Goal: Information Seeking & Learning: Learn about a topic

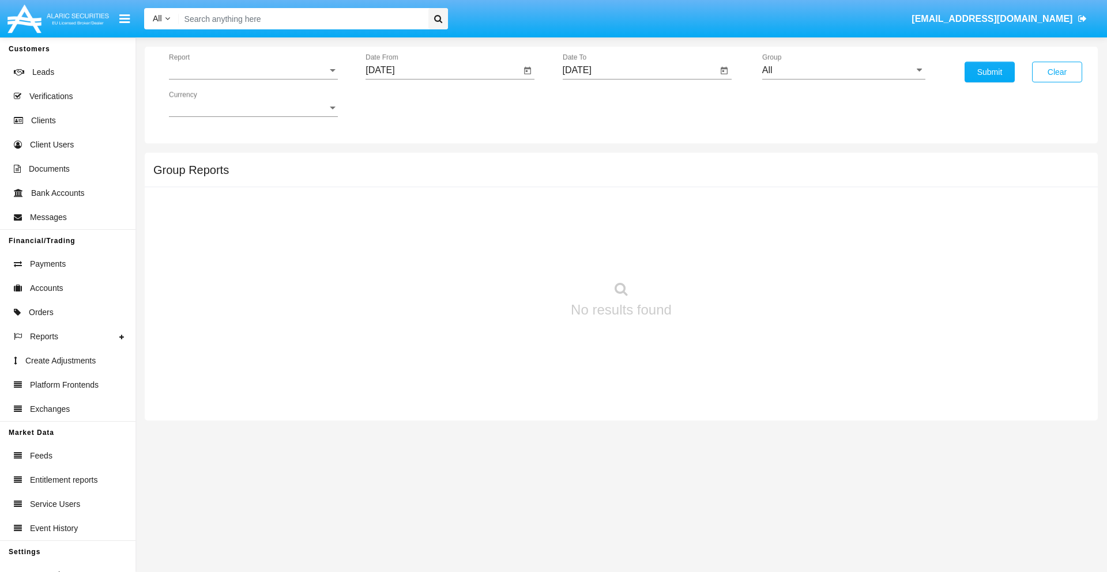
click at [253, 70] on span "Report" at bounding box center [248, 70] width 159 height 10
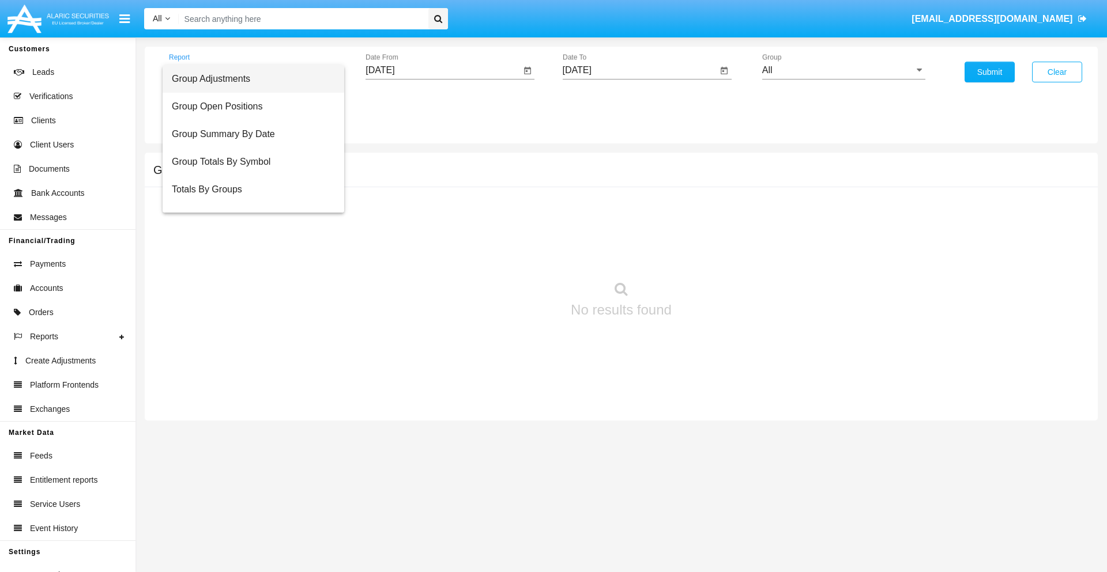
click at [248, 79] on span "Group Adjustments" at bounding box center [253, 79] width 163 height 28
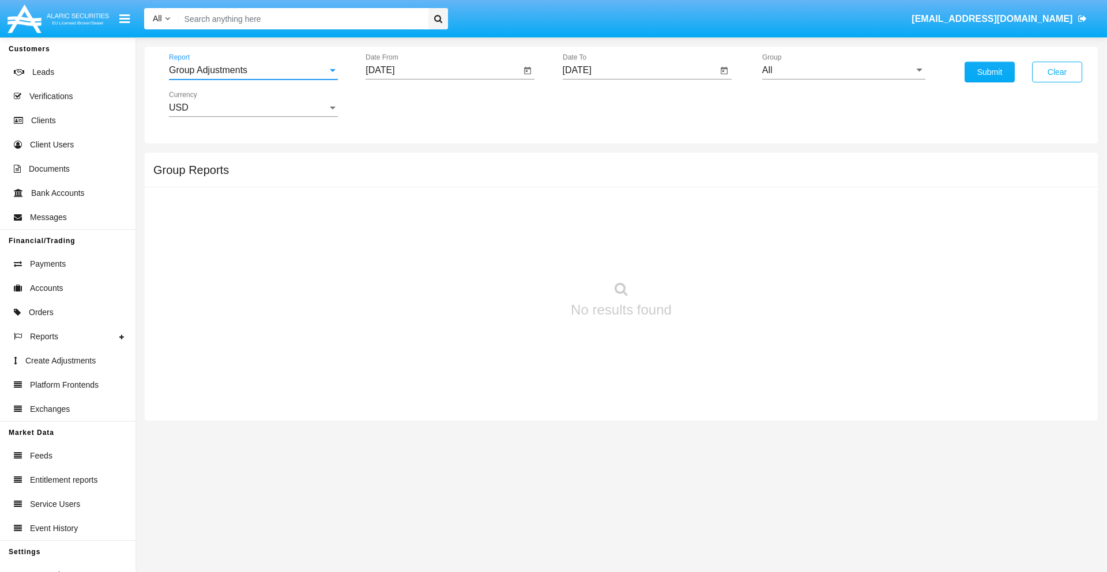
click at [443, 70] on input "[DATE]" at bounding box center [442, 70] width 155 height 10
click at [404, 104] on span "[DATE]" at bounding box center [392, 104] width 25 height 9
click at [514, 255] on div "2025" at bounding box center [514, 254] width 36 height 21
click at [474, 186] on div "[DATE]" at bounding box center [474, 185] width 36 height 21
click at [408, 223] on div "14" at bounding box center [407, 223] width 21 height 21
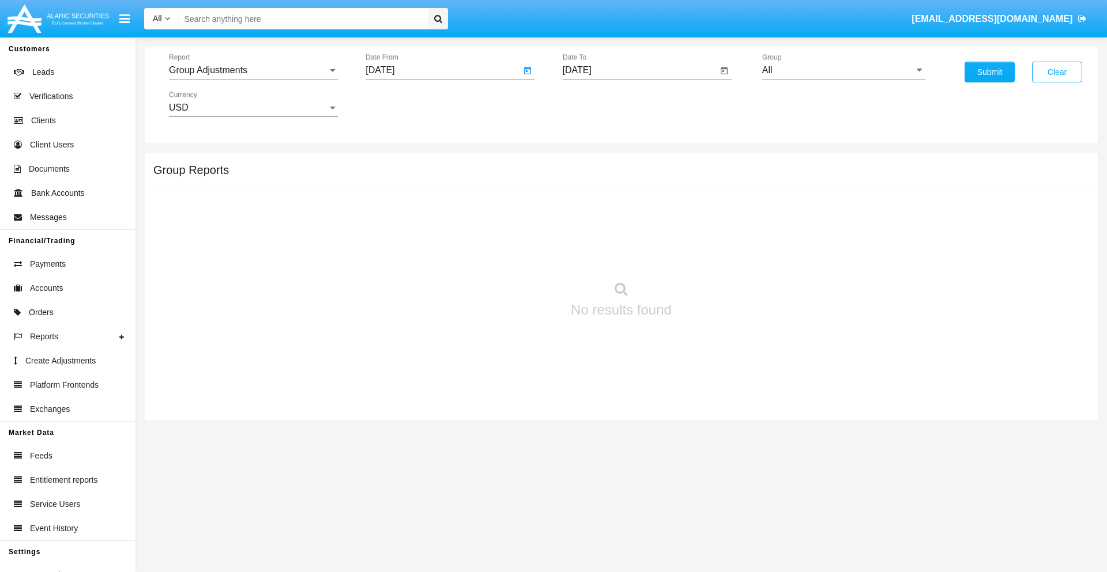
type input "07/14/25"
click at [639, 70] on input "[DATE]" at bounding box center [640, 70] width 155 height 10
click at [600, 104] on span "[DATE]" at bounding box center [590, 104] width 25 height 9
click at [711, 255] on div "2025" at bounding box center [711, 254] width 36 height 21
click at [630, 209] on div "OCT" at bounding box center [630, 208] width 36 height 21
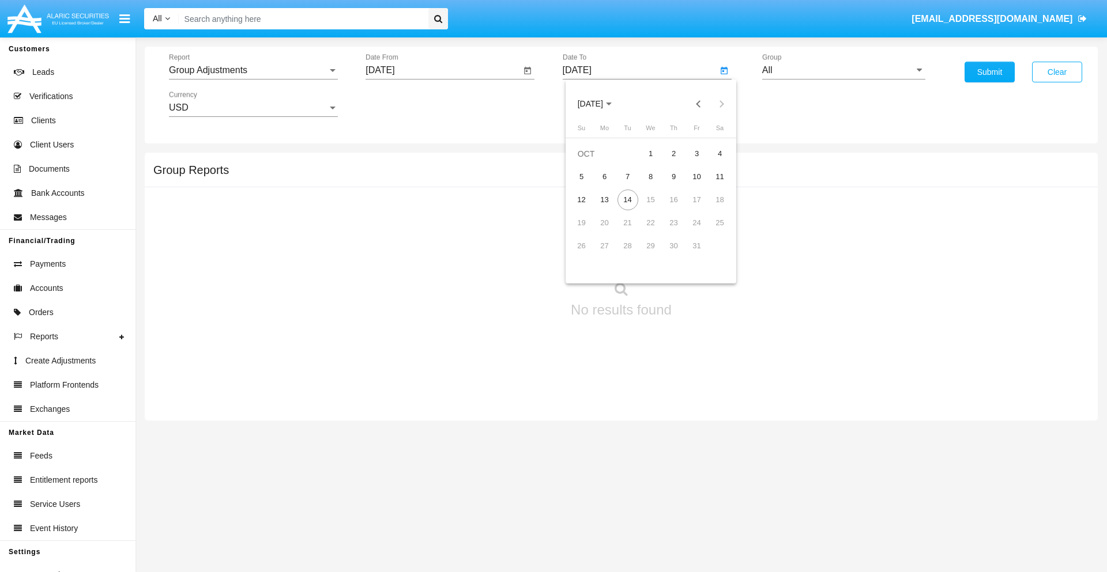
click at [627, 199] on div "14" at bounding box center [627, 200] width 21 height 21
type input "[DATE]"
click at [843, 70] on input "All" at bounding box center [843, 70] width 163 height 10
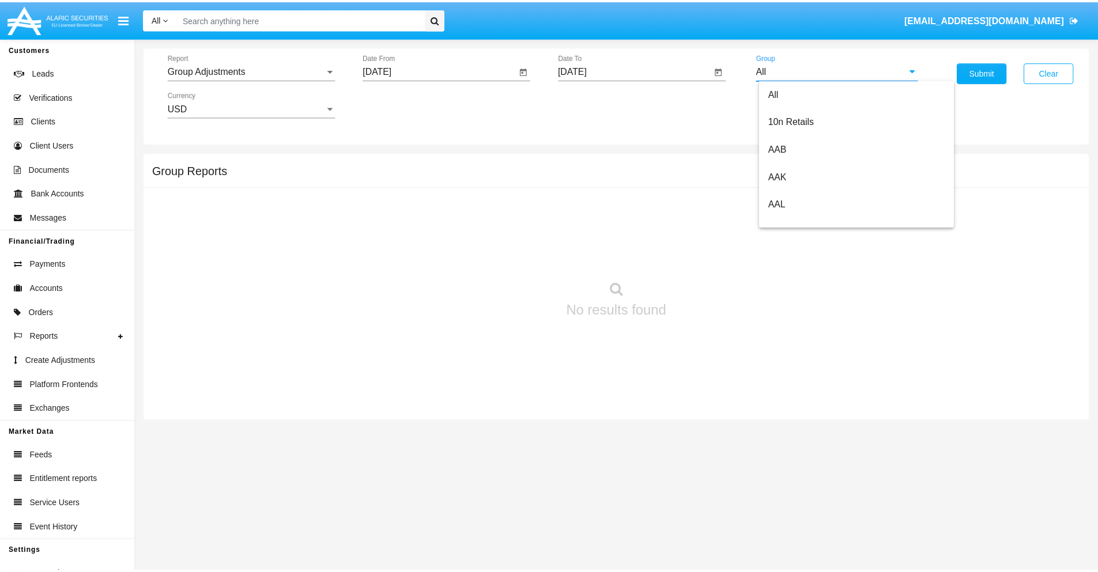
scroll to position [258, 0]
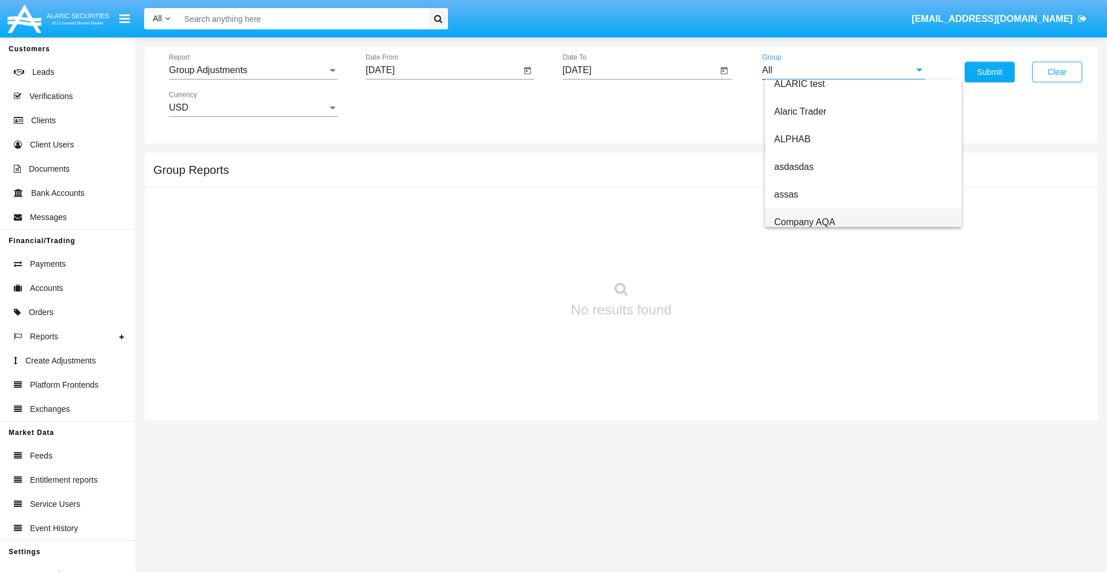
click at [804, 222] on span "Company AQA" at bounding box center [804, 222] width 61 height 10
type input "Company AQA"
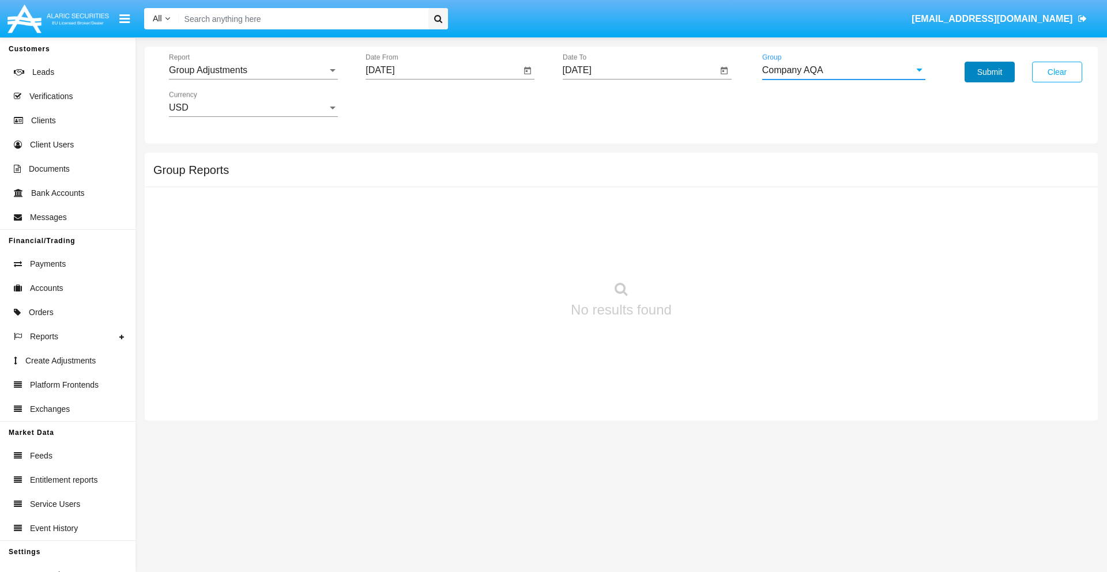
click at [989, 72] on button "Submit" at bounding box center [989, 72] width 50 height 21
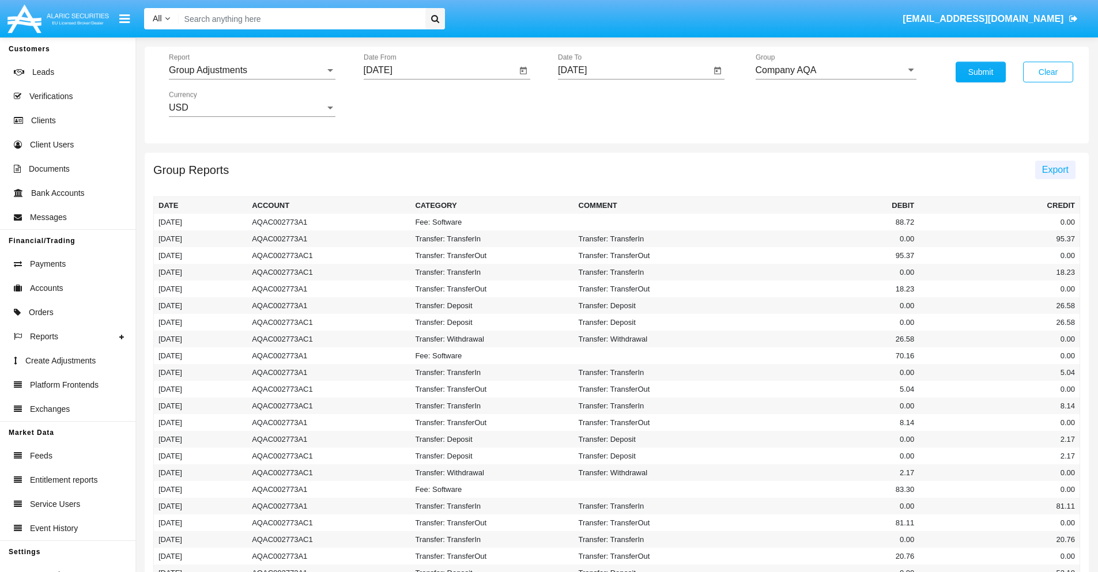
click at [1055, 169] on span "Export" at bounding box center [1055, 170] width 27 height 10
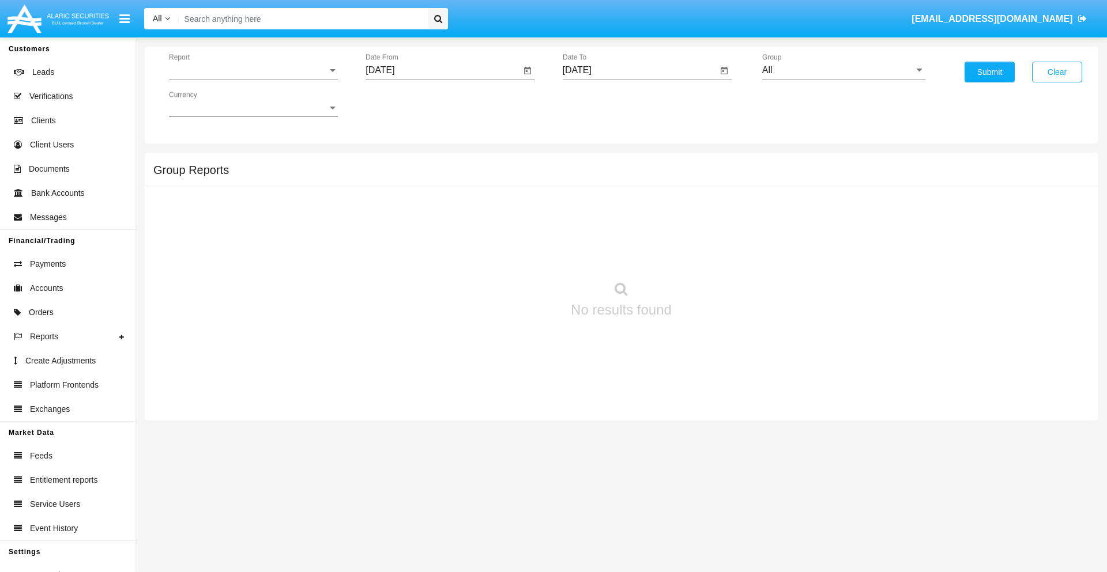
click at [253, 70] on span "Report" at bounding box center [248, 70] width 159 height 10
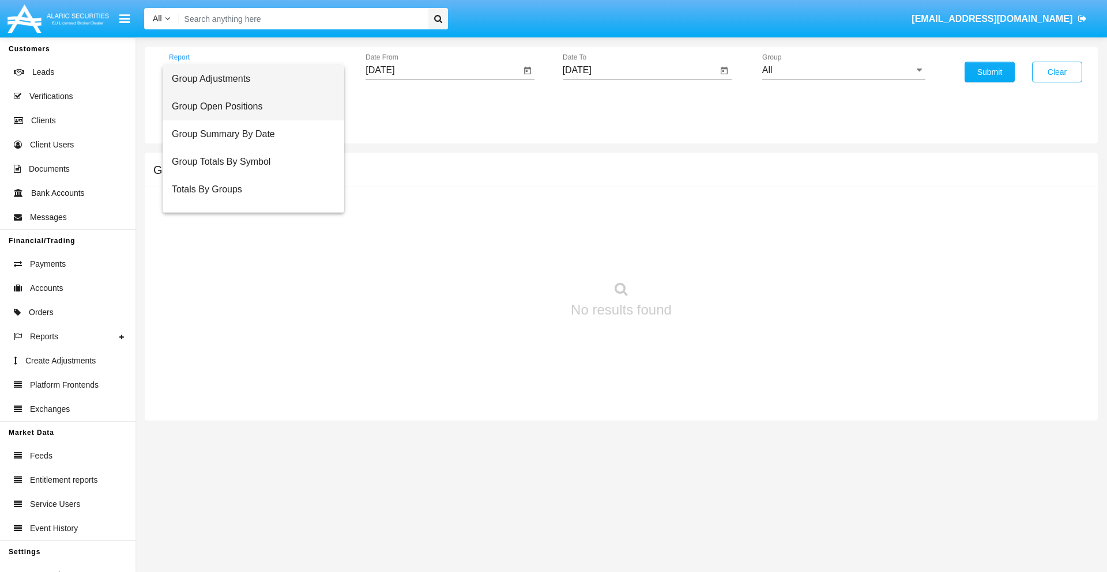
click at [248, 107] on span "Group Open Positions" at bounding box center [253, 107] width 163 height 28
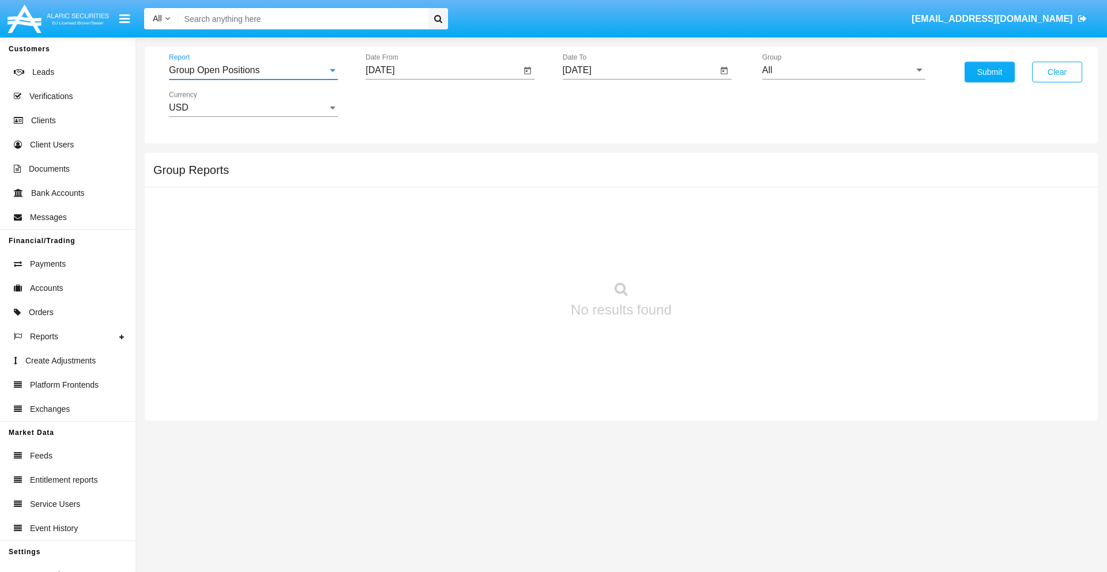
click at [443, 70] on input "[DATE]" at bounding box center [442, 70] width 155 height 10
click at [404, 104] on span "[DATE]" at bounding box center [392, 104] width 25 height 9
click at [514, 255] on div "2025" at bounding box center [514, 254] width 36 height 21
click at [393, 209] on div "SEP" at bounding box center [393, 208] width 36 height 21
click at [385, 223] on div "14" at bounding box center [384, 223] width 21 height 21
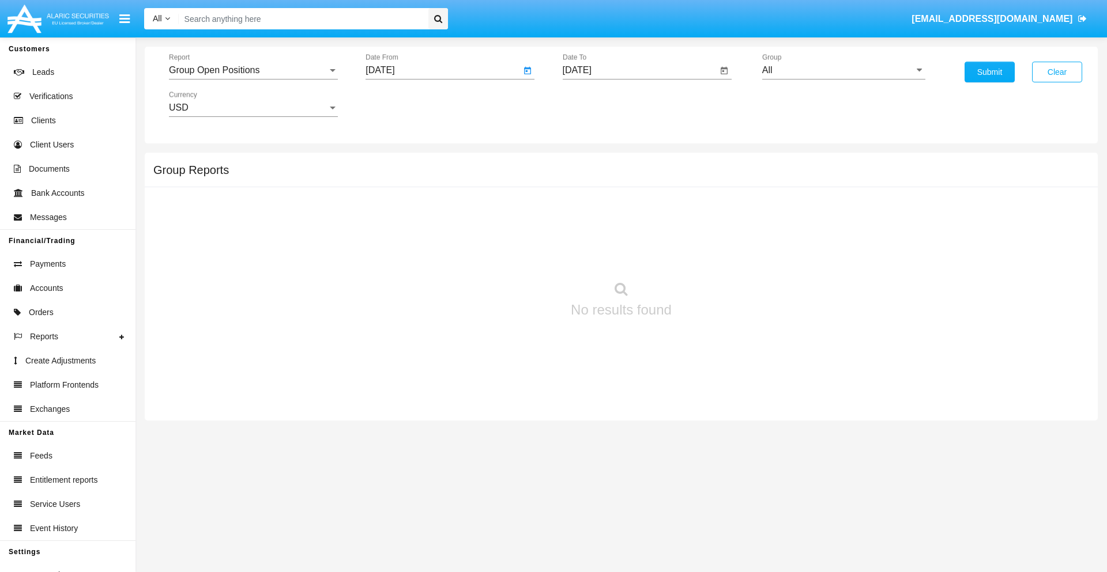
type input "09/14/25"
click at [639, 70] on input "[DATE]" at bounding box center [640, 70] width 155 height 10
click at [600, 104] on span "[DATE]" at bounding box center [590, 104] width 25 height 9
click at [711, 255] on div "2025" at bounding box center [711, 254] width 36 height 21
click at [630, 209] on div "OCT" at bounding box center [630, 208] width 36 height 21
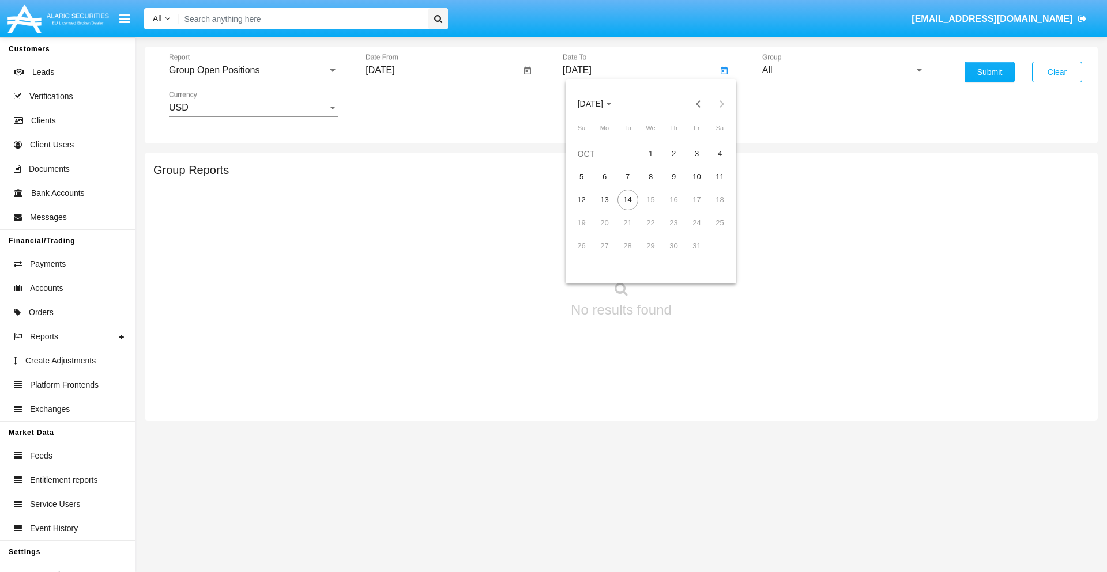
click at [627, 199] on div "14" at bounding box center [627, 200] width 21 height 21
type input "[DATE]"
click at [843, 70] on input "All" at bounding box center [843, 70] width 163 height 10
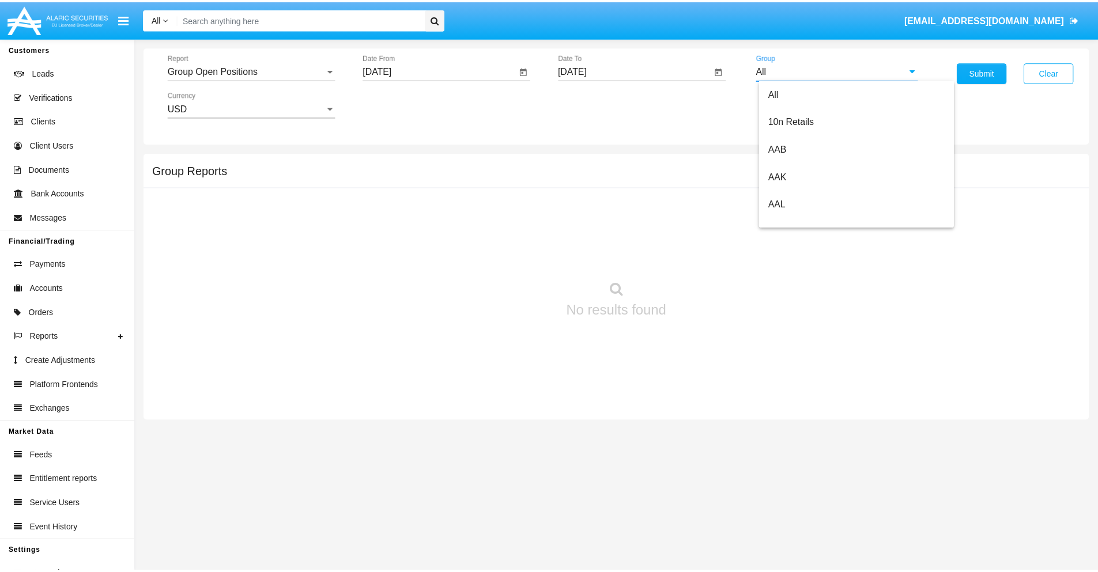
scroll to position [618, 0]
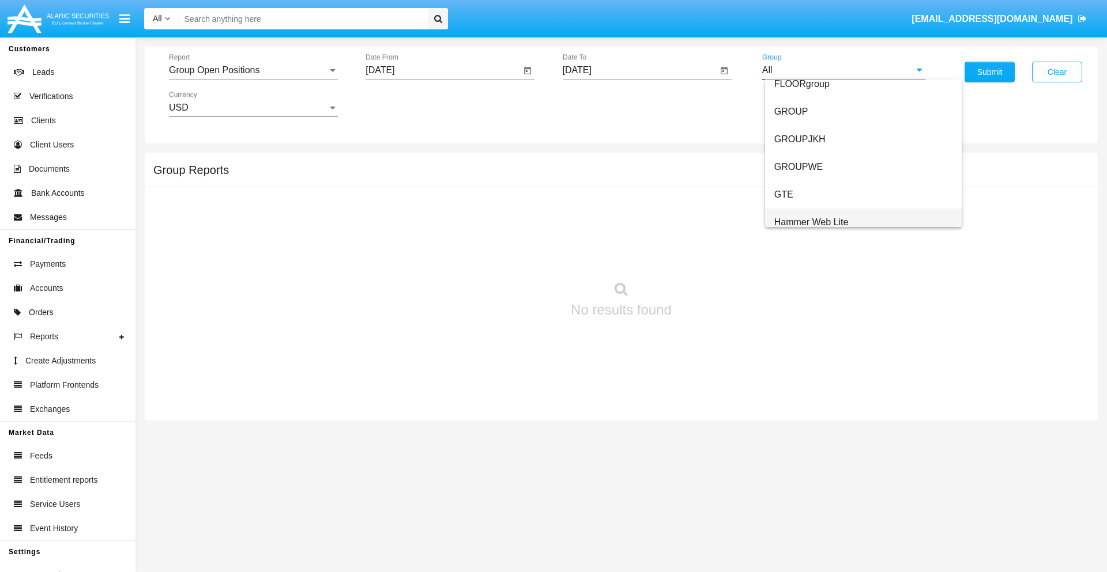
click at [811, 222] on span "Hammer Web Lite" at bounding box center [811, 222] width 74 height 10
type input "Hammer Web Lite"
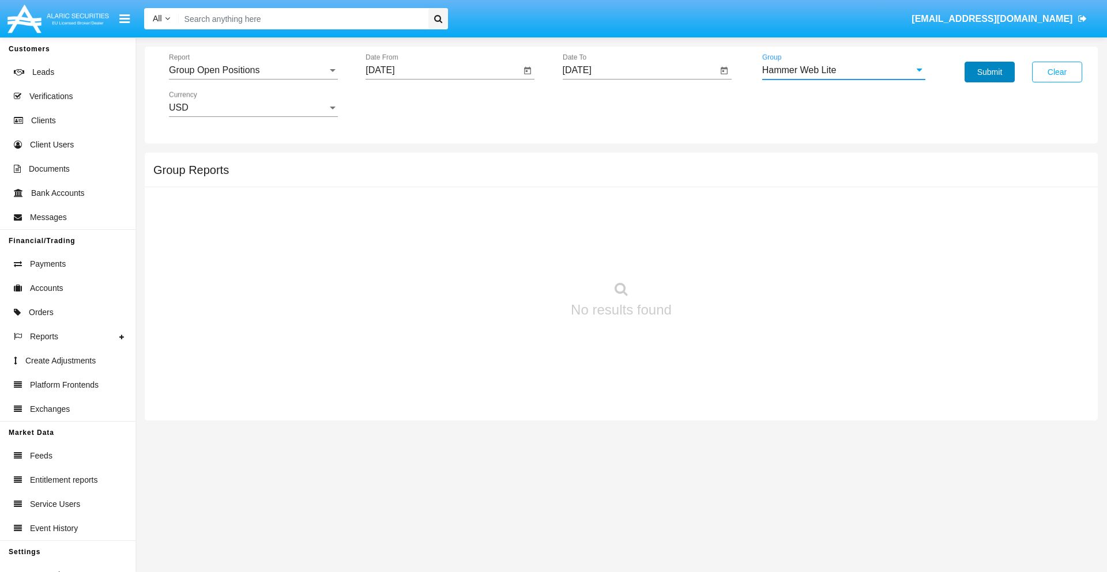
click at [989, 72] on button "Submit" at bounding box center [989, 72] width 50 height 21
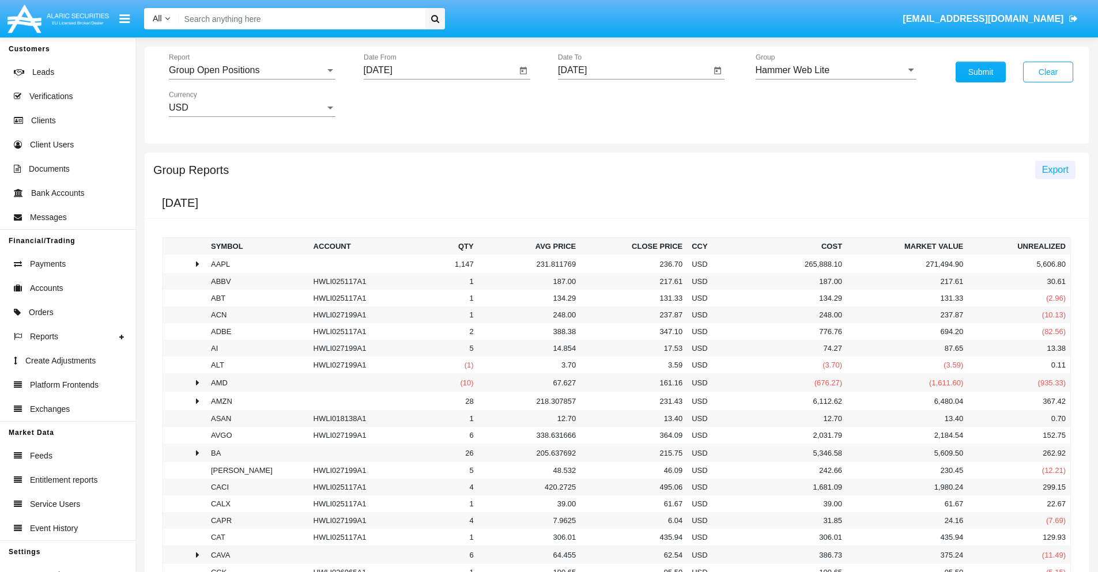
click at [1055, 169] on span "Export" at bounding box center [1055, 170] width 27 height 10
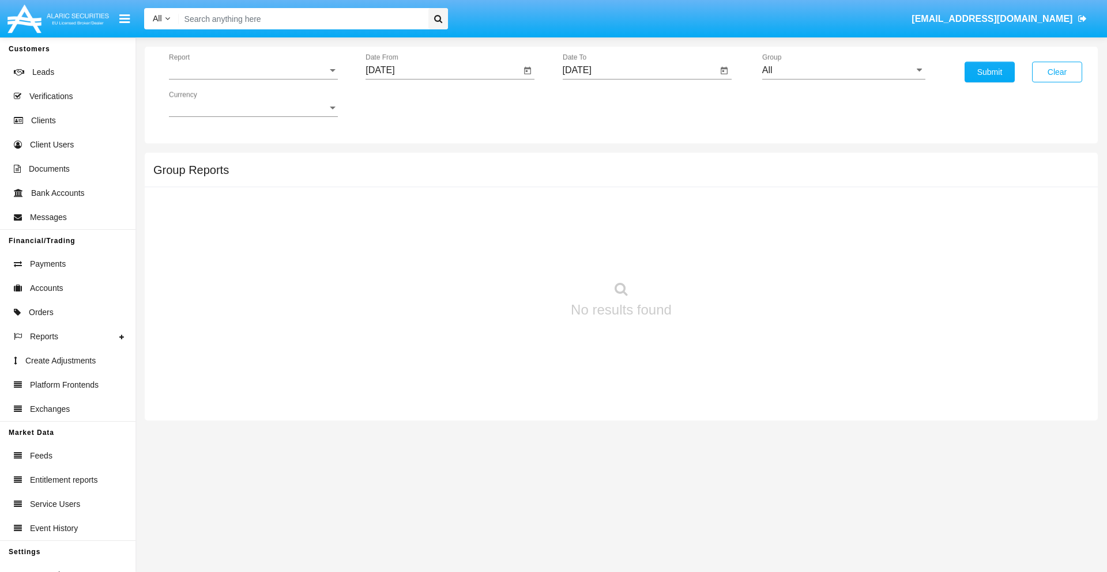
click at [253, 70] on span "Report" at bounding box center [248, 70] width 159 height 10
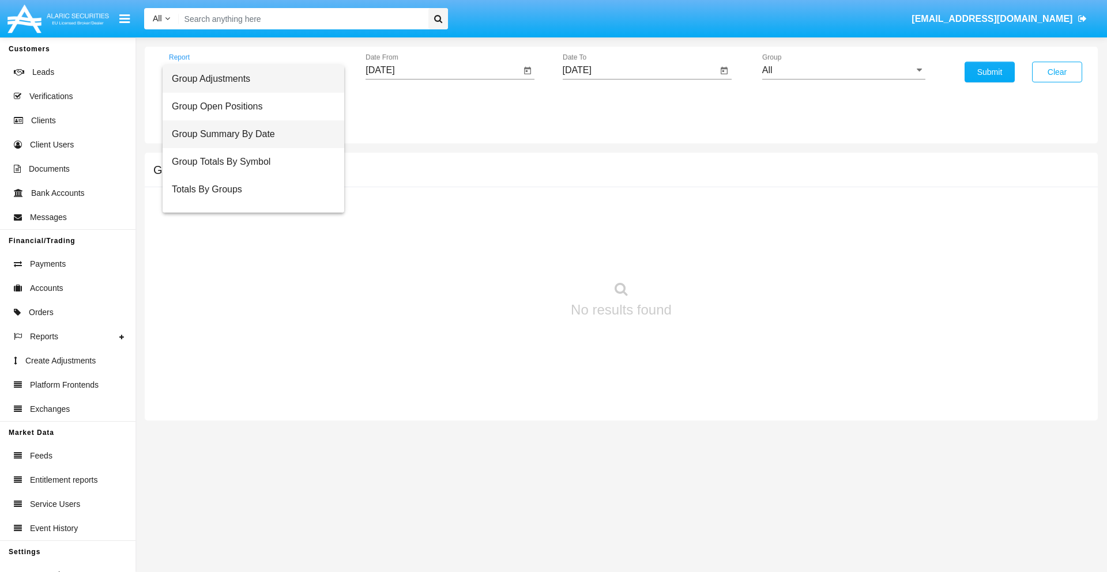
click at [248, 134] on span "Group Summary By Date" at bounding box center [253, 134] width 163 height 28
click at [443, 70] on input "[DATE]" at bounding box center [442, 70] width 155 height 10
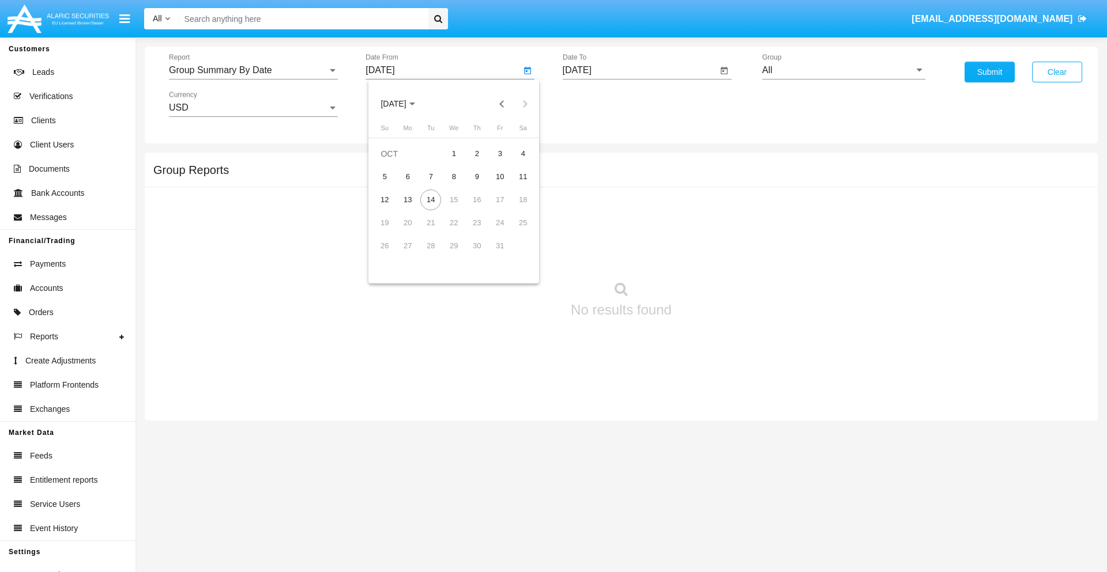
click at [404, 104] on span "[DATE]" at bounding box center [392, 104] width 25 height 9
click at [514, 255] on div "2025" at bounding box center [514, 254] width 36 height 21
click at [393, 209] on div "SEP" at bounding box center [393, 208] width 36 height 21
click at [385, 223] on div "14" at bounding box center [384, 223] width 21 height 21
type input "[DATE]"
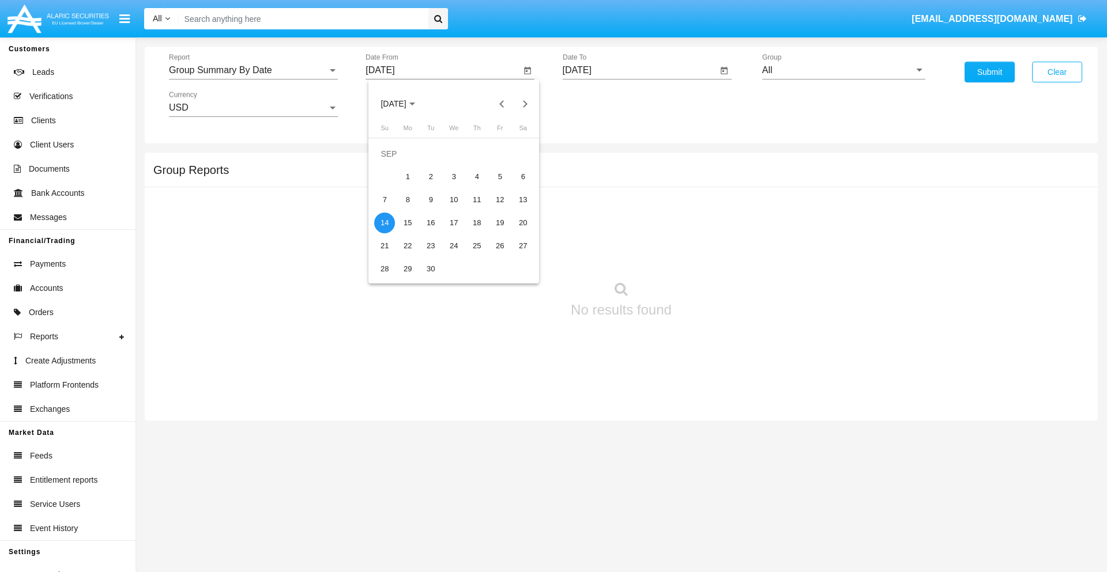
click at [639, 70] on input "[DATE]" at bounding box center [640, 70] width 155 height 10
click at [600, 104] on span "[DATE]" at bounding box center [590, 104] width 25 height 9
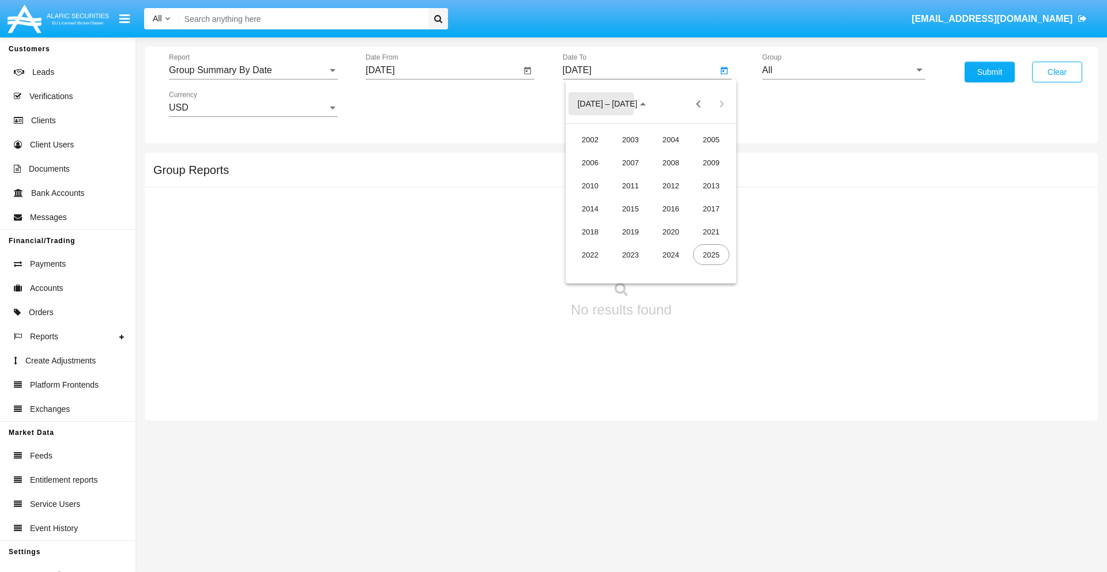
click at [711, 255] on div "2025" at bounding box center [711, 254] width 36 height 21
click at [630, 209] on div "OCT" at bounding box center [630, 208] width 36 height 21
click at [627, 199] on div "14" at bounding box center [627, 200] width 21 height 21
type input "[DATE]"
click at [843, 70] on input "All" at bounding box center [843, 70] width 163 height 10
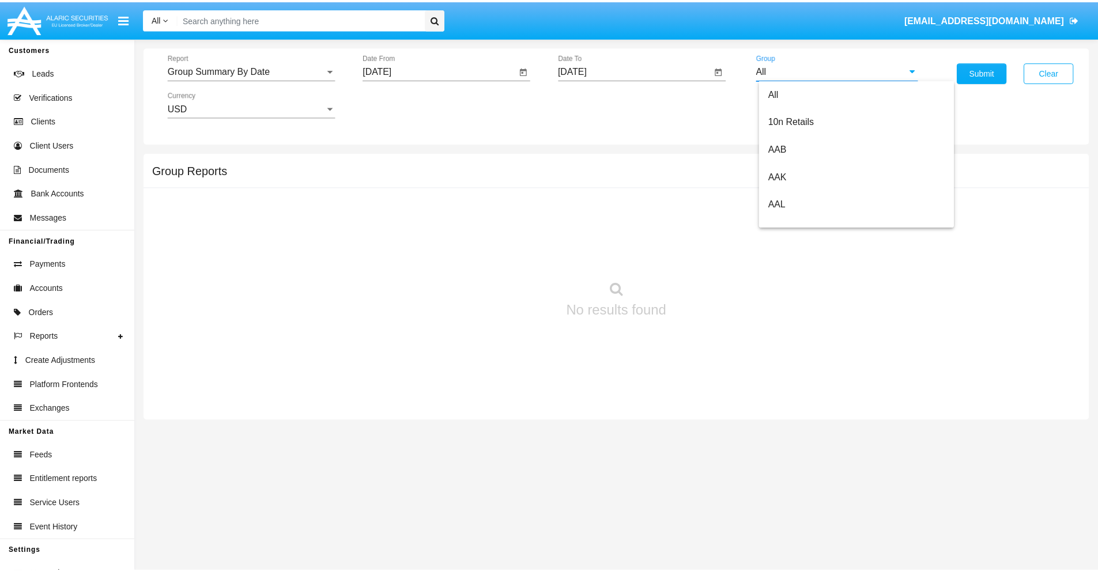
scroll to position [618, 0]
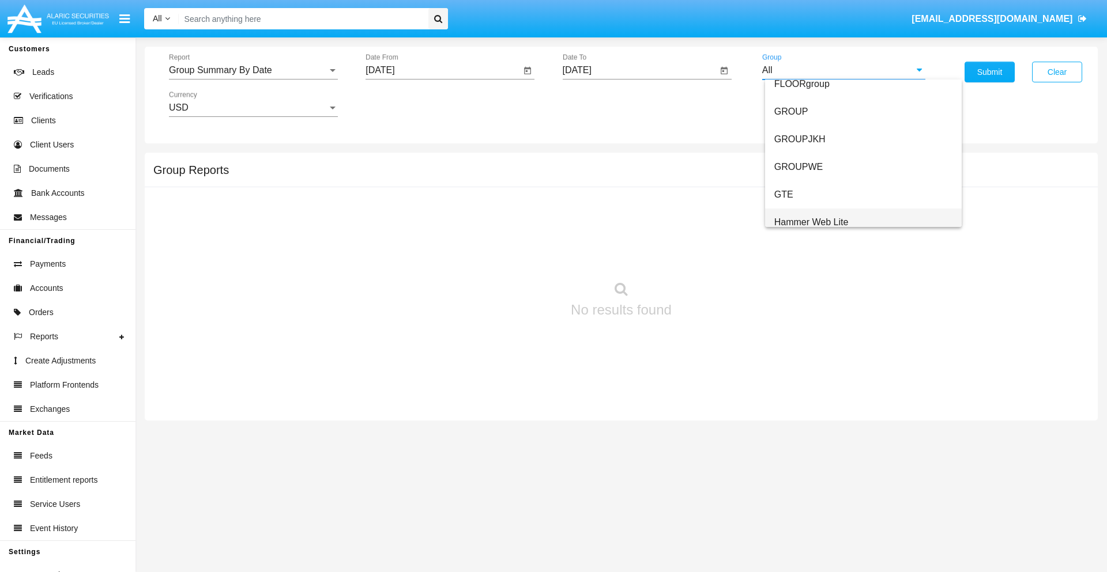
click at [811, 222] on span "Hammer Web Lite" at bounding box center [811, 222] width 74 height 10
type input "Hammer Web Lite"
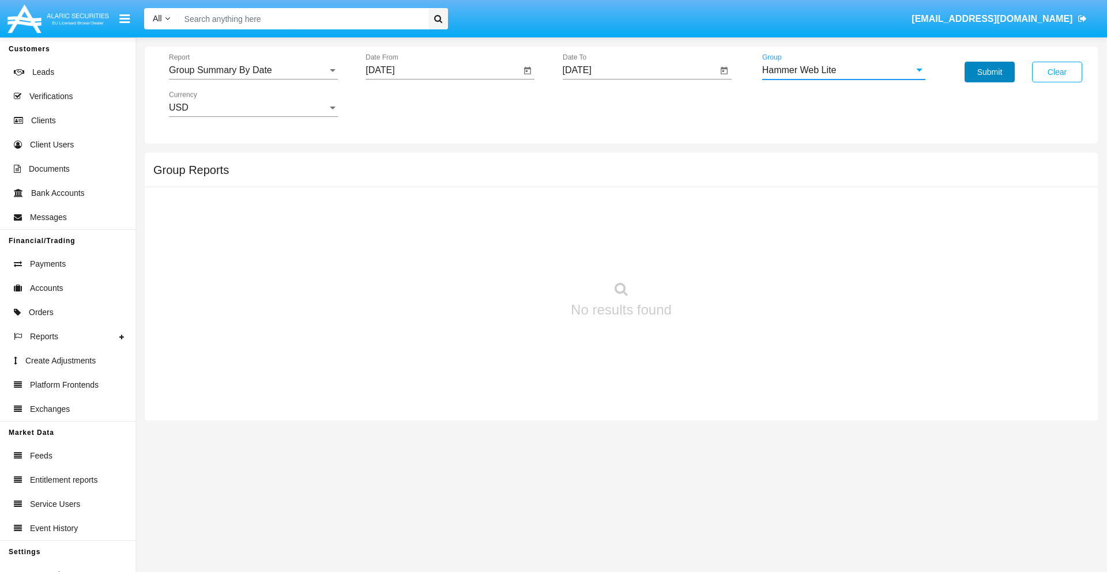
click at [989, 72] on button "Submit" at bounding box center [989, 72] width 50 height 21
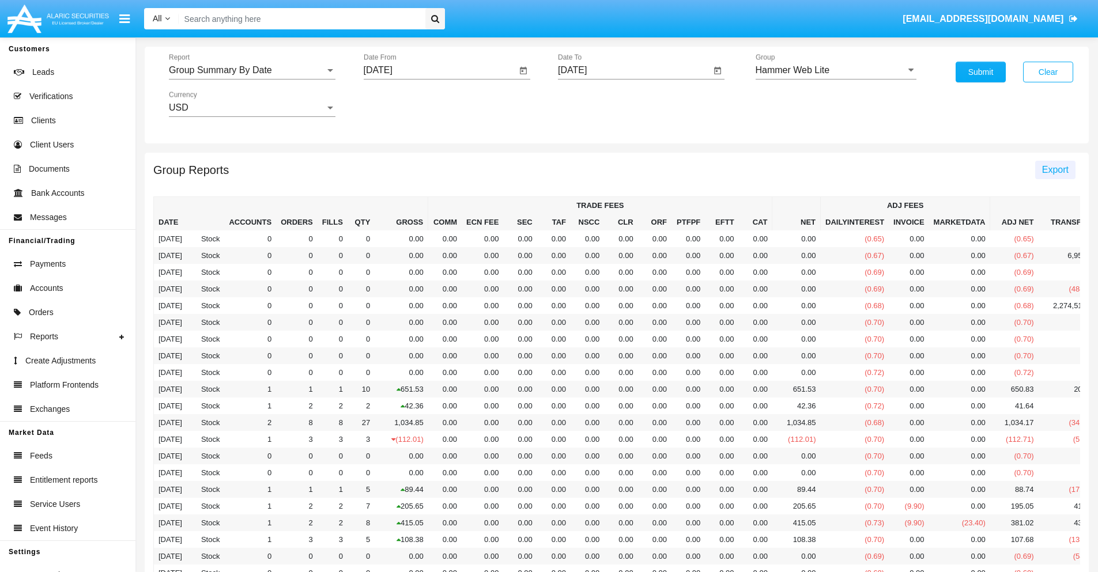
click at [1055, 169] on span "Export" at bounding box center [1055, 170] width 27 height 10
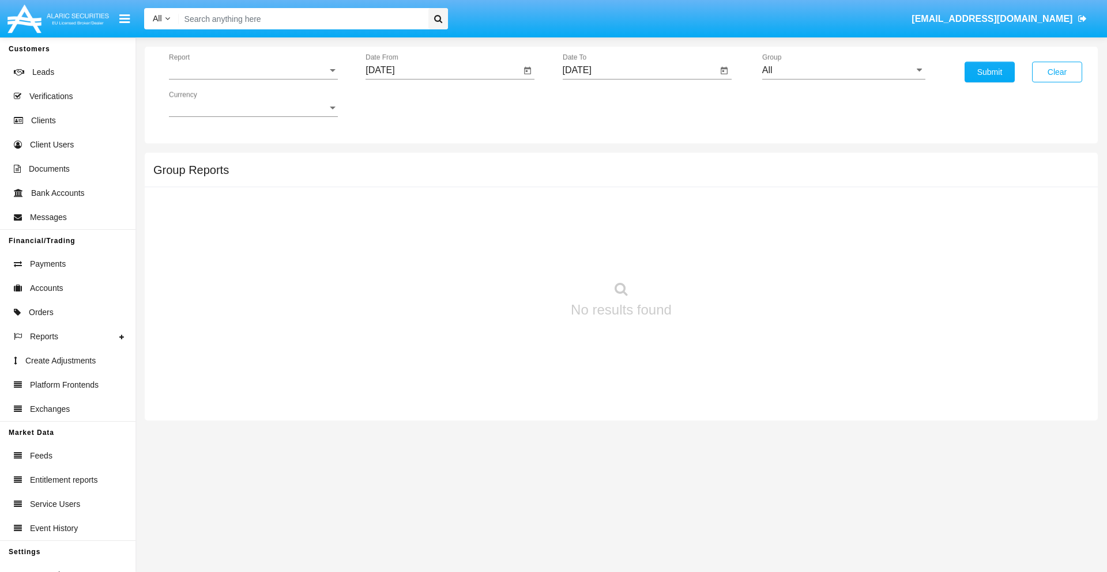
click at [253, 70] on span "Report" at bounding box center [248, 70] width 159 height 10
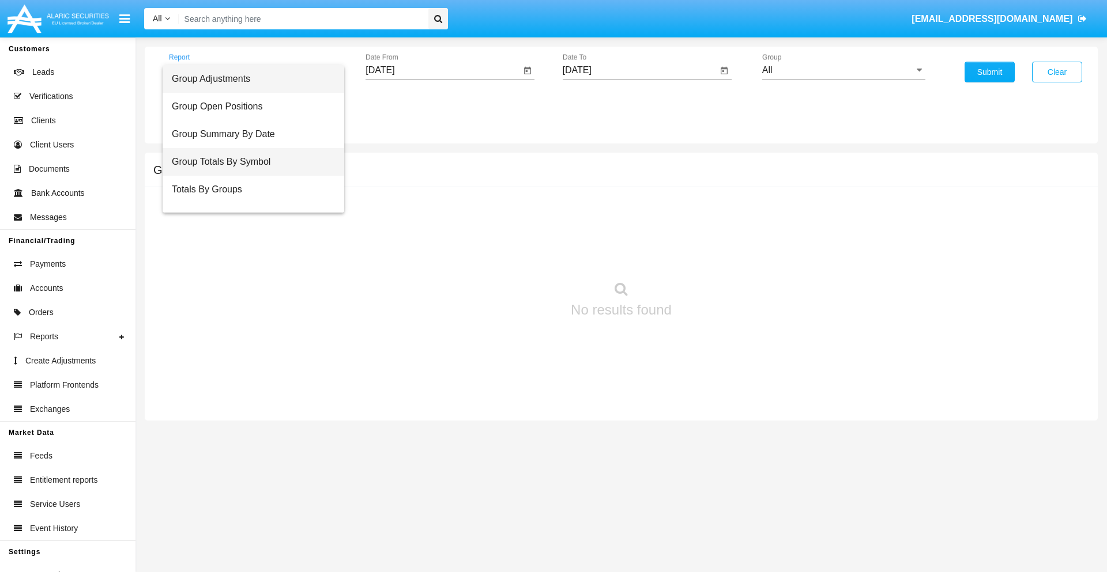
click at [248, 162] on span "Group Totals By Symbol" at bounding box center [253, 162] width 163 height 28
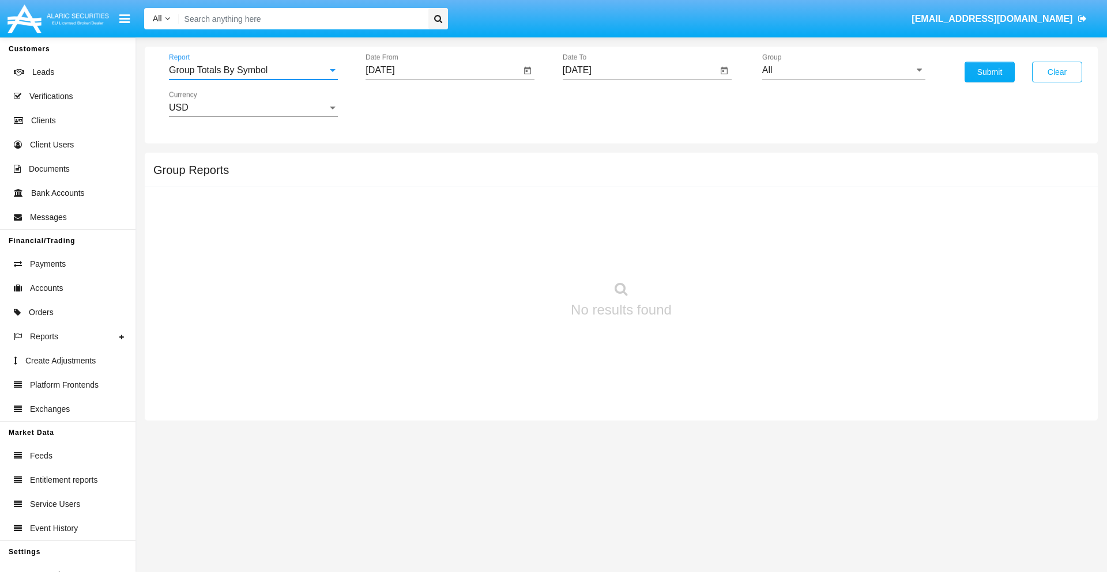
click at [443, 70] on input "[DATE]" at bounding box center [442, 70] width 155 height 10
click at [404, 104] on span "[DATE]" at bounding box center [392, 104] width 25 height 9
click at [514, 255] on div "2025" at bounding box center [514, 254] width 36 height 21
click at [393, 209] on div "SEP" at bounding box center [393, 208] width 36 height 21
click at [385, 223] on div "14" at bounding box center [384, 223] width 21 height 21
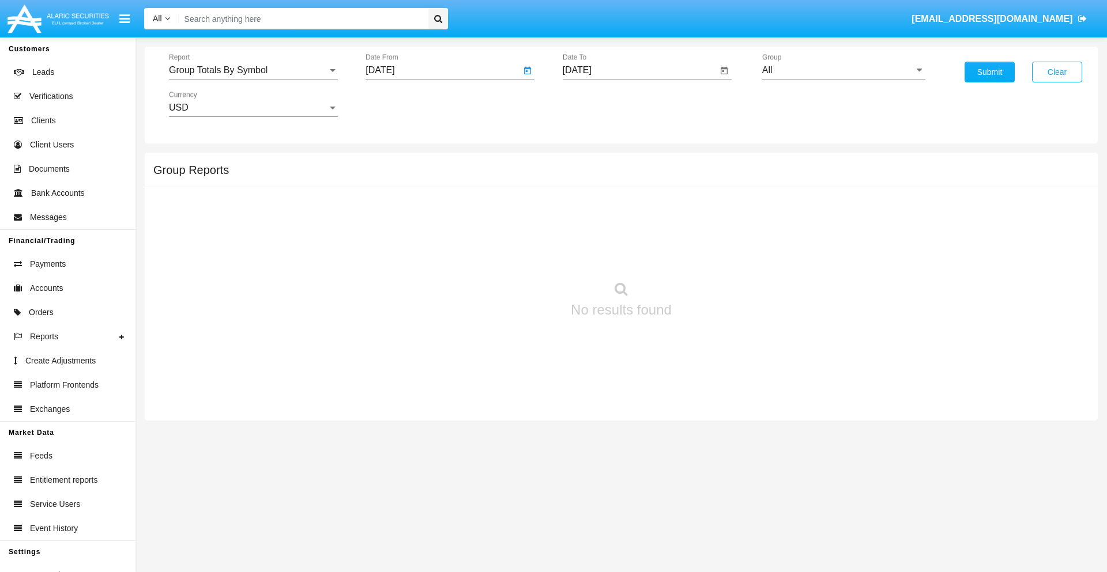
type input "09/14/25"
click at [639, 70] on input "[DATE]" at bounding box center [640, 70] width 155 height 10
click at [600, 104] on span "[DATE]" at bounding box center [590, 104] width 25 height 9
click at [711, 255] on div "2025" at bounding box center [711, 254] width 36 height 21
click at [630, 209] on div "OCT" at bounding box center [630, 208] width 36 height 21
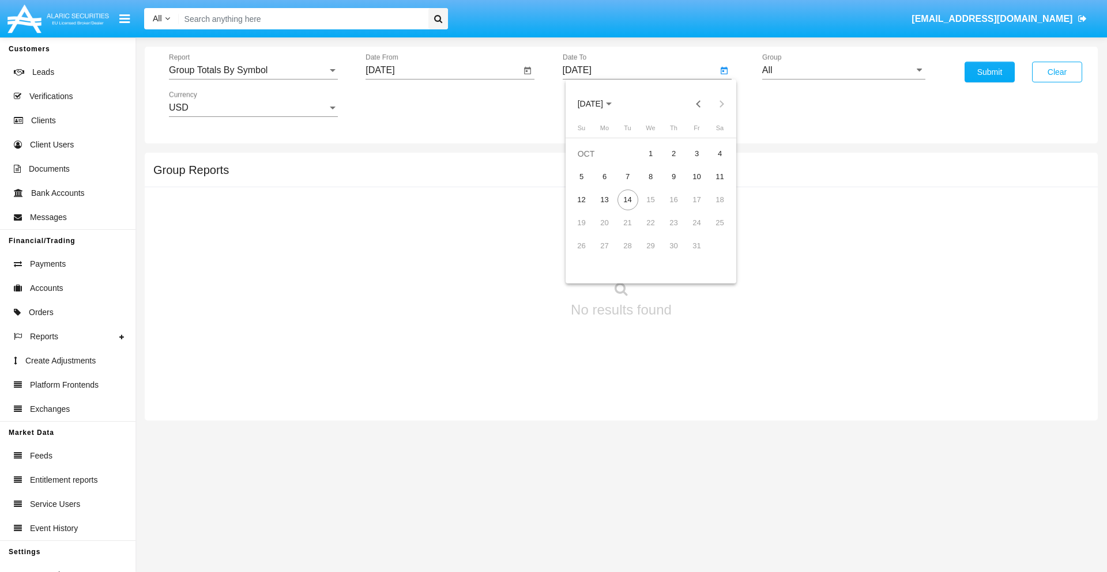
click at [627, 199] on div "14" at bounding box center [627, 200] width 21 height 21
type input "[DATE]"
click at [843, 70] on input "All" at bounding box center [843, 70] width 163 height 10
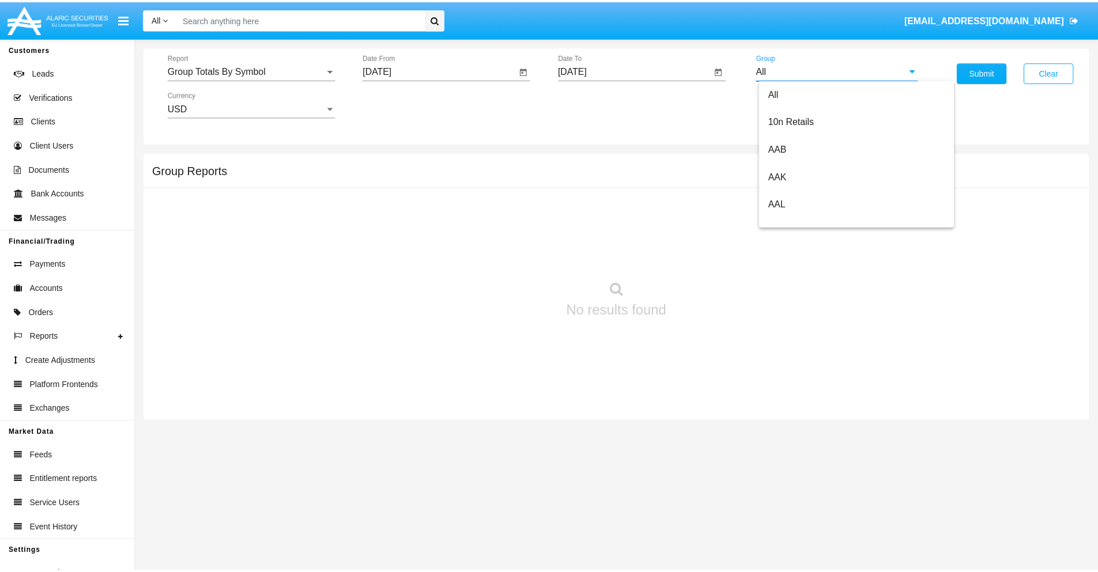
scroll to position [618, 0]
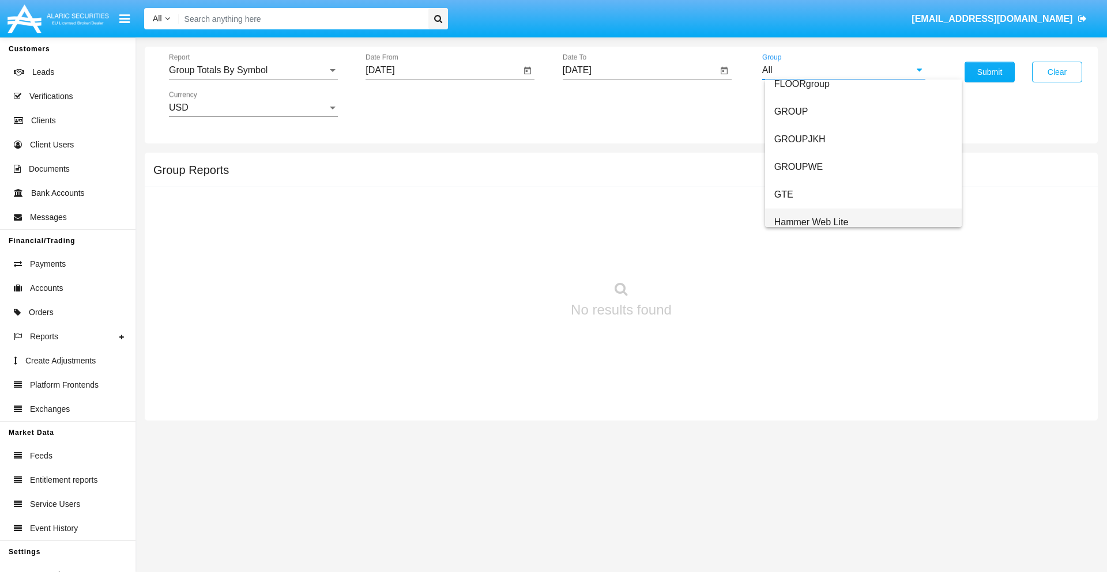
click at [811, 222] on span "Hammer Web Lite" at bounding box center [811, 222] width 74 height 10
type input "Hammer Web Lite"
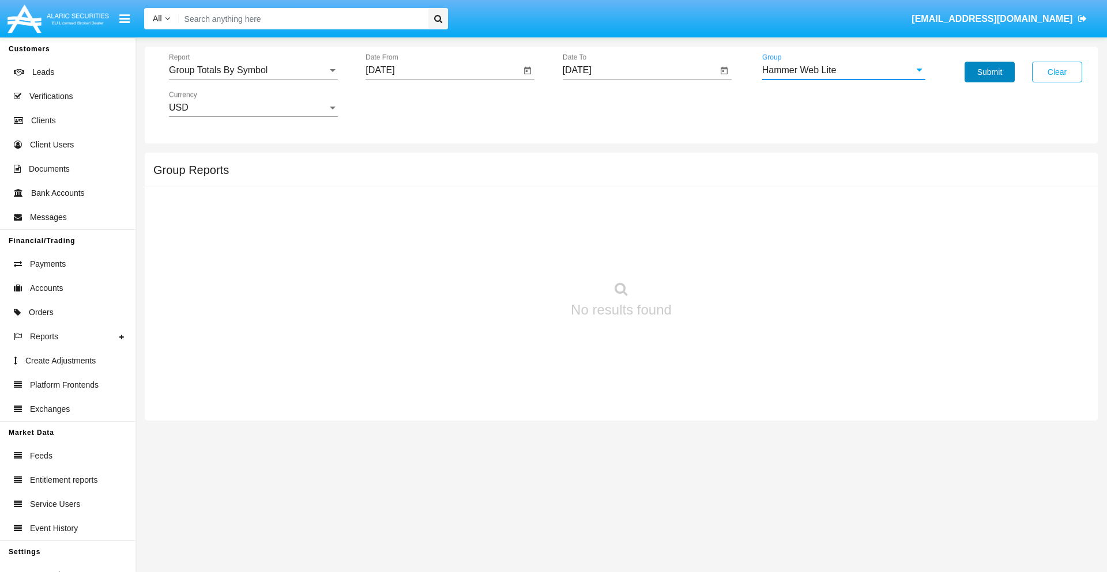
click at [989, 72] on button "Submit" at bounding box center [989, 72] width 50 height 21
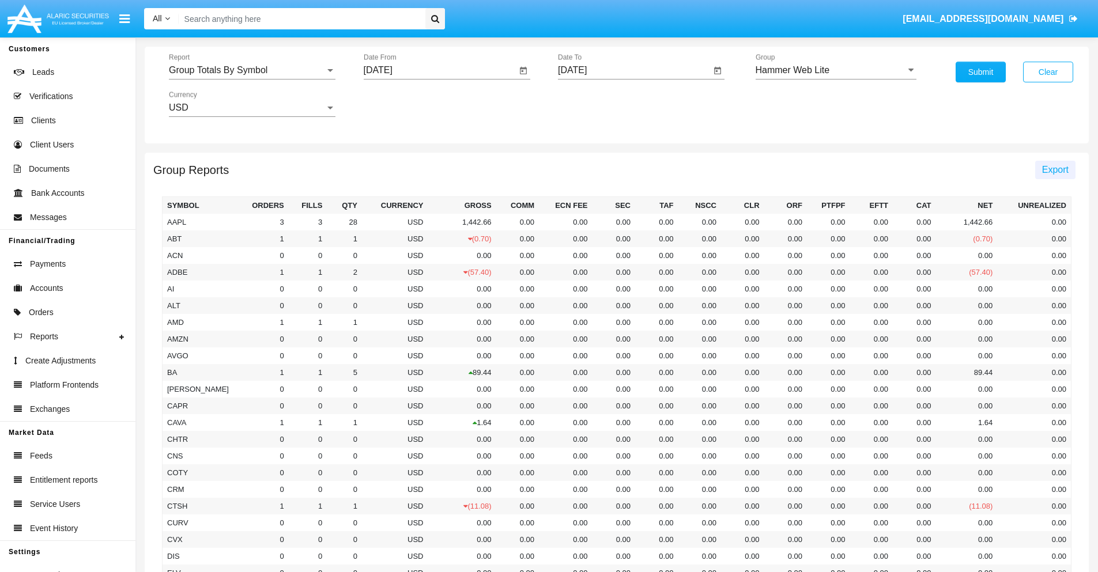
click at [1055, 169] on span "Export" at bounding box center [1055, 170] width 27 height 10
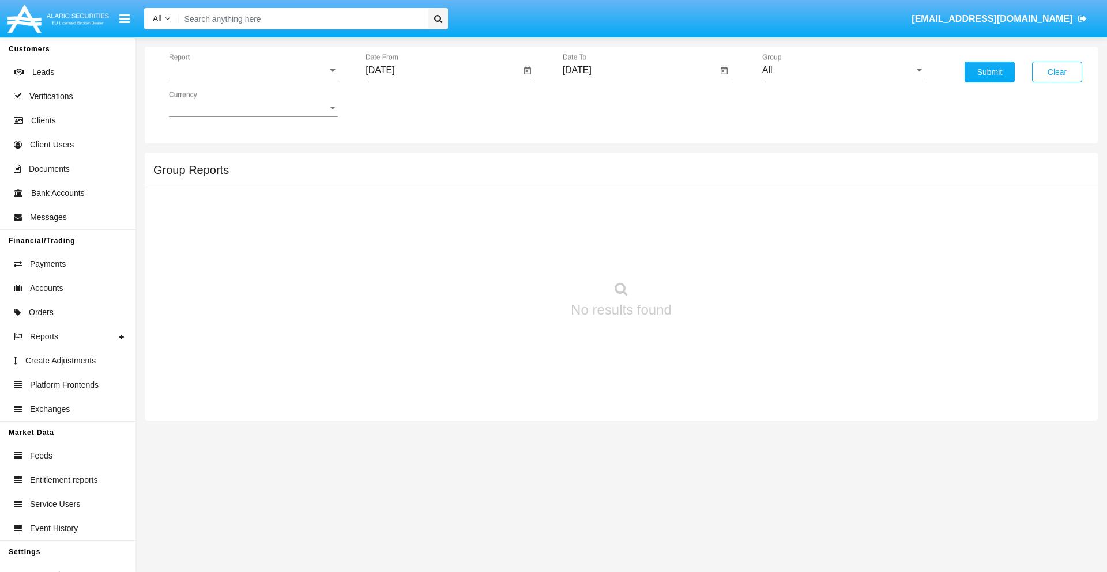
click at [253, 70] on span "Report" at bounding box center [248, 70] width 159 height 10
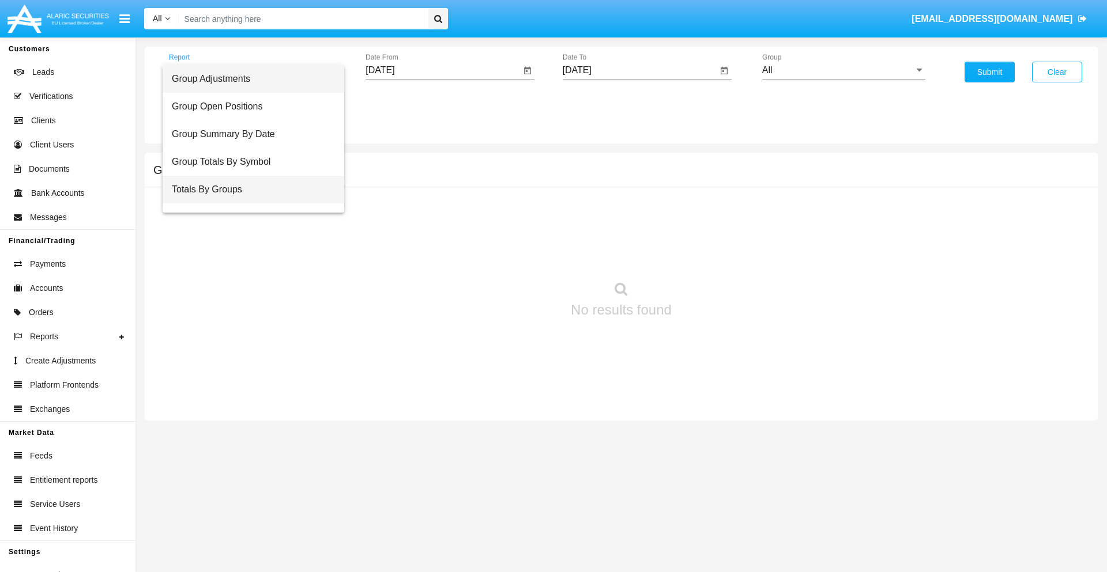
click at [248, 190] on span "Totals By Groups" at bounding box center [253, 190] width 163 height 28
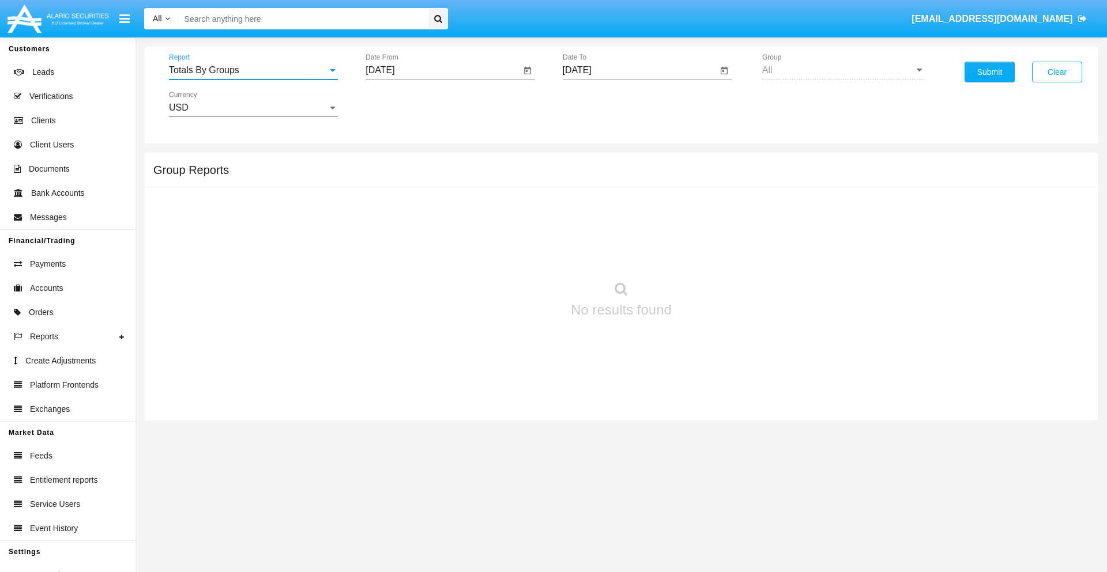
click at [443, 70] on input "[DATE]" at bounding box center [442, 70] width 155 height 10
click at [404, 104] on span "[DATE]" at bounding box center [392, 104] width 25 height 9
click at [514, 255] on div "2025" at bounding box center [514, 254] width 36 height 21
click at [393, 209] on div "SEP" at bounding box center [393, 208] width 36 height 21
click at [408, 269] on div "29" at bounding box center [407, 269] width 21 height 21
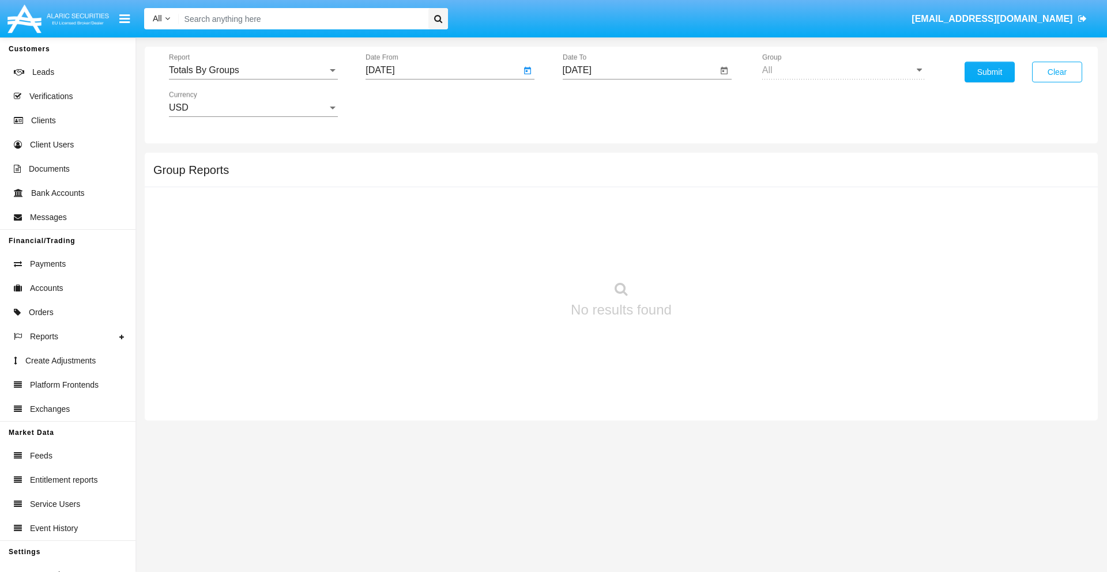
type input "09/29/25"
click at [639, 70] on input "[DATE]" at bounding box center [640, 70] width 155 height 10
click at [600, 104] on span "[DATE]" at bounding box center [590, 104] width 25 height 9
click at [711, 255] on div "2025" at bounding box center [711, 254] width 36 height 21
click at [630, 209] on div "OCT" at bounding box center [630, 208] width 36 height 21
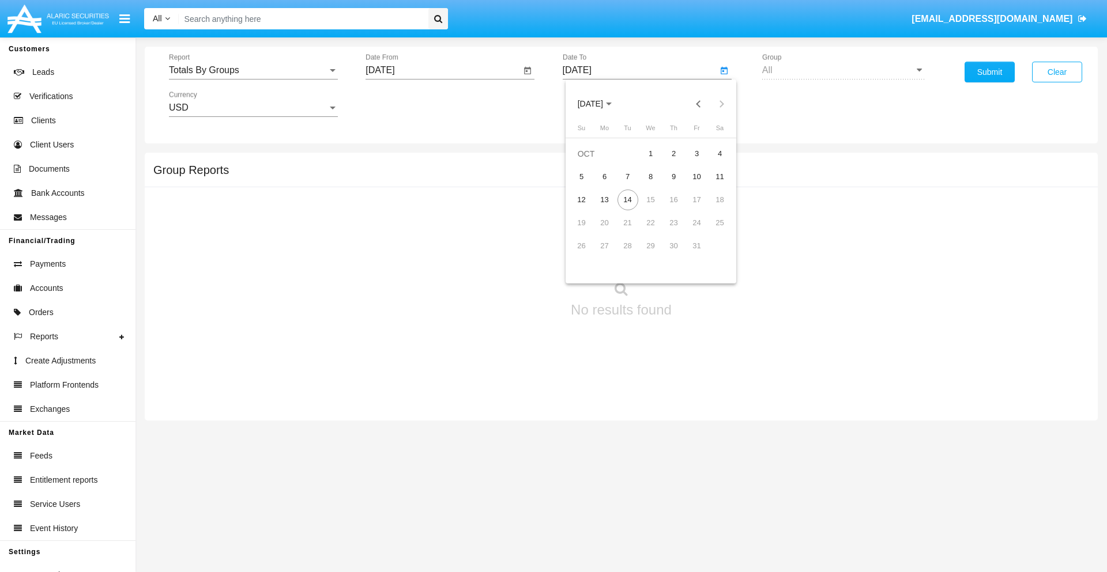
click at [627, 199] on div "14" at bounding box center [627, 200] width 21 height 21
type input "[DATE]"
click at [989, 72] on button "Submit" at bounding box center [989, 72] width 50 height 21
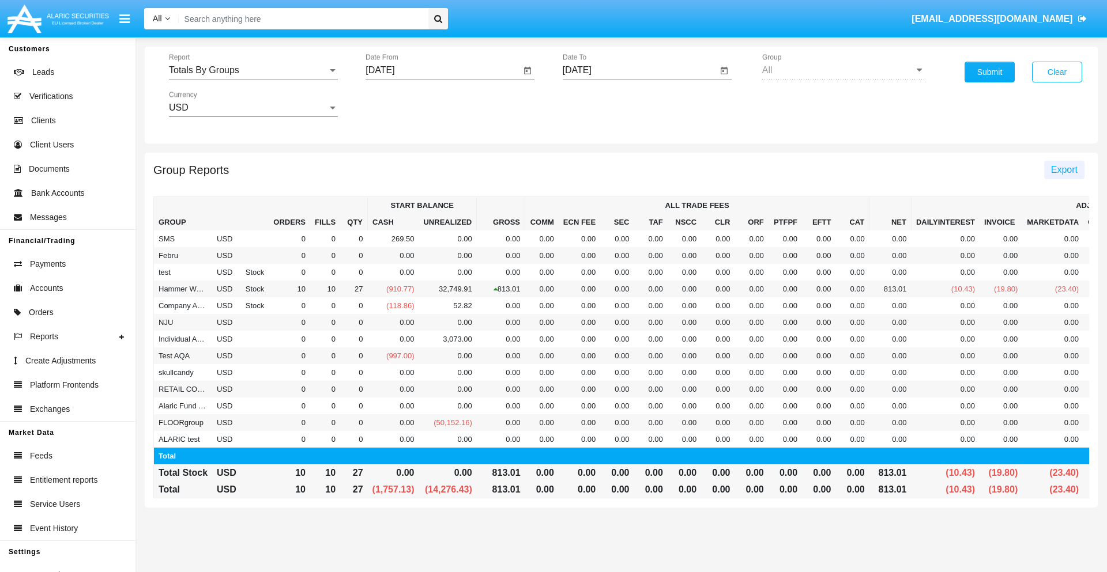
click at [1064, 169] on span "Export" at bounding box center [1064, 170] width 27 height 10
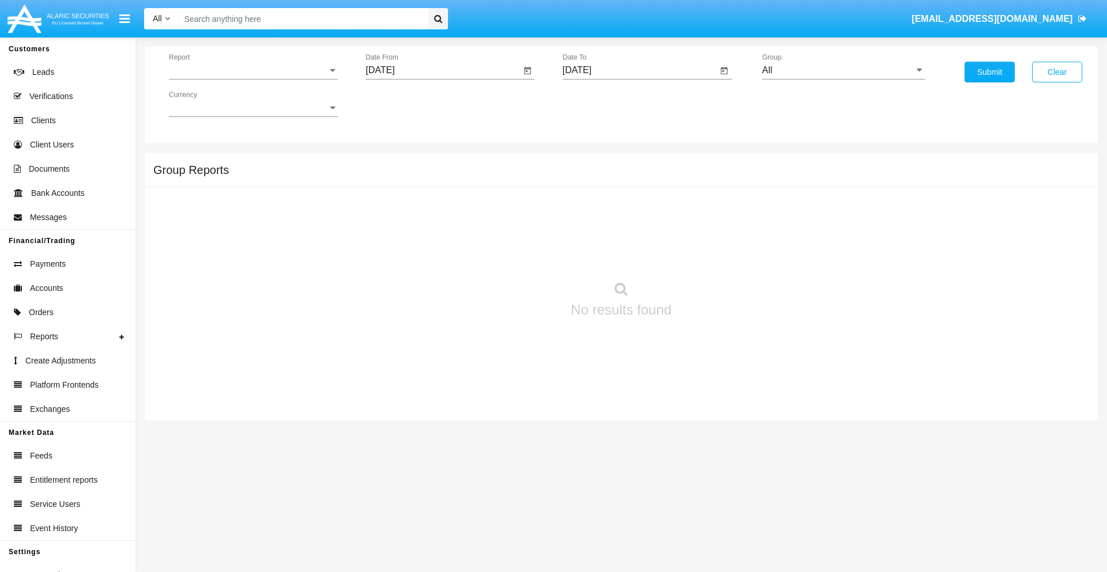
click at [253, 70] on span "Report" at bounding box center [248, 70] width 159 height 10
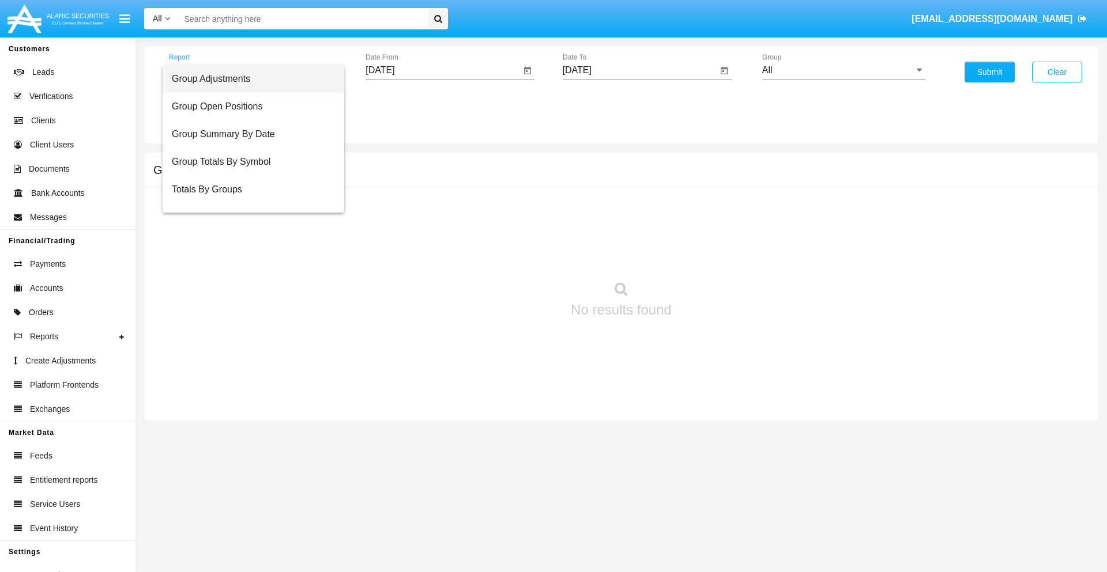
scroll to position [18, 0]
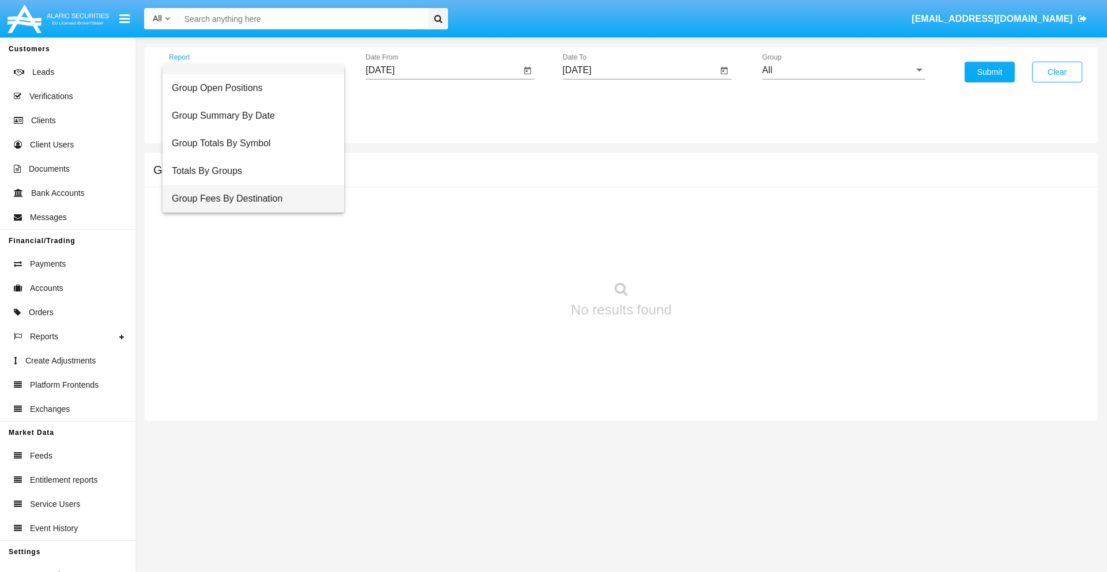
click at [248, 199] on span "Group Fees By Destination" at bounding box center [253, 199] width 163 height 28
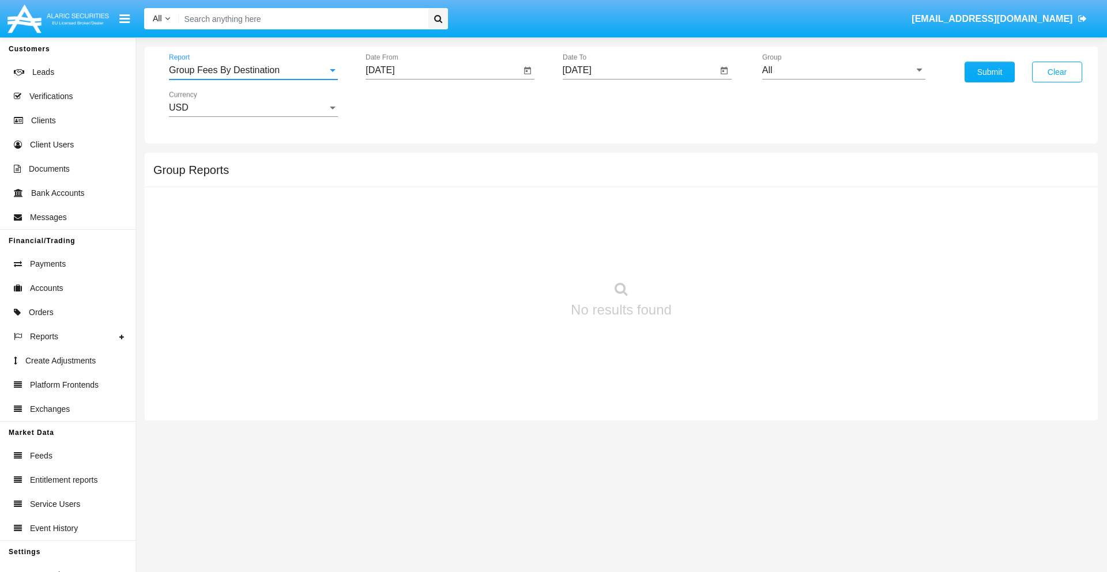
click at [443, 70] on input "[DATE]" at bounding box center [442, 70] width 155 height 10
click at [404, 104] on span "[DATE]" at bounding box center [392, 104] width 25 height 9
click at [514, 255] on div "2025" at bounding box center [514, 254] width 36 height 21
click at [514, 186] on div "AUG" at bounding box center [514, 185] width 36 height 21
click at [477, 199] on div "14" at bounding box center [476, 200] width 21 height 21
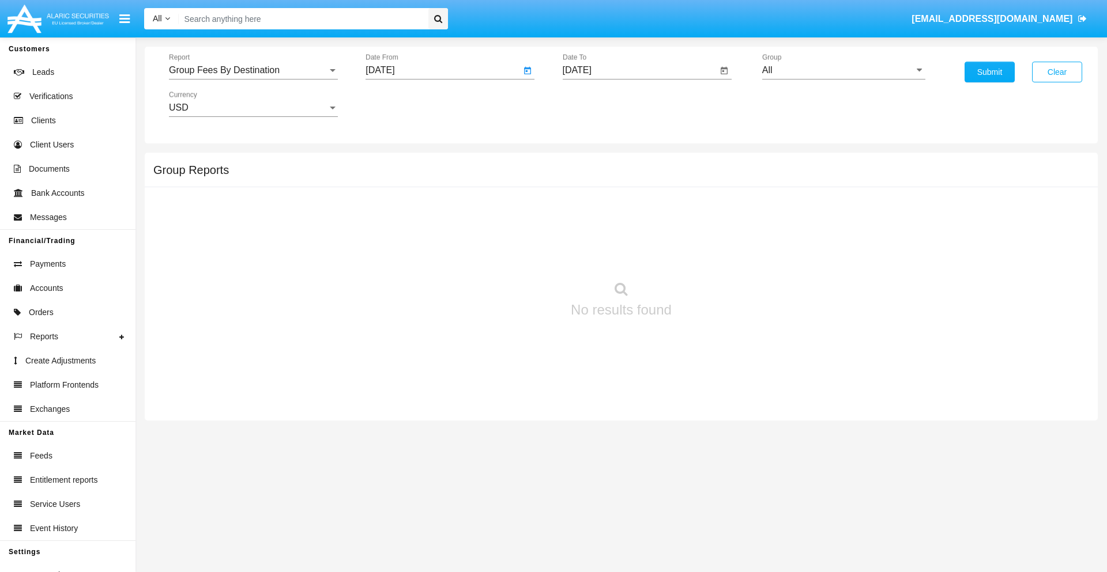
type input "[DATE]"
click at [639, 70] on input "[DATE]" at bounding box center [640, 70] width 155 height 10
click at [600, 104] on span "[DATE]" at bounding box center [590, 104] width 25 height 9
click at [711, 255] on div "2025" at bounding box center [711, 254] width 36 height 21
click at [630, 209] on div "OCT" at bounding box center [630, 208] width 36 height 21
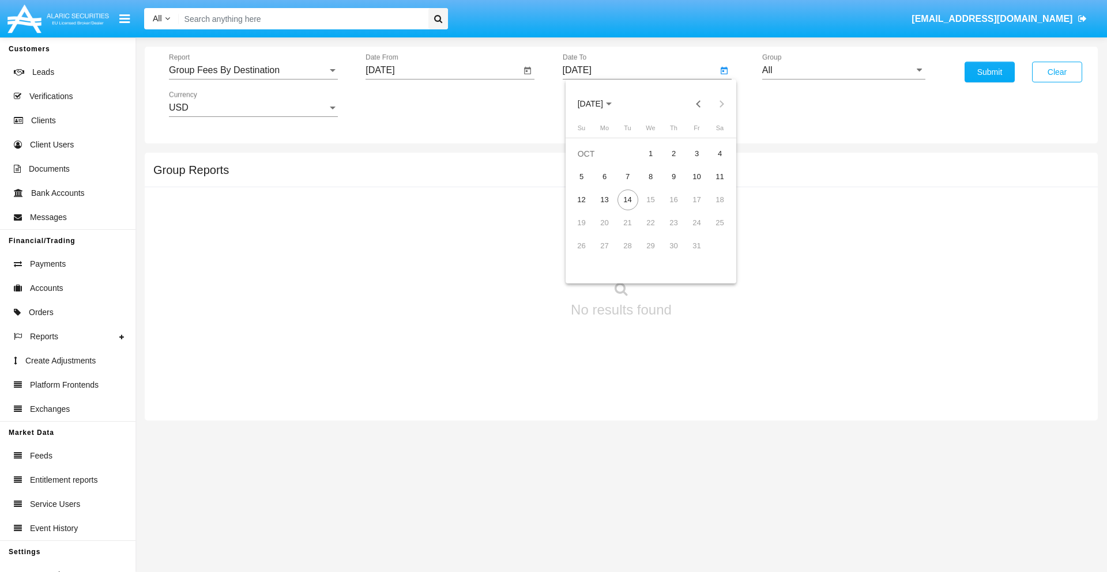
click at [627, 199] on div "14" at bounding box center [627, 200] width 21 height 21
type input "[DATE]"
click at [843, 70] on input "All" at bounding box center [843, 70] width 163 height 10
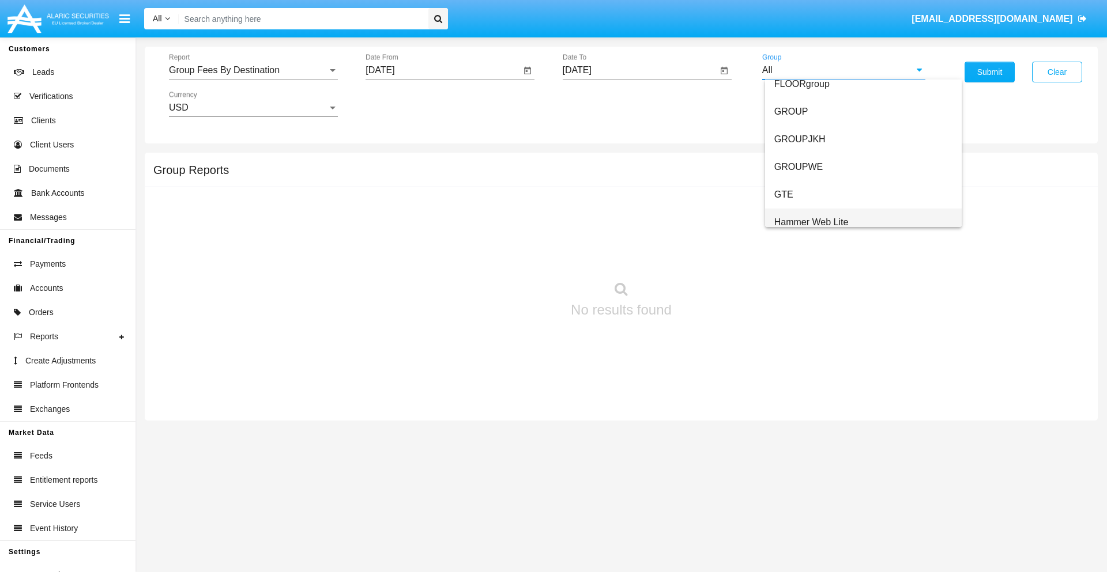
click at [811, 222] on span "Hammer Web Lite" at bounding box center [811, 222] width 74 height 10
type input "Hammer Web Lite"
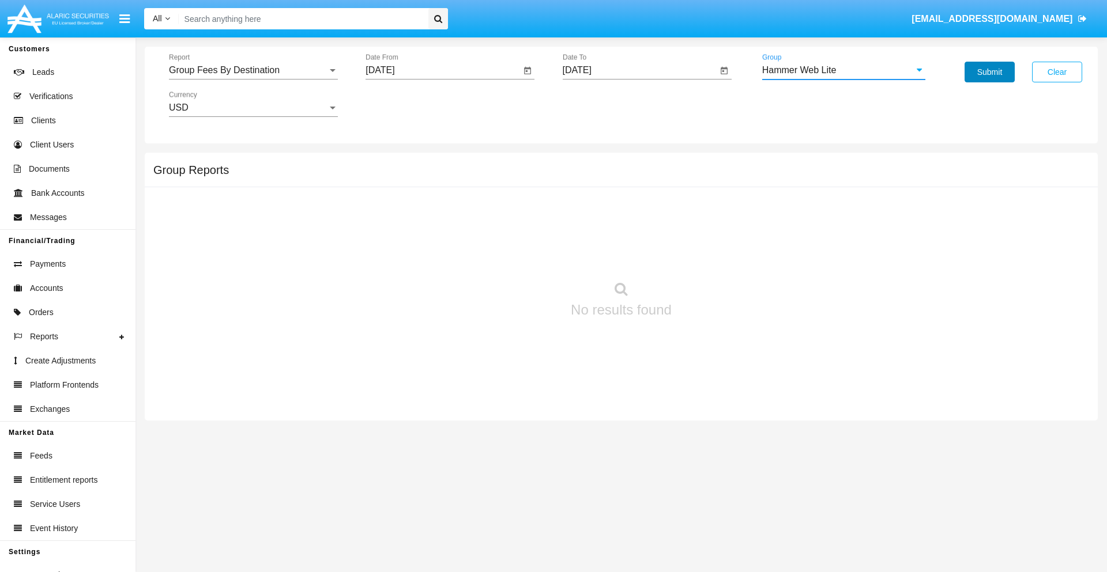
click at [989, 72] on button "Submit" at bounding box center [989, 72] width 50 height 21
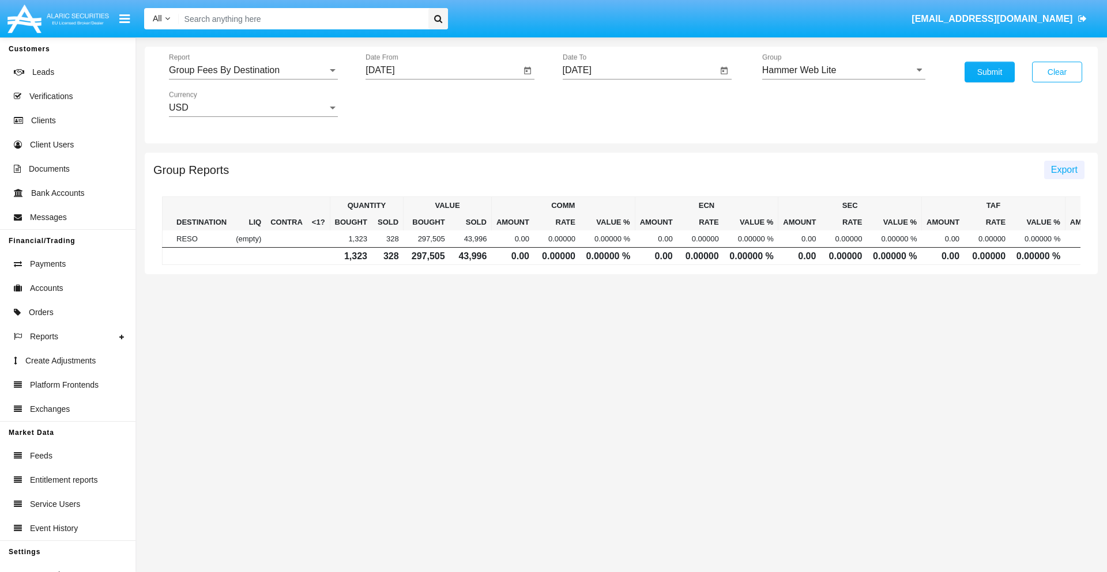
click at [1064, 169] on span "Export" at bounding box center [1064, 170] width 27 height 10
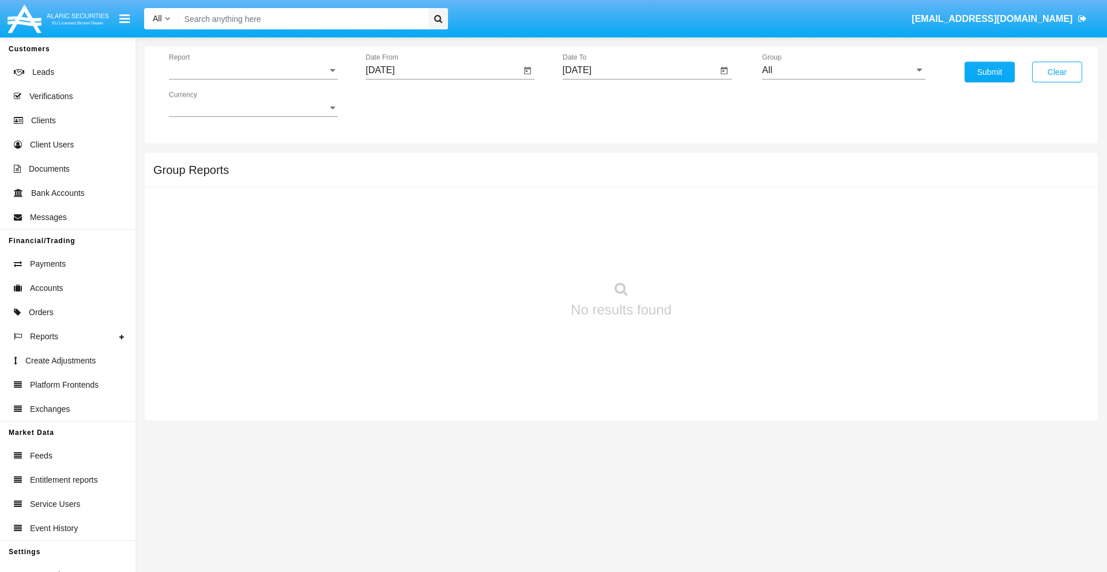
click at [253, 70] on span "Report" at bounding box center [248, 70] width 159 height 10
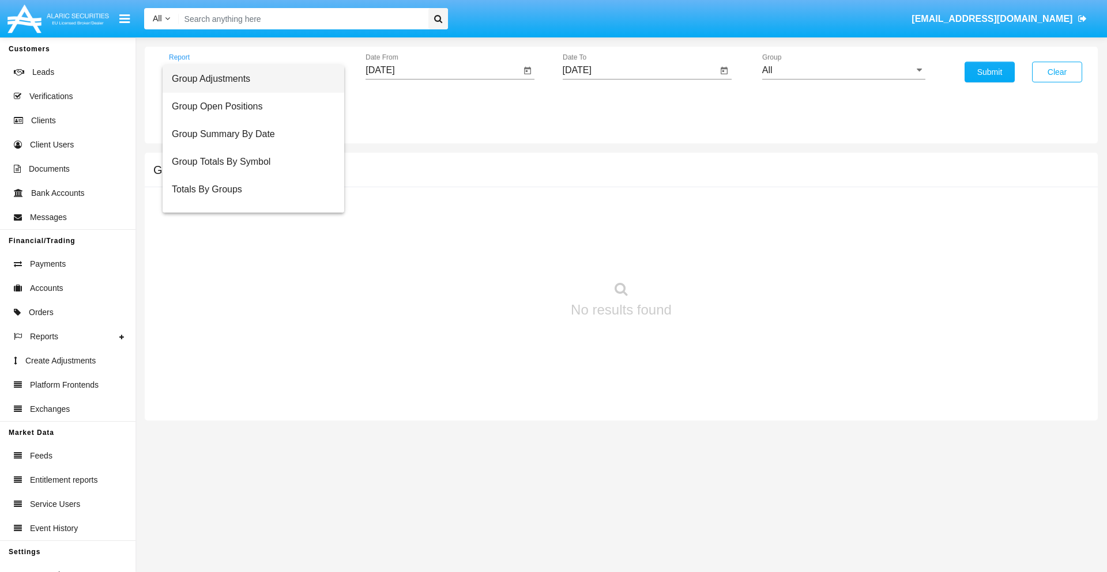
click at [248, 231] on span "Totals By Accounts" at bounding box center [253, 245] width 163 height 28
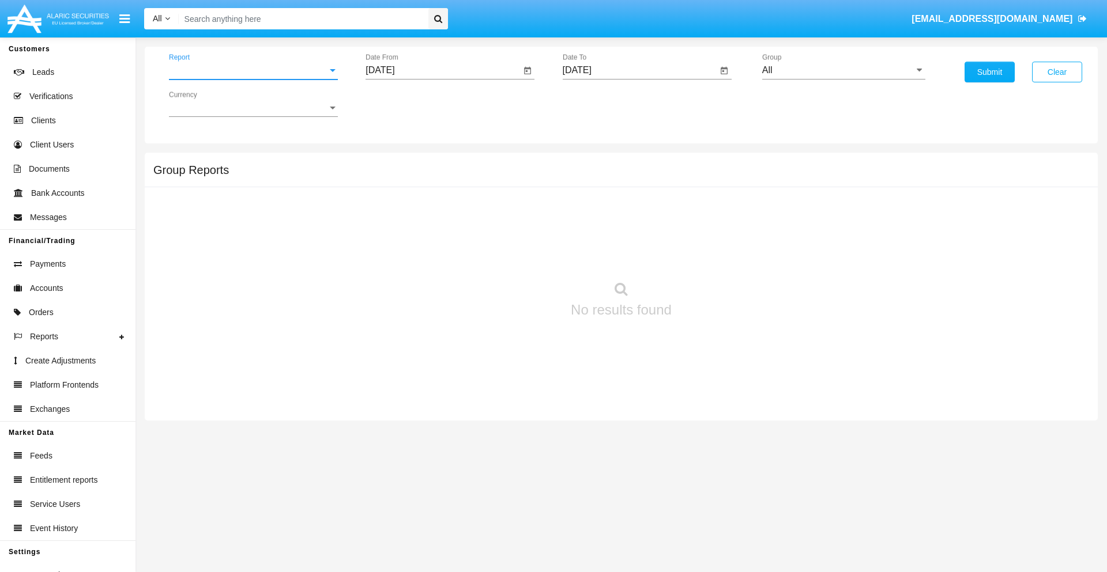
scroll to position [46, 0]
click at [443, 70] on input "[DATE]" at bounding box center [442, 70] width 155 height 10
click at [404, 104] on span "[DATE]" at bounding box center [392, 104] width 25 height 9
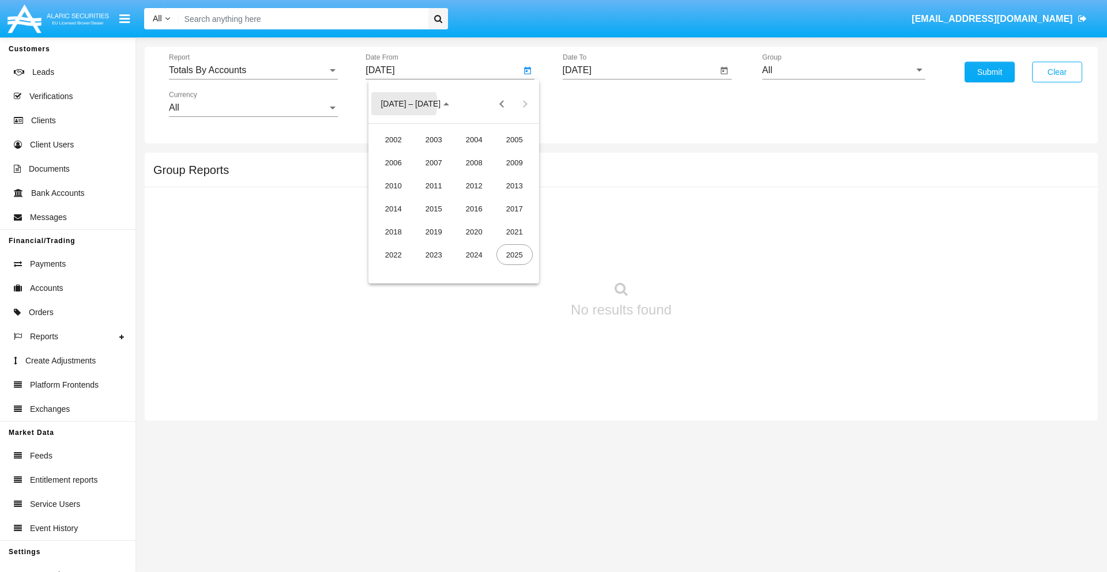
click at [514, 255] on div "2025" at bounding box center [514, 254] width 36 height 21
click at [393, 209] on div "SEP" at bounding box center [393, 208] width 36 height 21
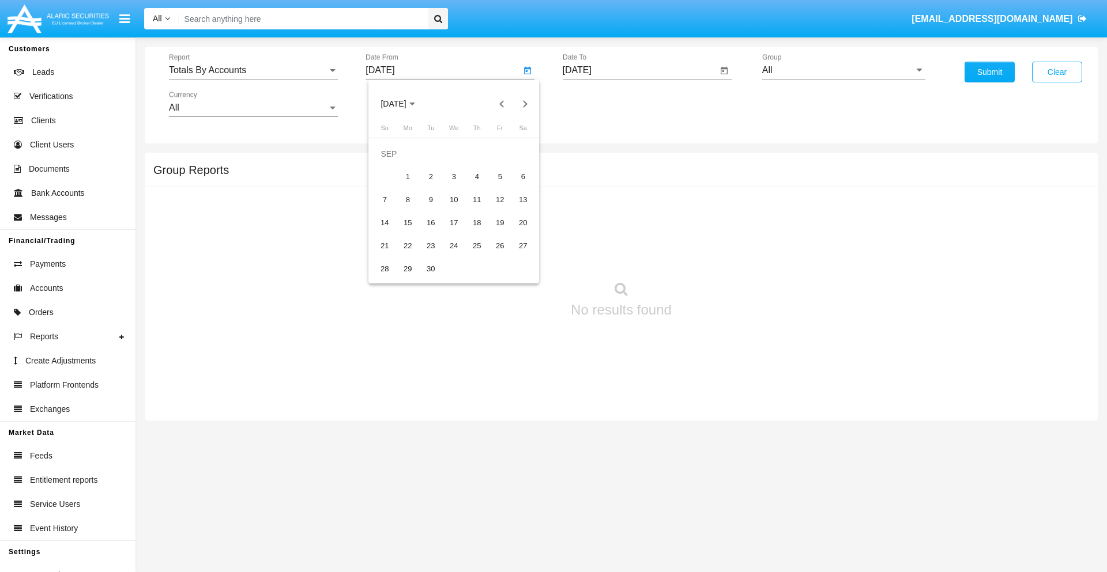
click at [408, 269] on div "29" at bounding box center [407, 269] width 21 height 21
type input "09/29/25"
click at [639, 70] on input "[DATE]" at bounding box center [640, 70] width 155 height 10
click at [600, 104] on span "[DATE]" at bounding box center [590, 104] width 25 height 9
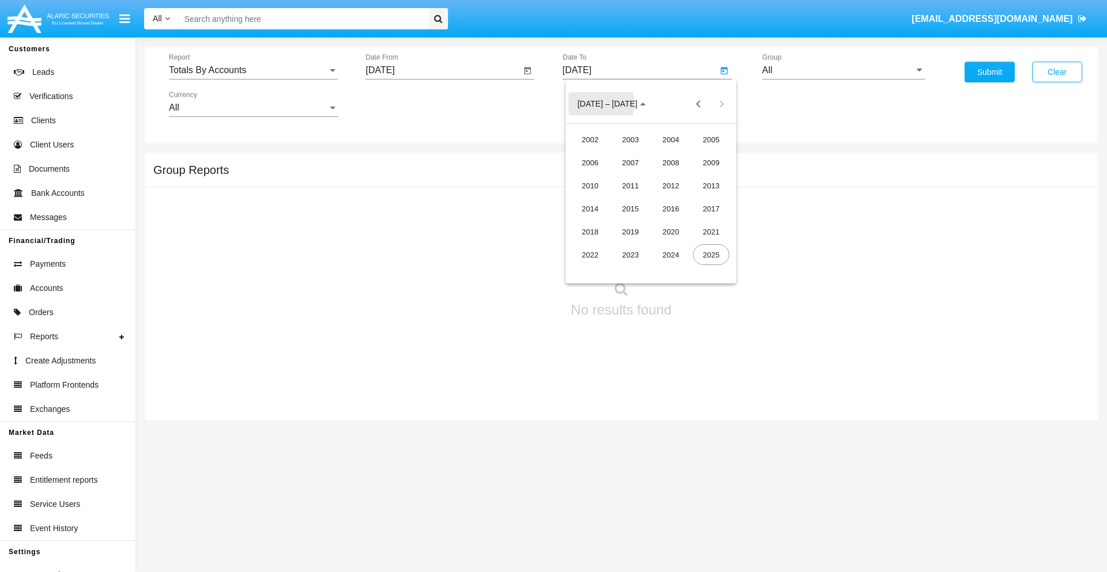
click at [711, 255] on div "2025" at bounding box center [711, 254] width 36 height 21
click at [630, 209] on div "OCT" at bounding box center [630, 208] width 36 height 21
click at [627, 199] on div "14" at bounding box center [627, 200] width 21 height 21
type input "[DATE]"
click at [843, 70] on input "All" at bounding box center [843, 70] width 163 height 10
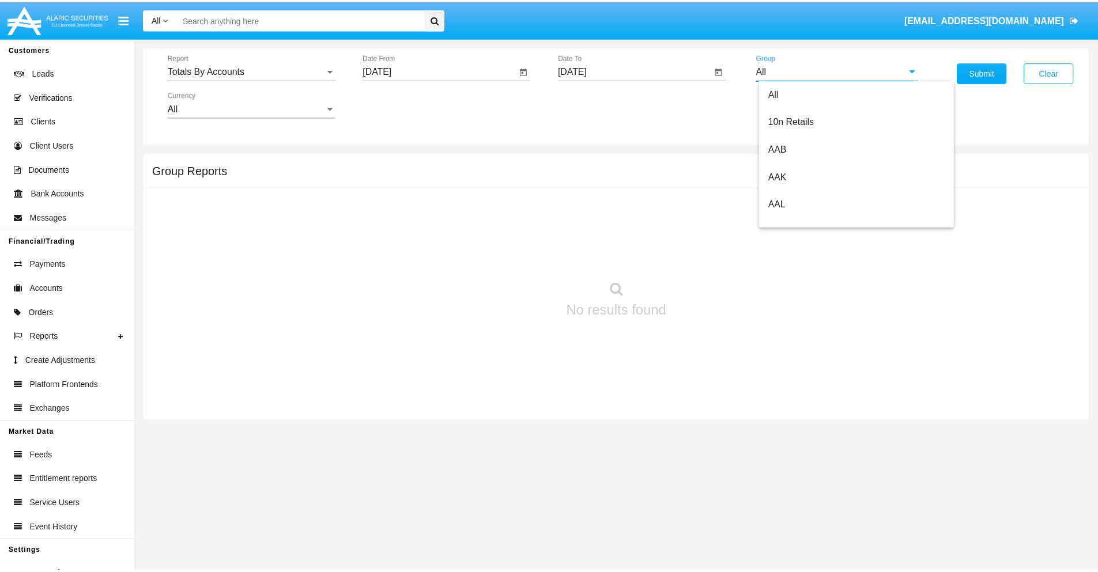
scroll to position [618, 0]
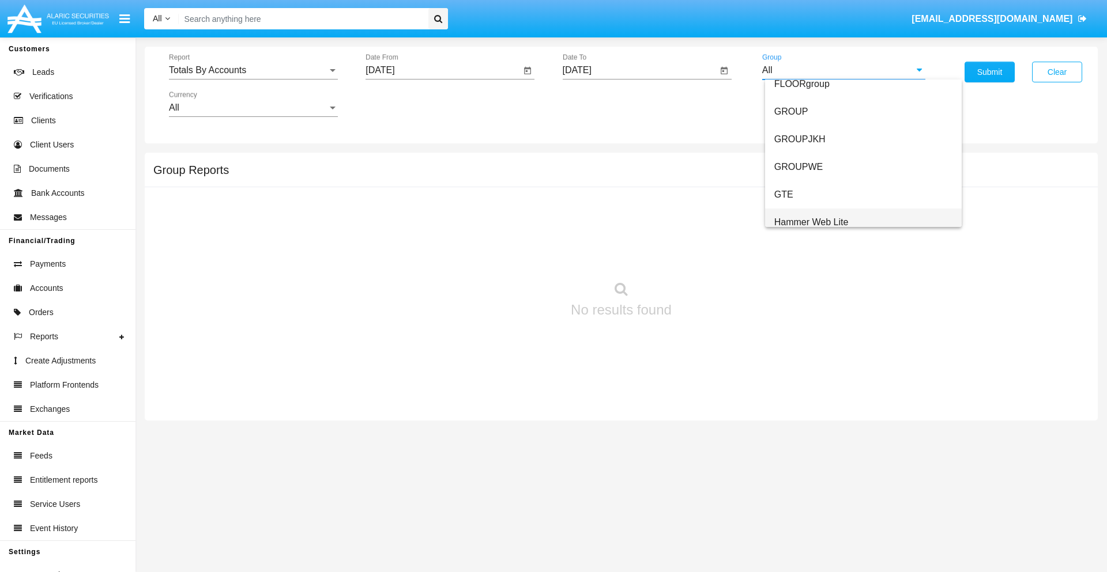
click at [811, 222] on span "Hammer Web Lite" at bounding box center [811, 222] width 74 height 10
type input "Hammer Web Lite"
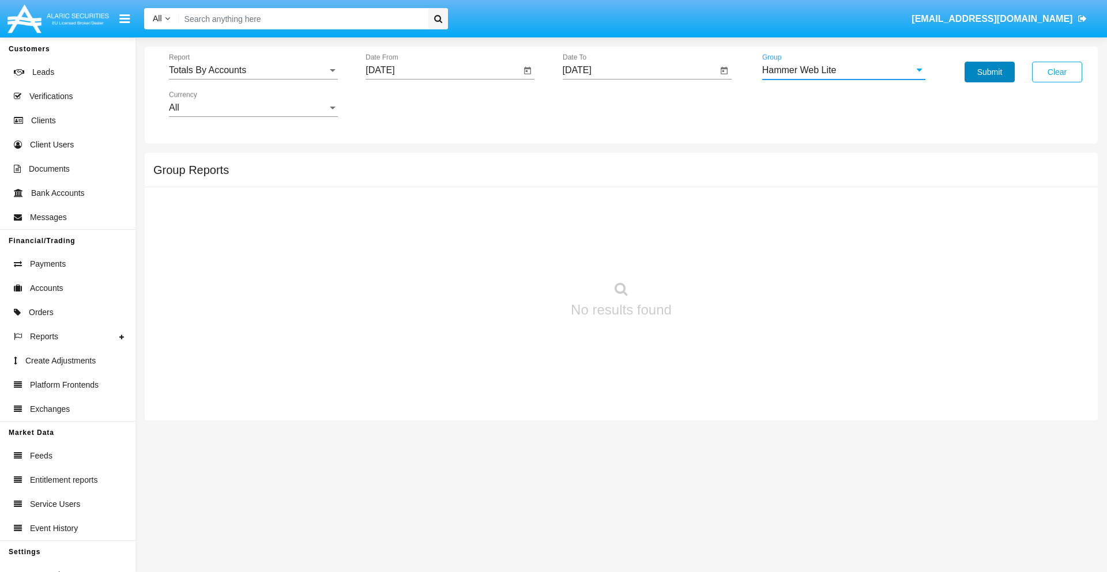
click at [989, 72] on button "Submit" at bounding box center [989, 72] width 50 height 21
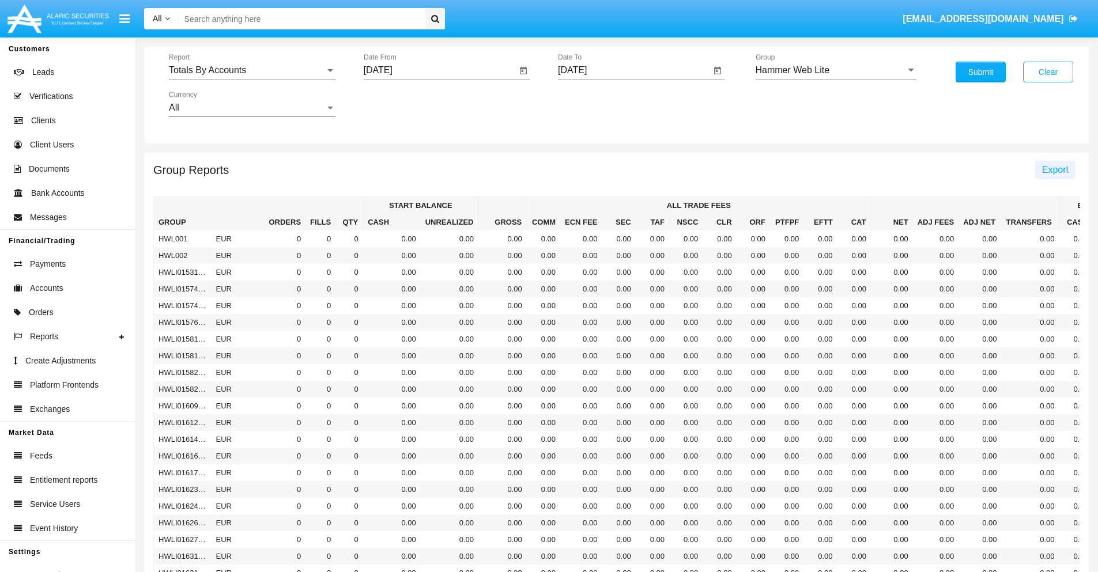
click at [1055, 169] on span "Export" at bounding box center [1055, 170] width 27 height 10
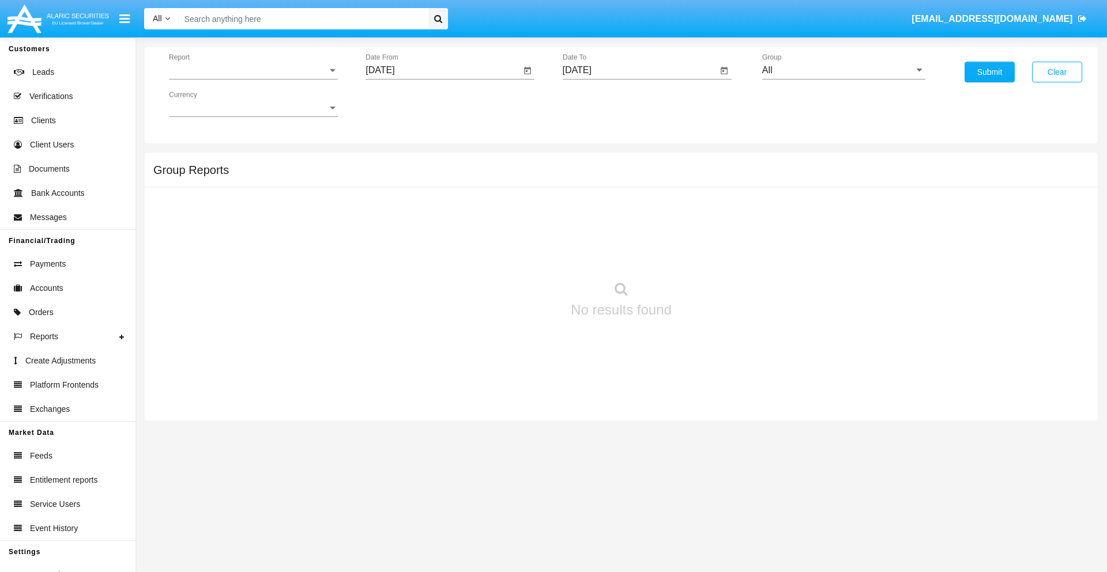
click at [253, 70] on span "Report" at bounding box center [248, 70] width 159 height 10
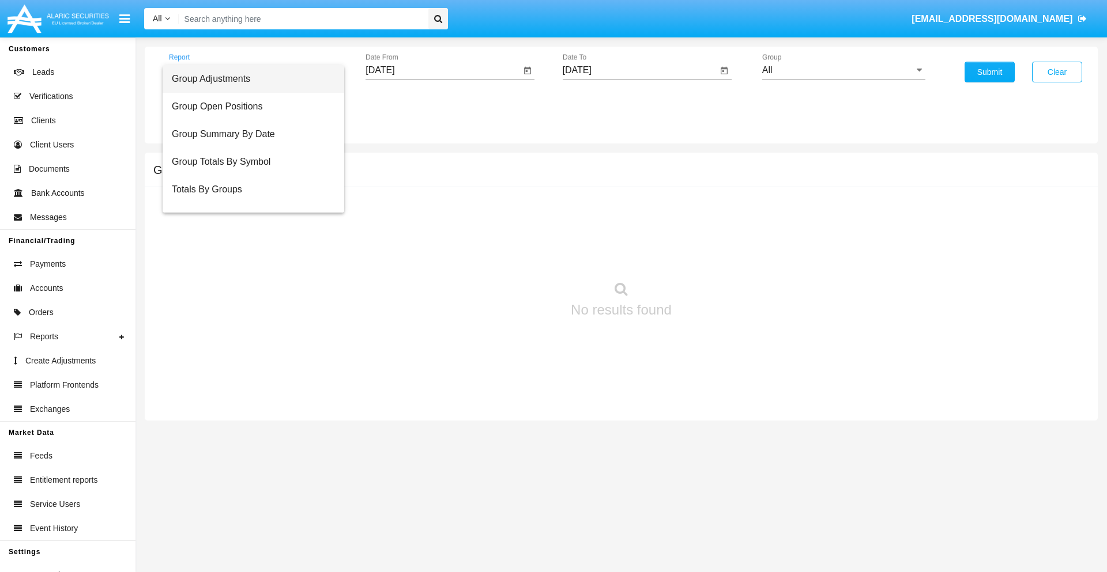
click at [248, 79] on span "Group Adjustments" at bounding box center [253, 79] width 163 height 28
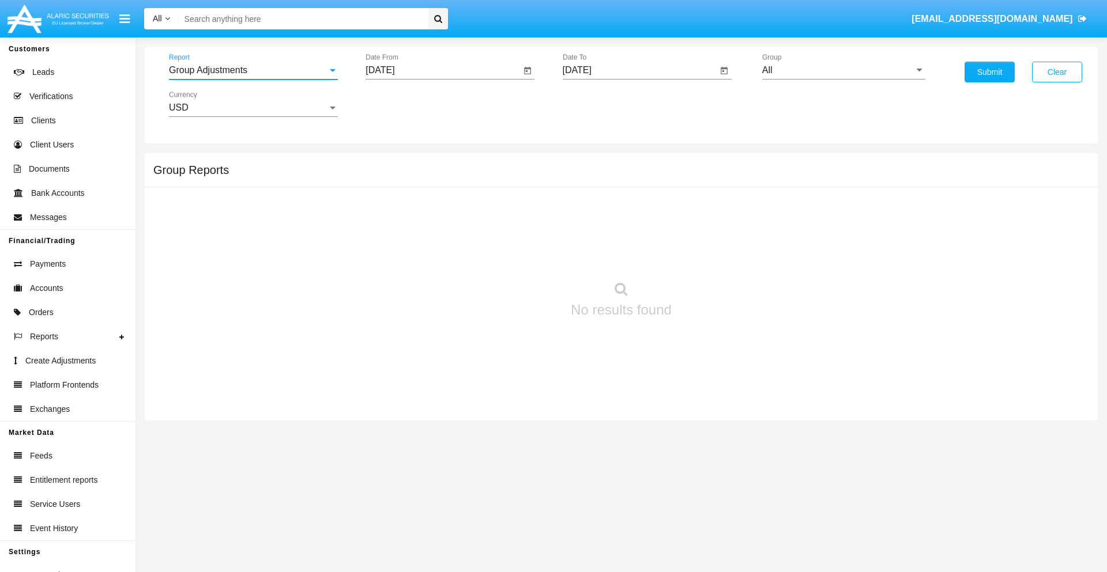
click at [443, 70] on input "[DATE]" at bounding box center [442, 70] width 155 height 10
click at [404, 104] on span "[DATE]" at bounding box center [392, 104] width 25 height 9
click at [434, 232] on div "2019" at bounding box center [434, 231] width 36 height 21
click at [393, 163] on div "JAN" at bounding box center [393, 162] width 36 height 21
click at [431, 176] on div "1" at bounding box center [430, 177] width 21 height 21
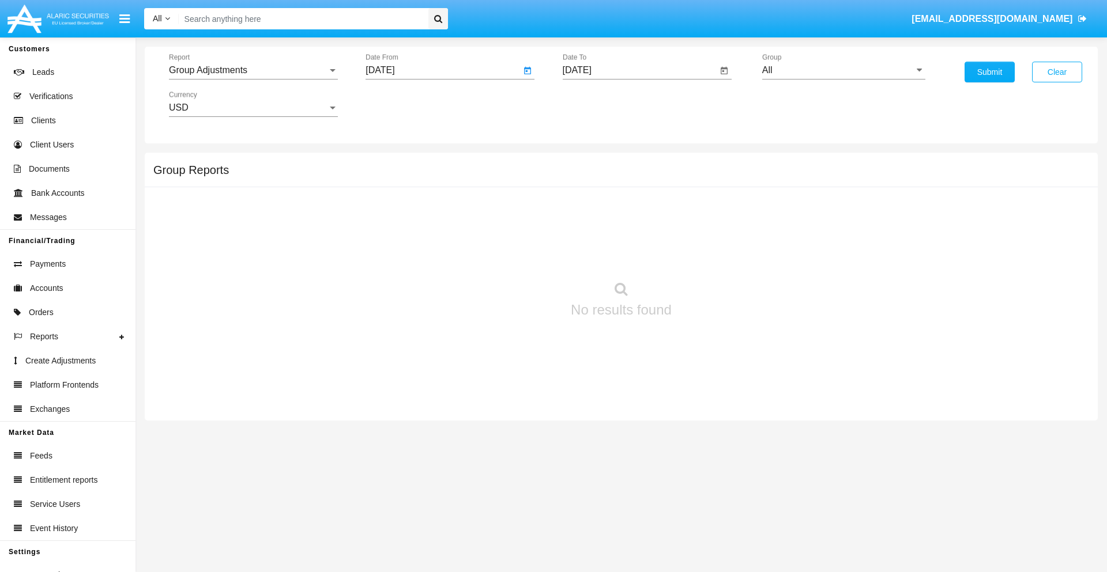
type input "[DATE]"
click at [639, 70] on input "[DATE]" at bounding box center [640, 70] width 155 height 10
click at [600, 104] on span "[DATE]" at bounding box center [590, 104] width 25 height 9
click at [630, 232] on div "2019" at bounding box center [630, 231] width 36 height 21
click at [590, 163] on div "JAN" at bounding box center [590, 162] width 36 height 21
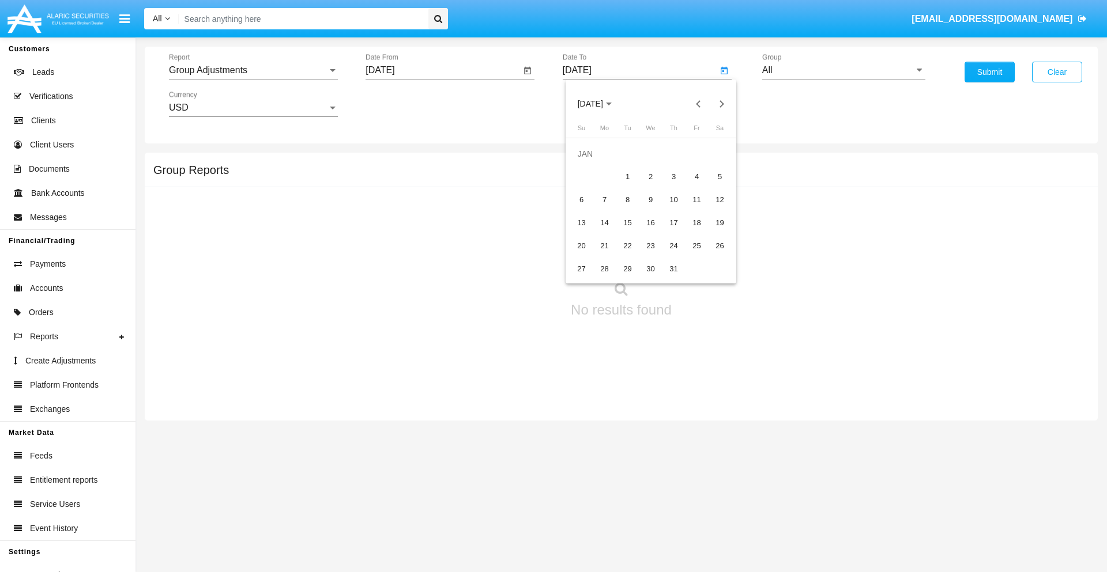
click at [627, 176] on div "1" at bounding box center [627, 177] width 21 height 21
type input "[DATE]"
click at [843, 70] on input "All" at bounding box center [843, 70] width 163 height 10
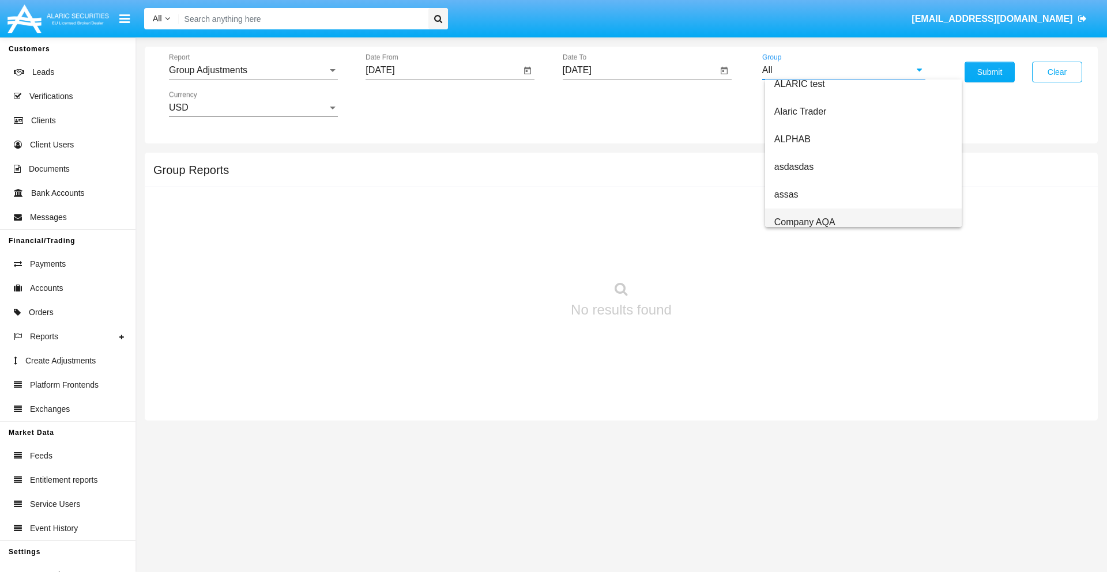
click at [804, 222] on span "Company AQA" at bounding box center [804, 222] width 61 height 10
type input "Company AQA"
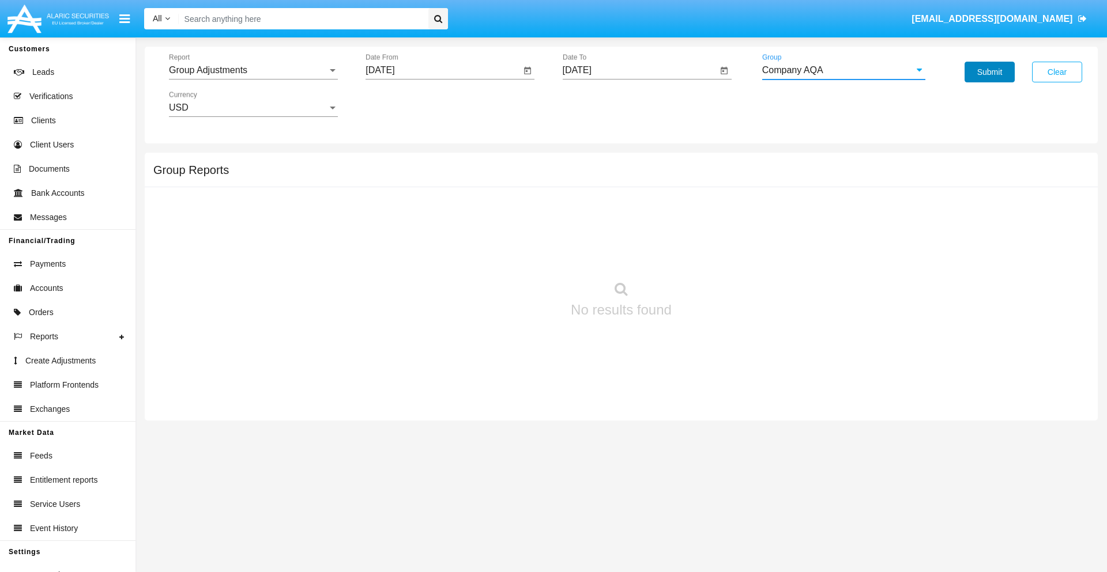
click at [989, 72] on button "Submit" at bounding box center [989, 72] width 50 height 21
click at [253, 70] on span "Report" at bounding box center [248, 70] width 159 height 10
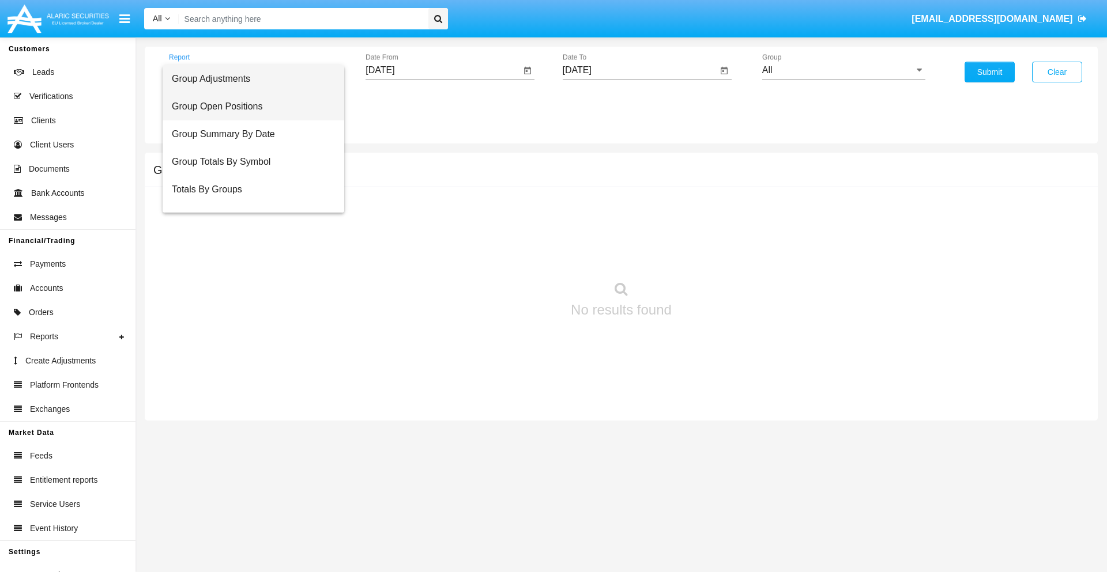
click at [248, 107] on span "Group Open Positions" at bounding box center [253, 107] width 163 height 28
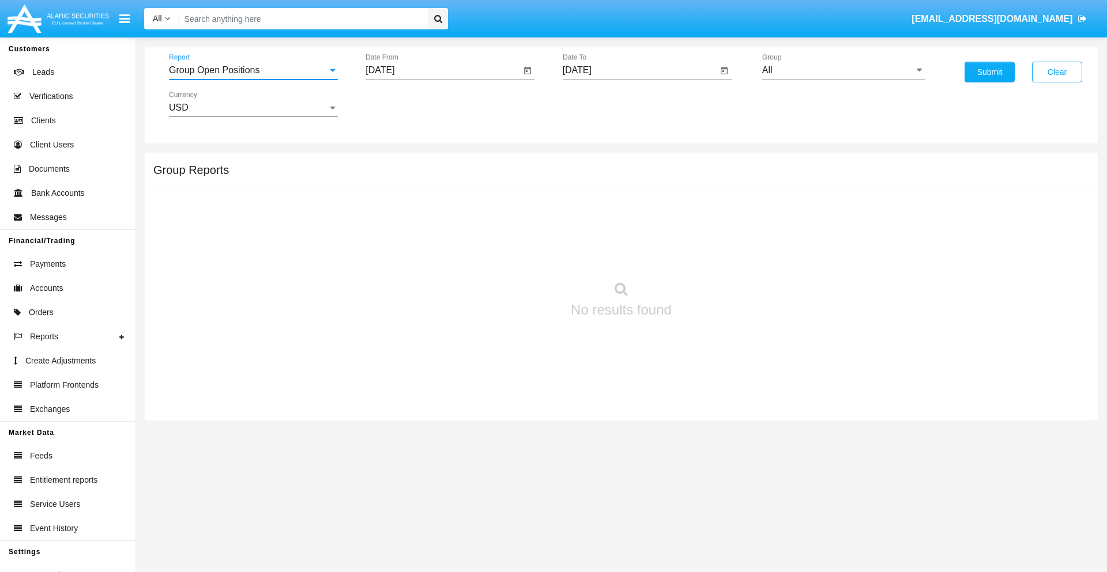
click at [443, 70] on input "[DATE]" at bounding box center [442, 70] width 155 height 10
click at [404, 104] on span "[DATE]" at bounding box center [392, 104] width 25 height 9
click at [434, 232] on div "2019" at bounding box center [434, 231] width 36 height 21
click at [393, 163] on div "JAN" at bounding box center [393, 162] width 36 height 21
click at [431, 176] on div "1" at bounding box center [430, 177] width 21 height 21
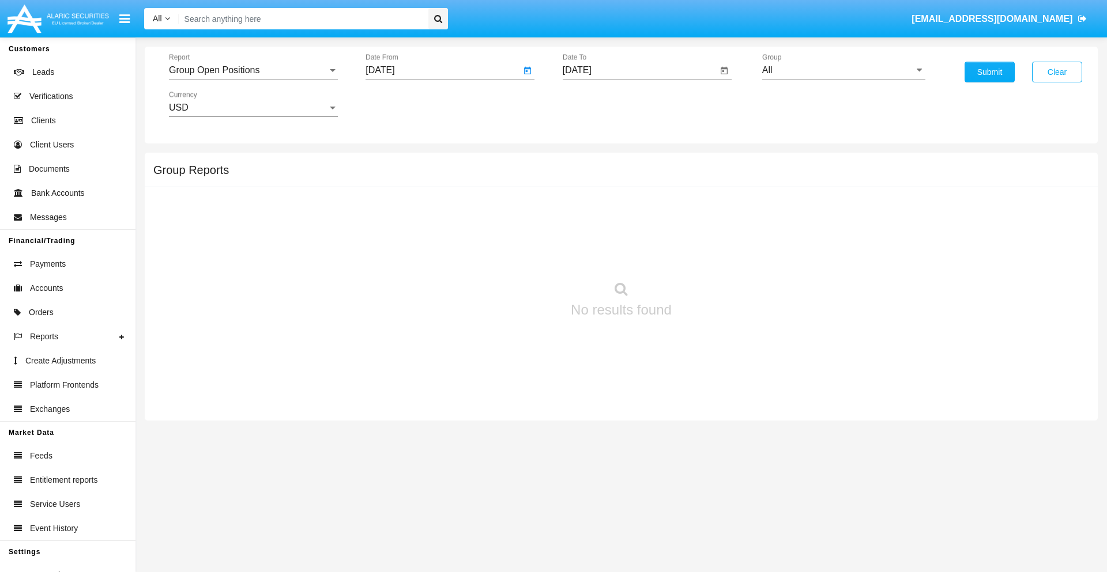
type input "[DATE]"
click at [639, 70] on input "[DATE]" at bounding box center [640, 70] width 155 height 10
click at [600, 104] on span "[DATE]" at bounding box center [590, 104] width 25 height 9
click at [630, 232] on div "2019" at bounding box center [630, 231] width 36 height 21
click at [590, 163] on div "JAN" at bounding box center [590, 162] width 36 height 21
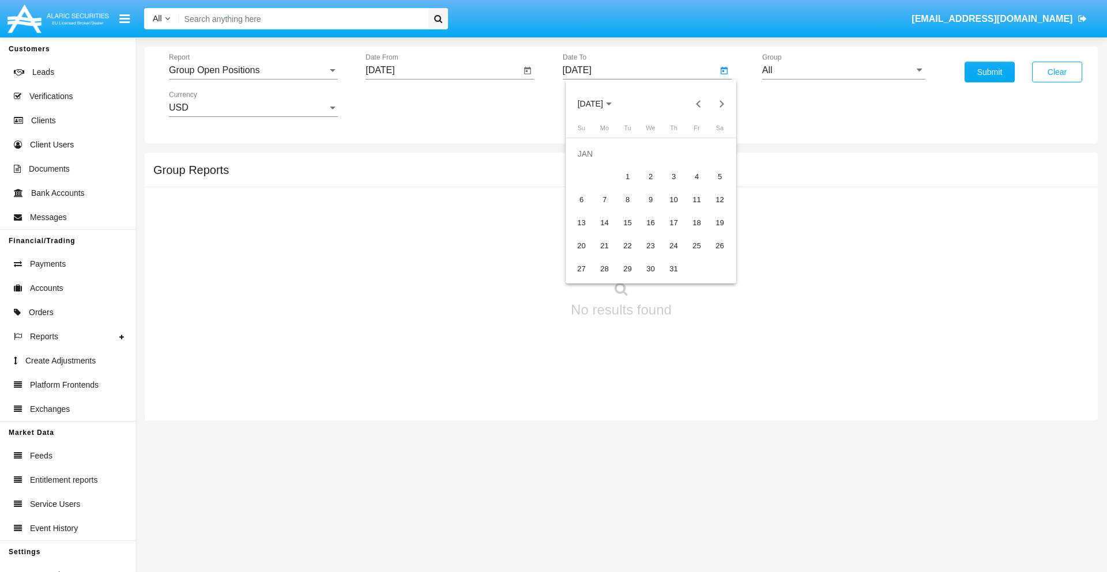
click at [627, 176] on div "1" at bounding box center [627, 177] width 21 height 21
type input "[DATE]"
click at [843, 70] on input "All" at bounding box center [843, 70] width 163 height 10
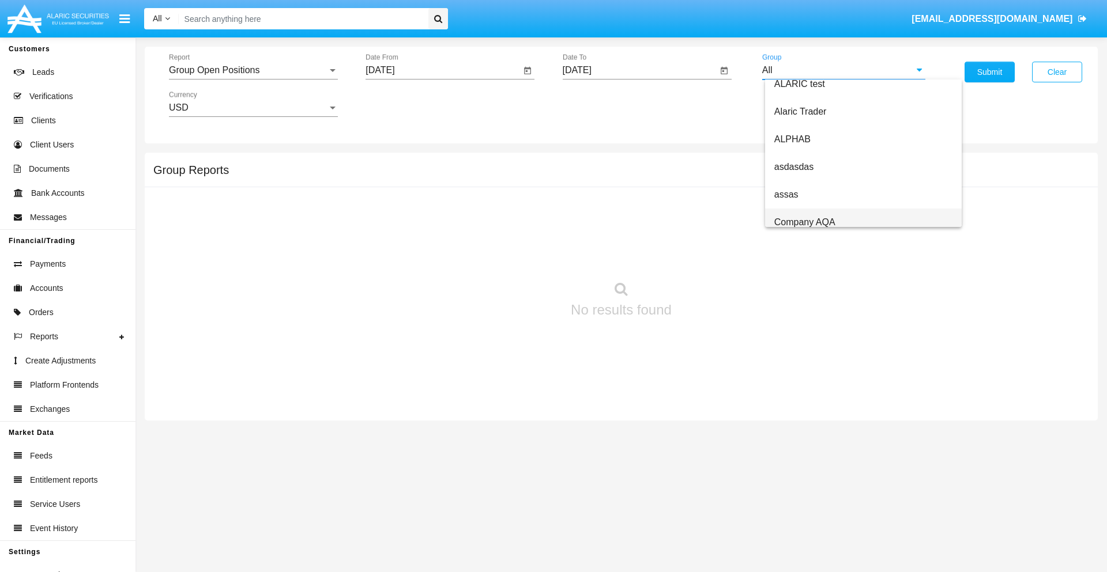
click at [804, 222] on span "Company AQA" at bounding box center [804, 222] width 61 height 10
type input "Company AQA"
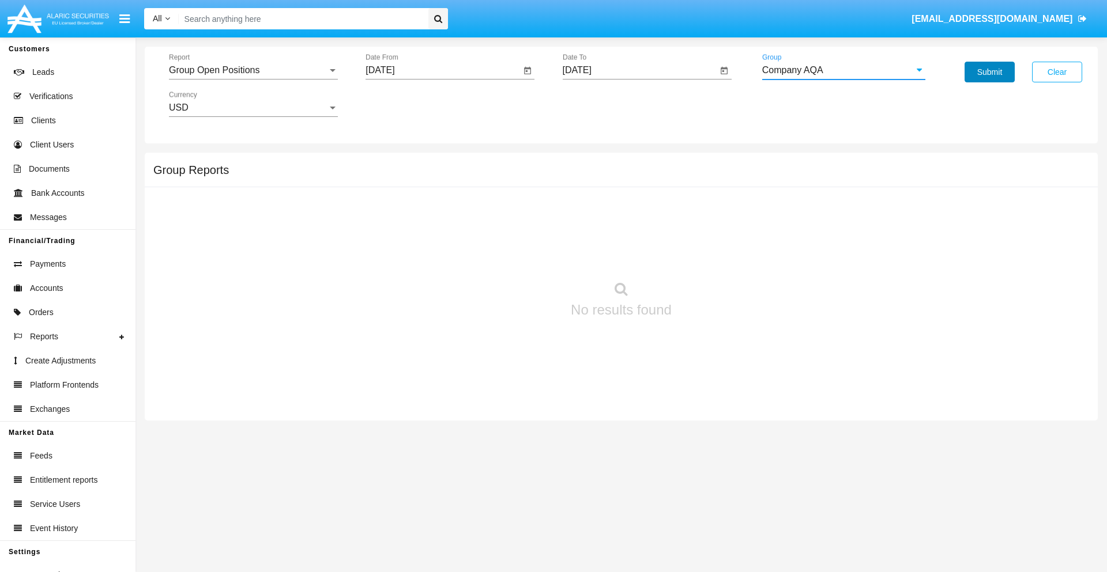
click at [989, 72] on button "Submit" at bounding box center [989, 72] width 50 height 21
click at [253, 70] on span "Report" at bounding box center [248, 70] width 159 height 10
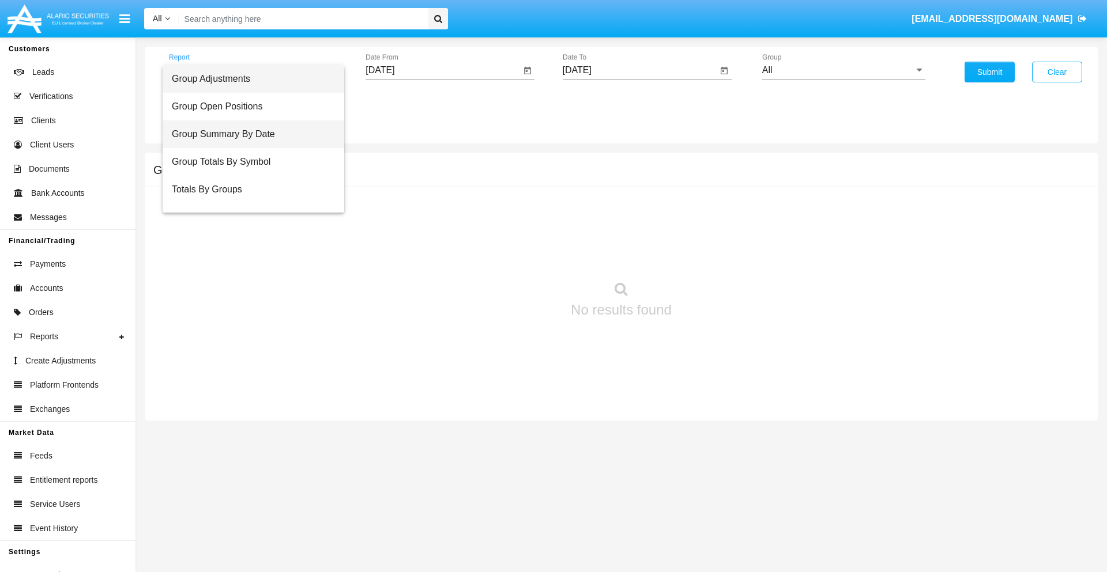
click at [248, 134] on span "Group Summary By Date" at bounding box center [253, 134] width 163 height 28
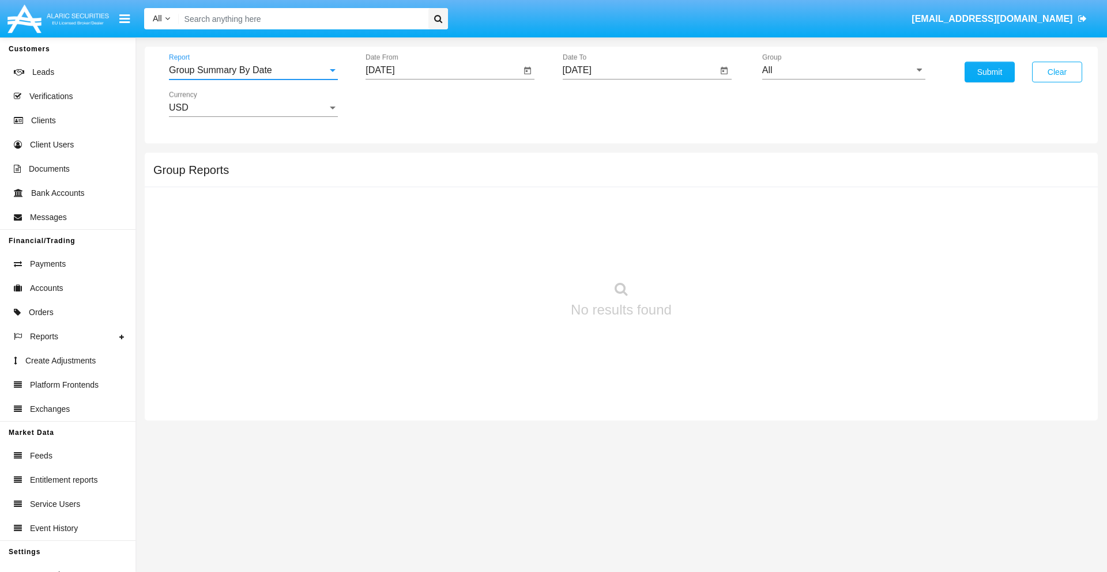
click at [443, 70] on input "[DATE]" at bounding box center [442, 70] width 155 height 10
click at [404, 104] on span "[DATE]" at bounding box center [392, 104] width 25 height 9
click at [434, 232] on div "2019" at bounding box center [434, 231] width 36 height 21
click at [393, 163] on div "JAN" at bounding box center [393, 162] width 36 height 21
click at [431, 176] on div "1" at bounding box center [430, 177] width 21 height 21
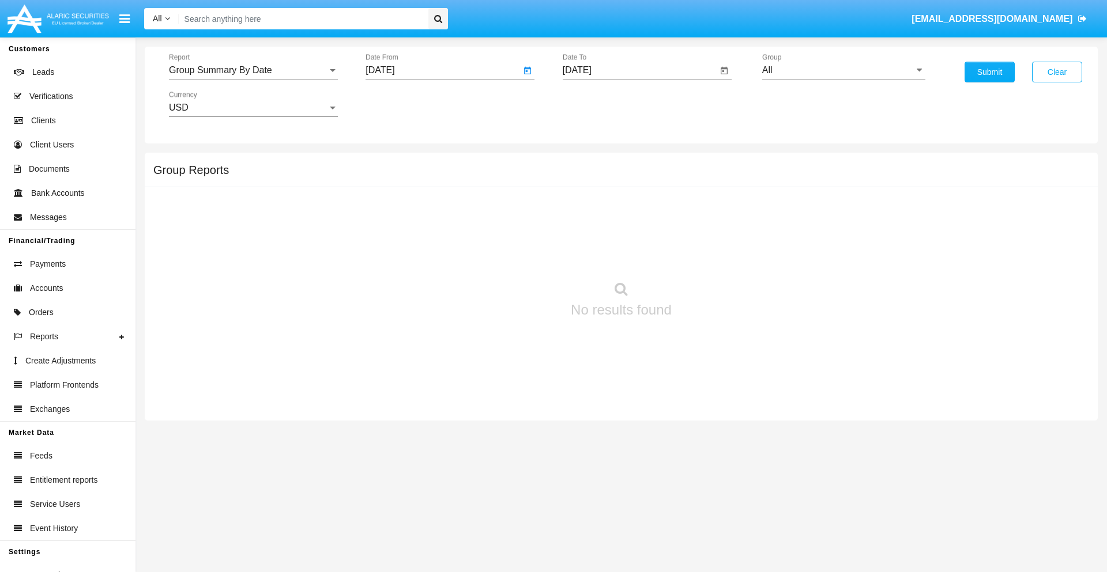
type input "[DATE]"
click at [639, 70] on input "[DATE]" at bounding box center [640, 70] width 155 height 10
click at [600, 104] on span "[DATE]" at bounding box center [590, 104] width 25 height 9
click at [630, 232] on div "2019" at bounding box center [630, 231] width 36 height 21
click at [590, 163] on div "JAN" at bounding box center [590, 162] width 36 height 21
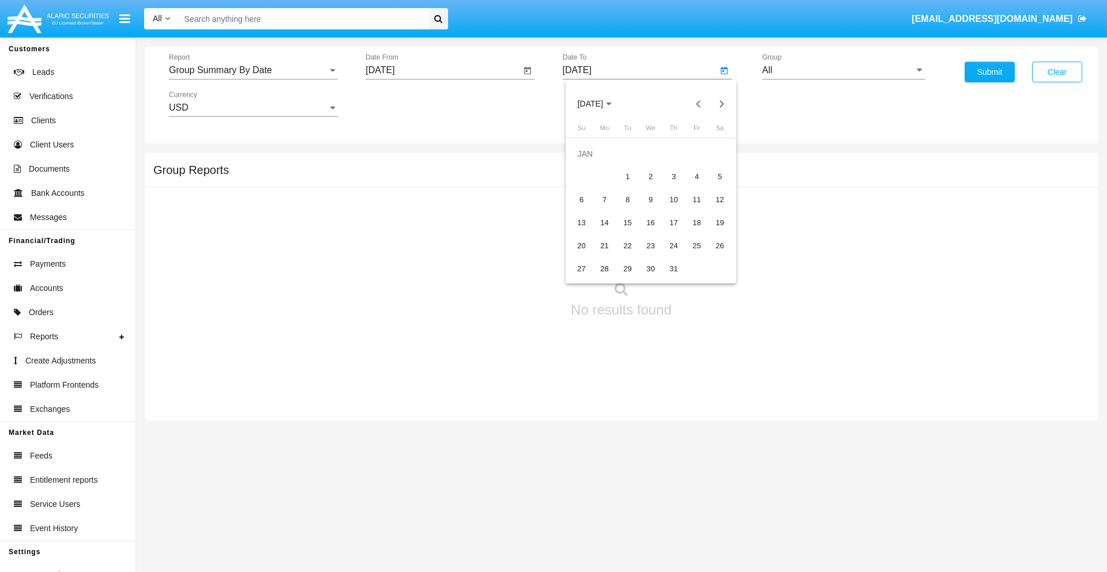
click at [627, 176] on div "1" at bounding box center [627, 177] width 21 height 21
type input "[DATE]"
click at [843, 70] on input "All" at bounding box center [843, 70] width 163 height 10
click at [804, 476] on span "Company AQA" at bounding box center [804, 481] width 61 height 10
type input "Company AQA"
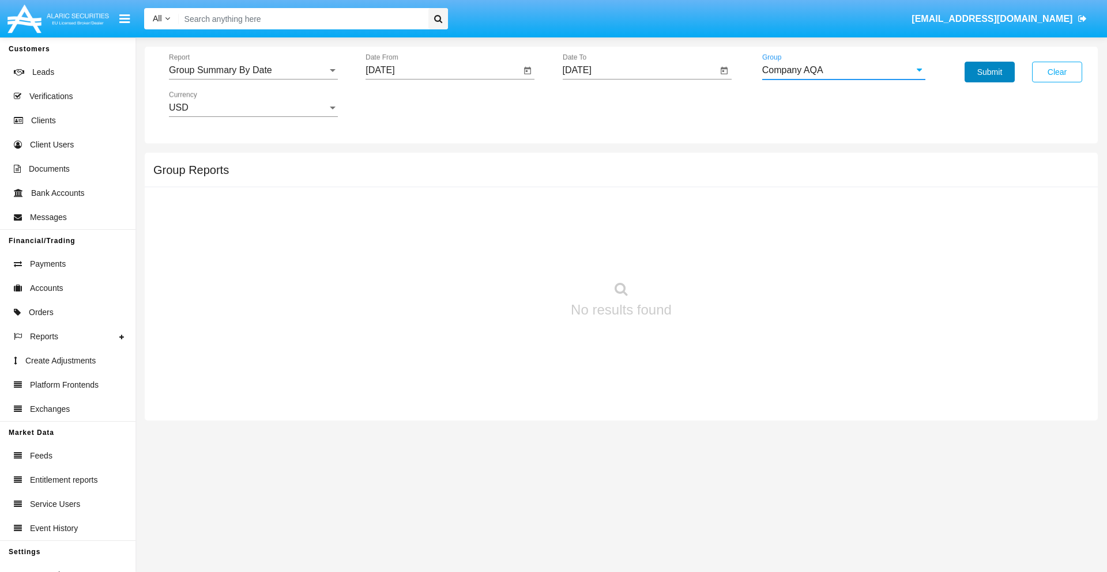
click at [989, 72] on button "Submit" at bounding box center [989, 72] width 50 height 21
click at [253, 70] on span "Report" at bounding box center [248, 70] width 159 height 10
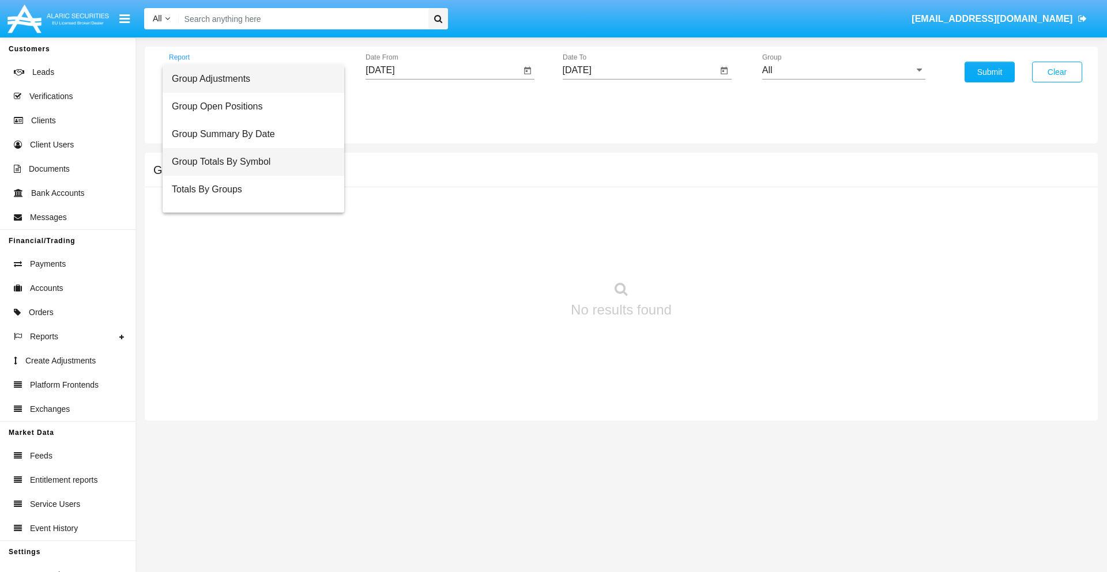
click at [248, 162] on span "Group Totals By Symbol" at bounding box center [253, 162] width 163 height 28
click at [443, 70] on input "[DATE]" at bounding box center [442, 70] width 155 height 10
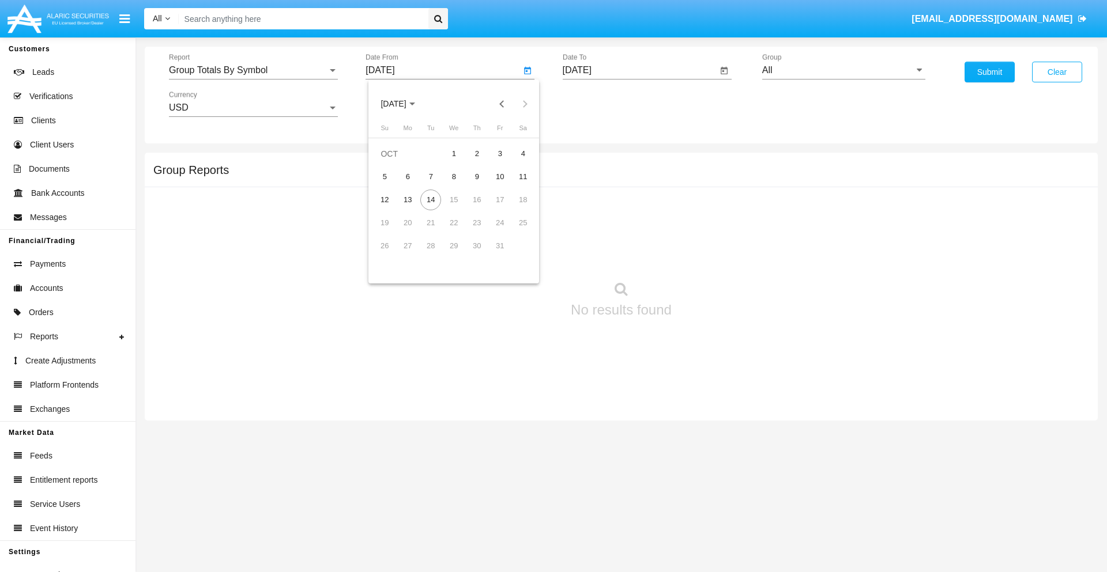
click at [404, 104] on span "[DATE]" at bounding box center [392, 104] width 25 height 9
click at [434, 232] on div "2019" at bounding box center [434, 231] width 36 height 21
click at [393, 163] on div "JAN" at bounding box center [393, 162] width 36 height 21
click at [431, 176] on div "1" at bounding box center [430, 177] width 21 height 21
type input "[DATE]"
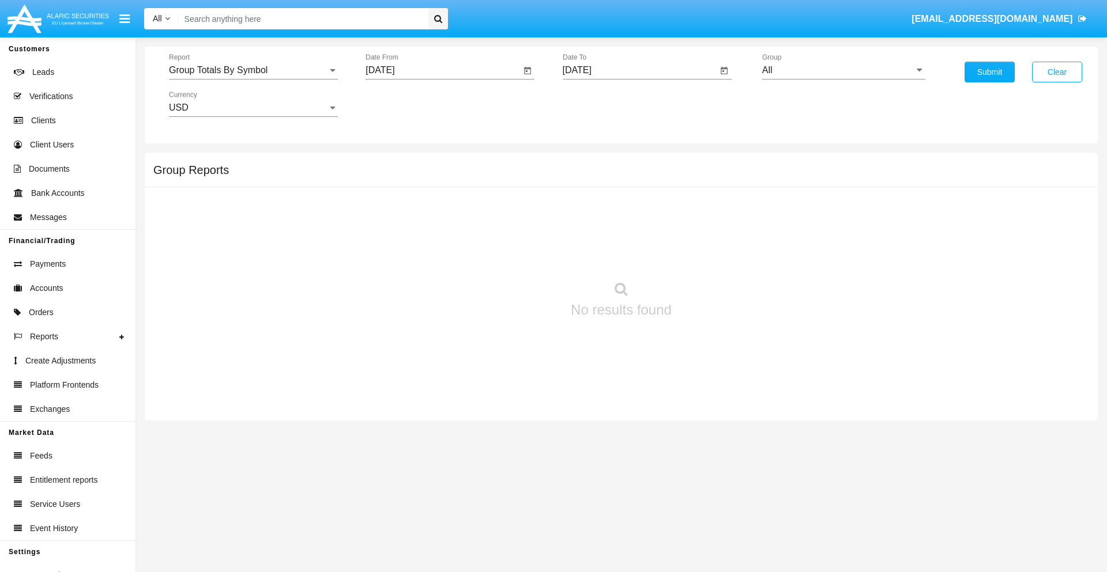
click at [639, 70] on input "[DATE]" at bounding box center [640, 70] width 155 height 10
click at [600, 104] on span "[DATE]" at bounding box center [590, 104] width 25 height 9
click at [630, 232] on div "2019" at bounding box center [630, 231] width 36 height 21
click at [590, 163] on div "JAN" at bounding box center [590, 162] width 36 height 21
click at [627, 176] on div "1" at bounding box center [627, 177] width 21 height 21
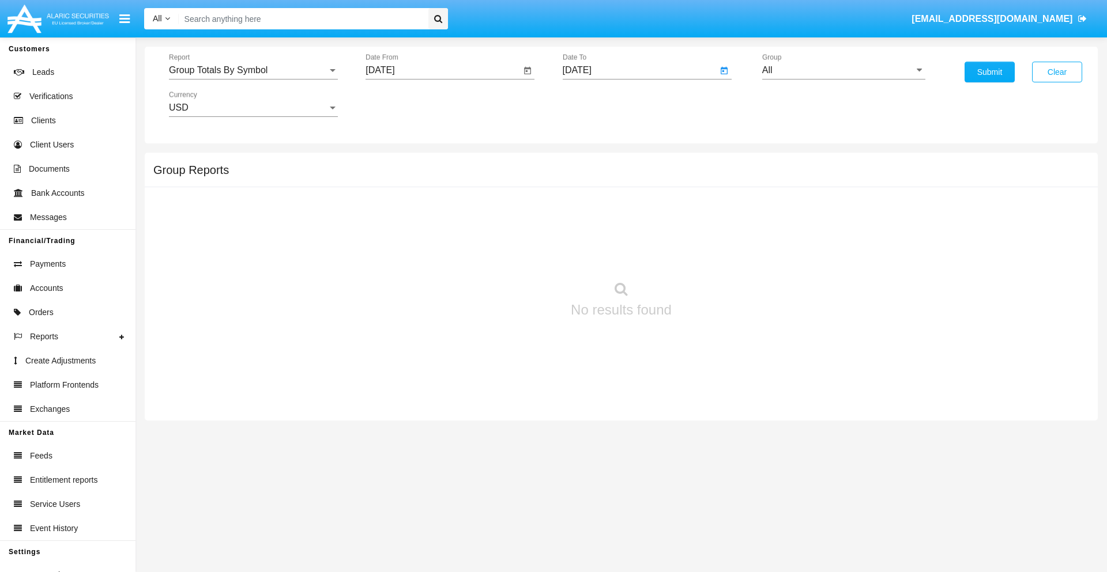
type input "01/01/19"
click at [843, 70] on input "All" at bounding box center [843, 70] width 163 height 10
click at [804, 222] on span "Company AQA" at bounding box center [804, 222] width 61 height 10
type input "Company AQA"
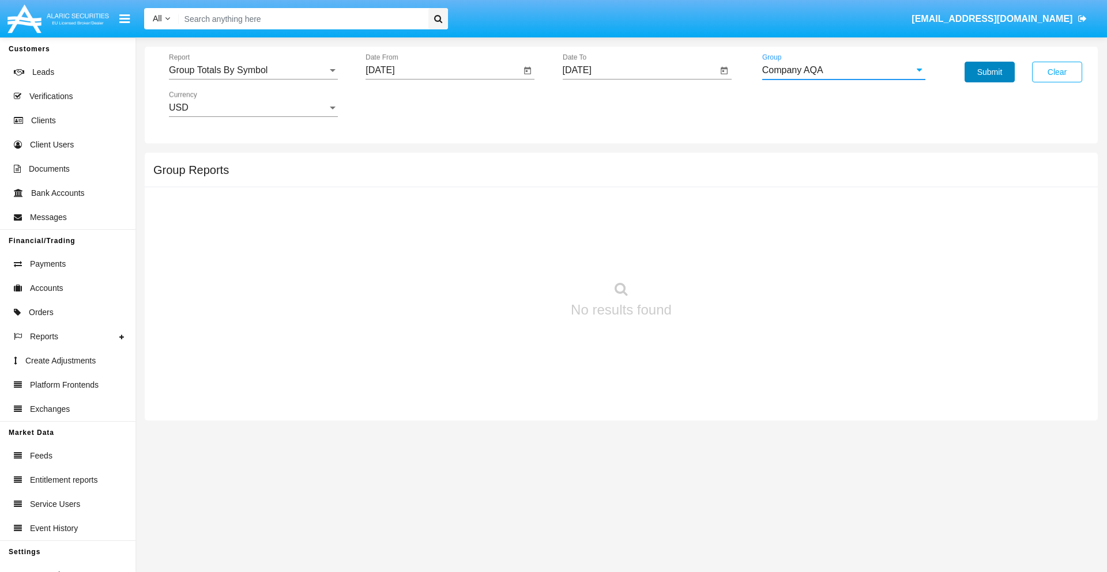
click at [989, 72] on button "Submit" at bounding box center [989, 72] width 50 height 21
click at [253, 70] on span "Report" at bounding box center [248, 70] width 159 height 10
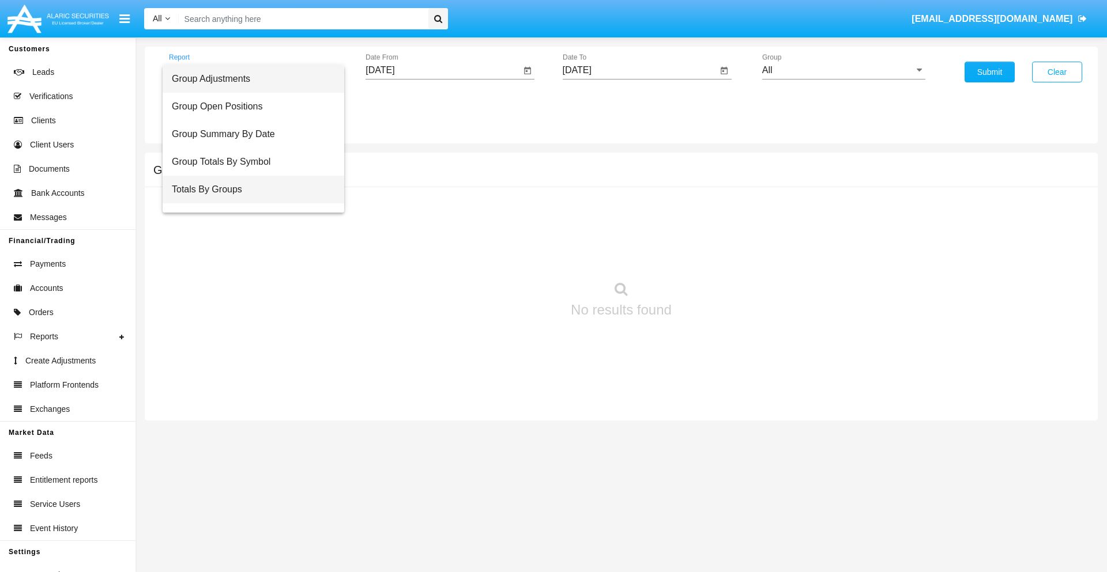
click at [248, 190] on span "Totals By Groups" at bounding box center [253, 190] width 163 height 28
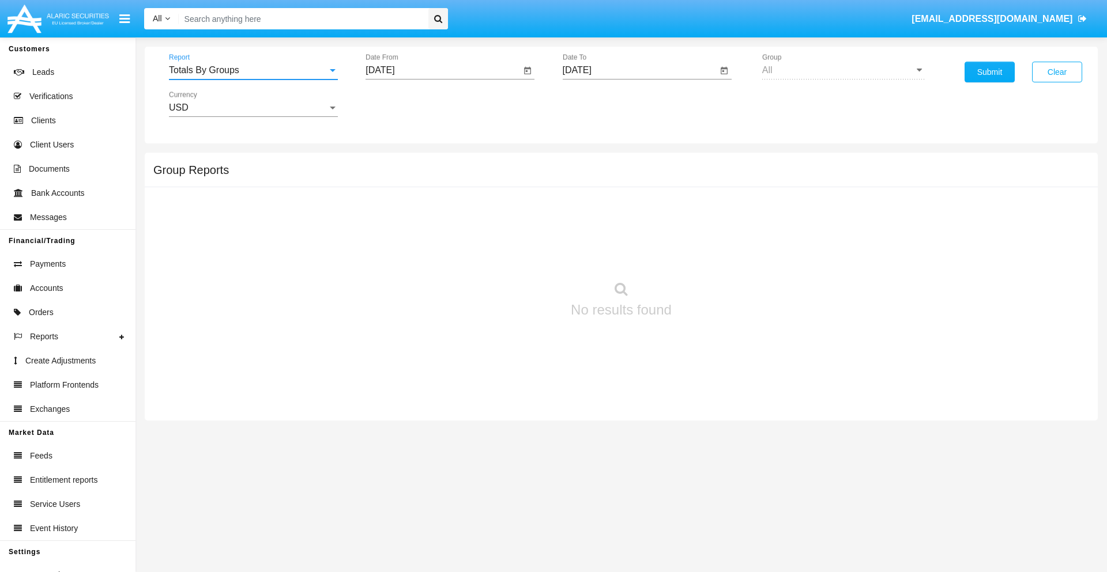
click at [443, 70] on input "[DATE]" at bounding box center [442, 70] width 155 height 10
click at [404, 104] on span "[DATE]" at bounding box center [392, 104] width 25 height 9
click at [434, 232] on div "2019" at bounding box center [434, 231] width 36 height 21
click at [393, 163] on div "JAN" at bounding box center [393, 162] width 36 height 21
click at [431, 176] on div "1" at bounding box center [430, 177] width 21 height 21
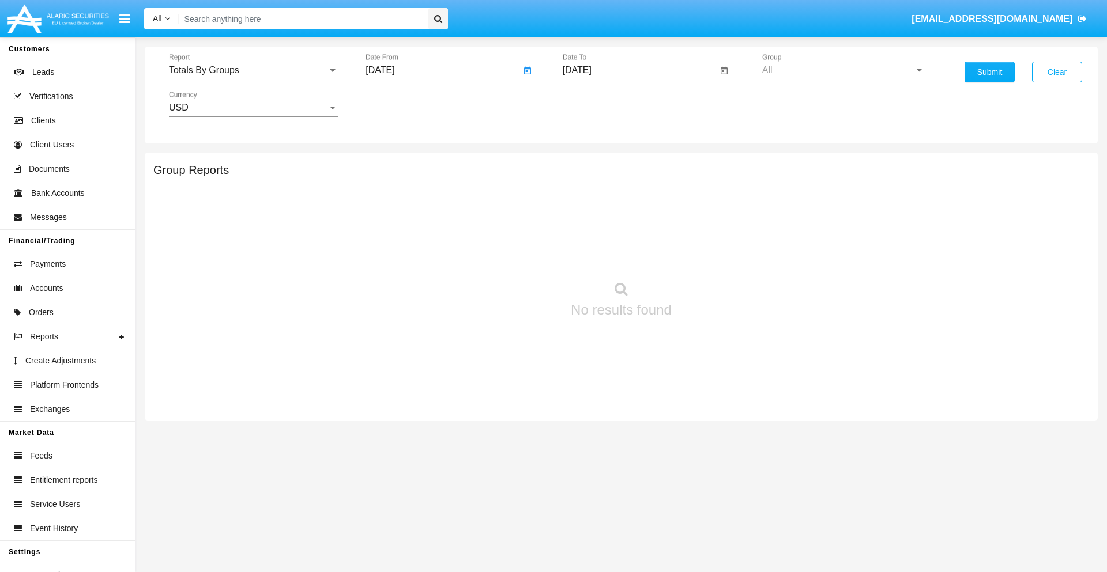
type input "[DATE]"
click at [639, 70] on input "[DATE]" at bounding box center [640, 70] width 155 height 10
click at [600, 104] on span "[DATE]" at bounding box center [590, 104] width 25 height 9
click at [630, 232] on div "2019" at bounding box center [630, 231] width 36 height 21
click at [590, 163] on div "JAN" at bounding box center [590, 162] width 36 height 21
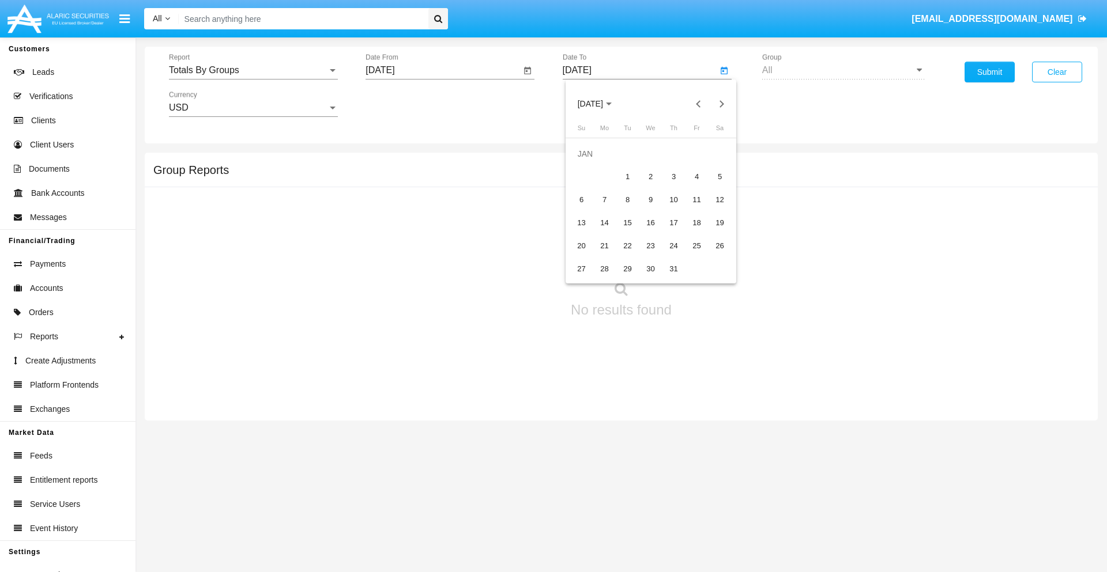
click at [627, 176] on div "1" at bounding box center [627, 177] width 21 height 21
type input "[DATE]"
click at [989, 72] on button "Submit" at bounding box center [989, 72] width 50 height 21
click at [253, 70] on span "Report" at bounding box center [248, 70] width 159 height 10
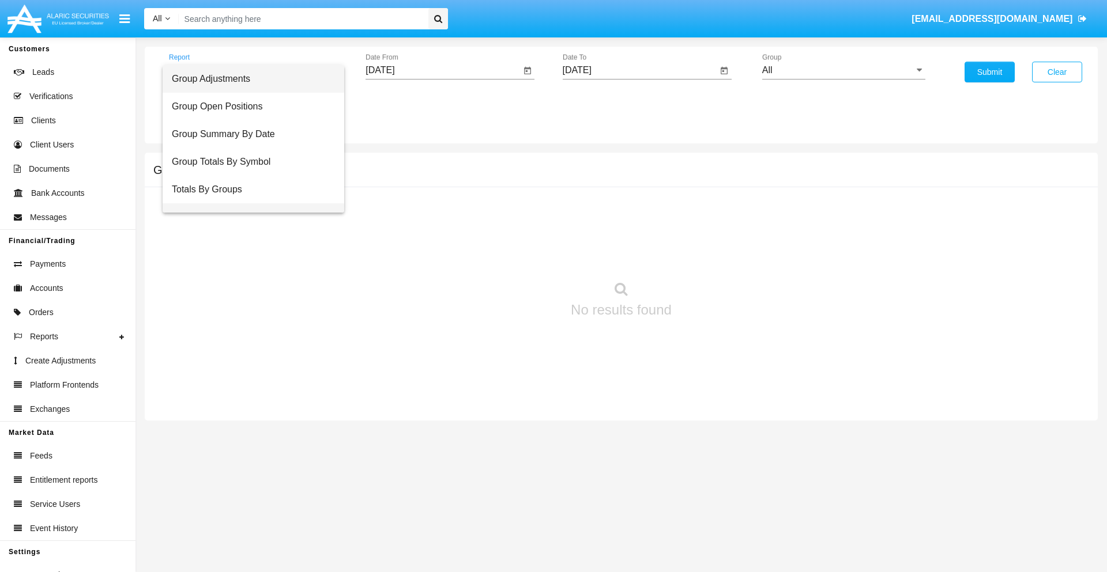
click at [248, 204] on span "Group Fees By Destination" at bounding box center [253, 218] width 163 height 28
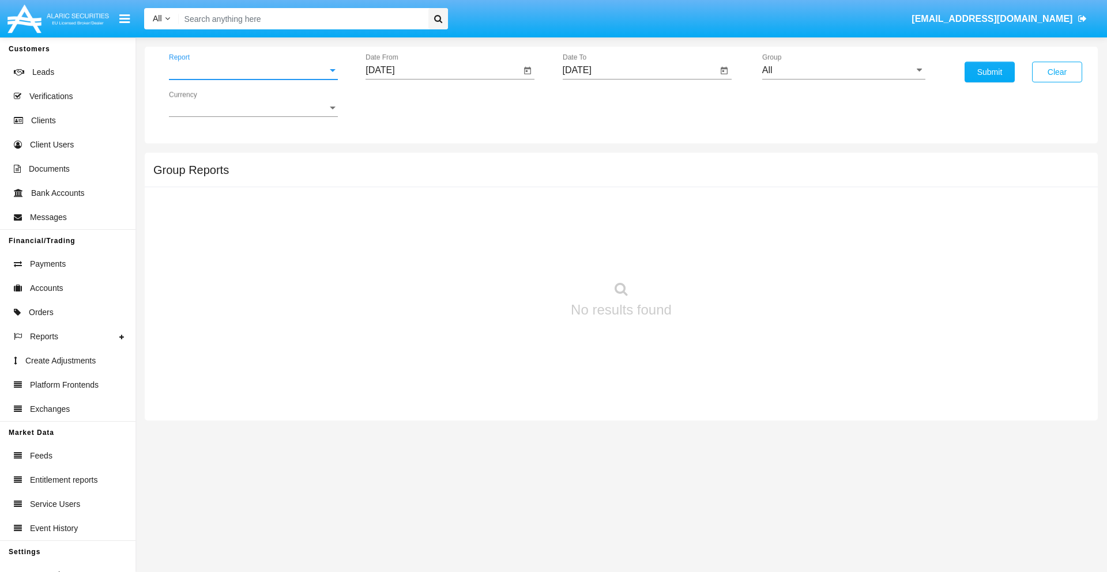
scroll to position [18, 0]
click at [443, 70] on input "[DATE]" at bounding box center [442, 70] width 155 height 10
click at [404, 104] on span "[DATE]" at bounding box center [392, 104] width 25 height 9
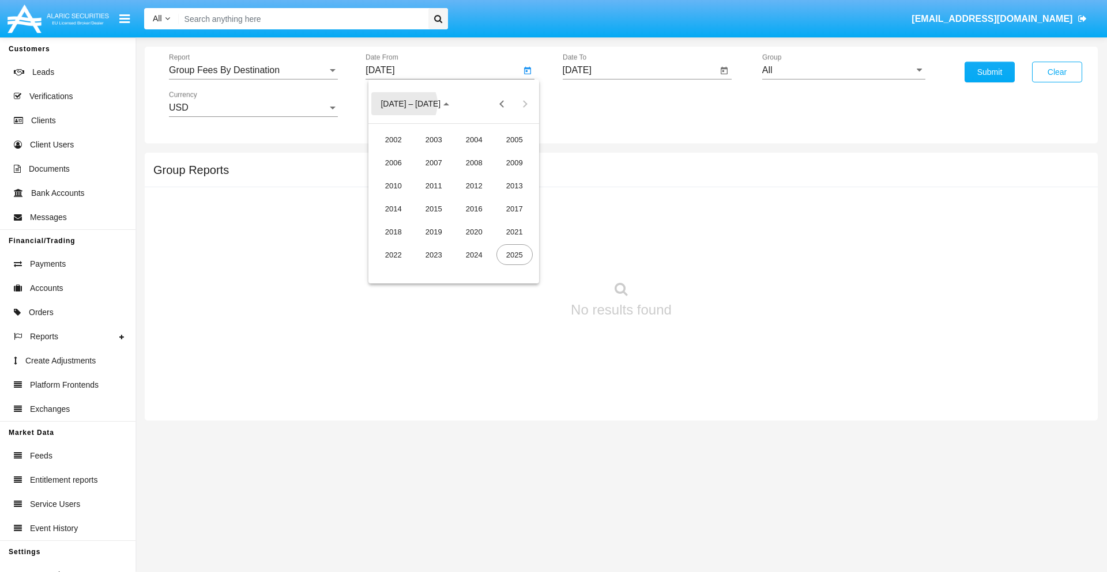
click at [434, 232] on div "2019" at bounding box center [434, 231] width 36 height 21
click at [393, 163] on div "JAN" at bounding box center [393, 162] width 36 height 21
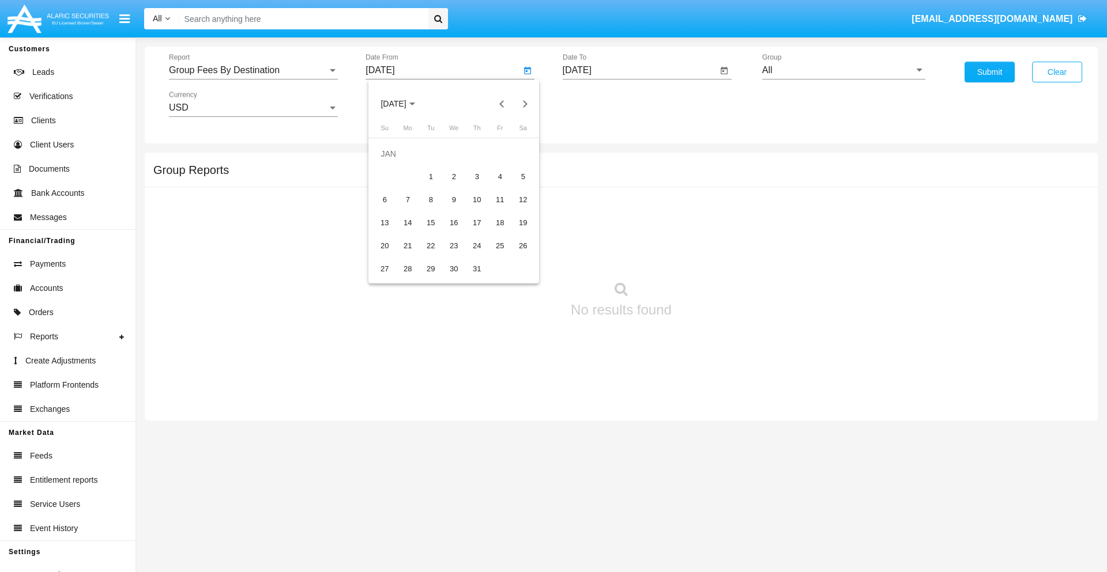
click at [431, 176] on div "1" at bounding box center [430, 177] width 21 height 21
type input "01/01/19"
click at [639, 70] on input "[DATE]" at bounding box center [640, 70] width 155 height 10
click at [600, 104] on span "[DATE]" at bounding box center [590, 104] width 25 height 9
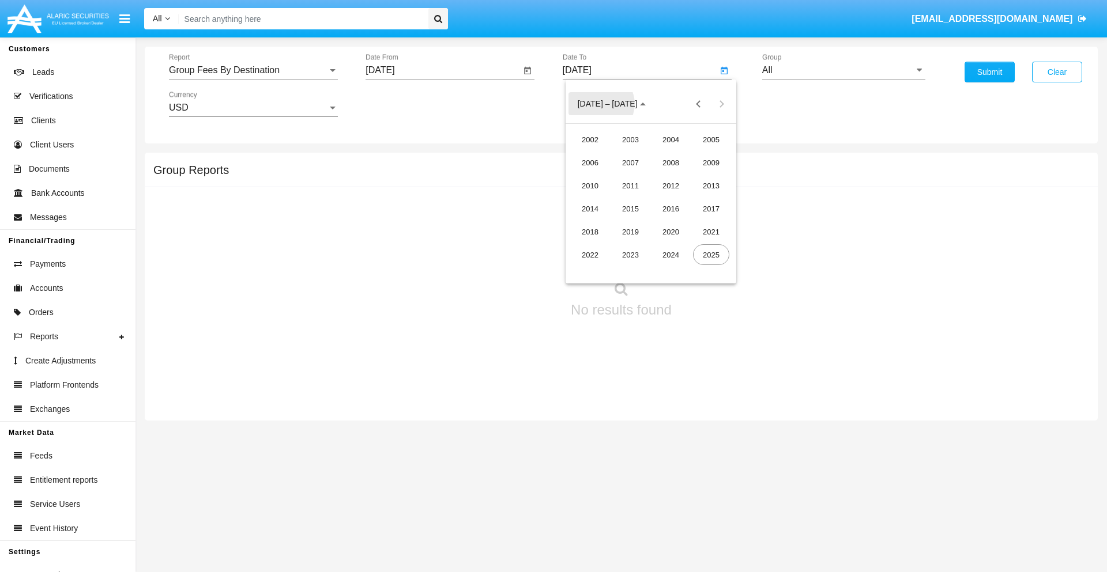
click at [630, 232] on div "2019" at bounding box center [630, 231] width 36 height 21
click at [590, 163] on div "JAN" at bounding box center [590, 162] width 36 height 21
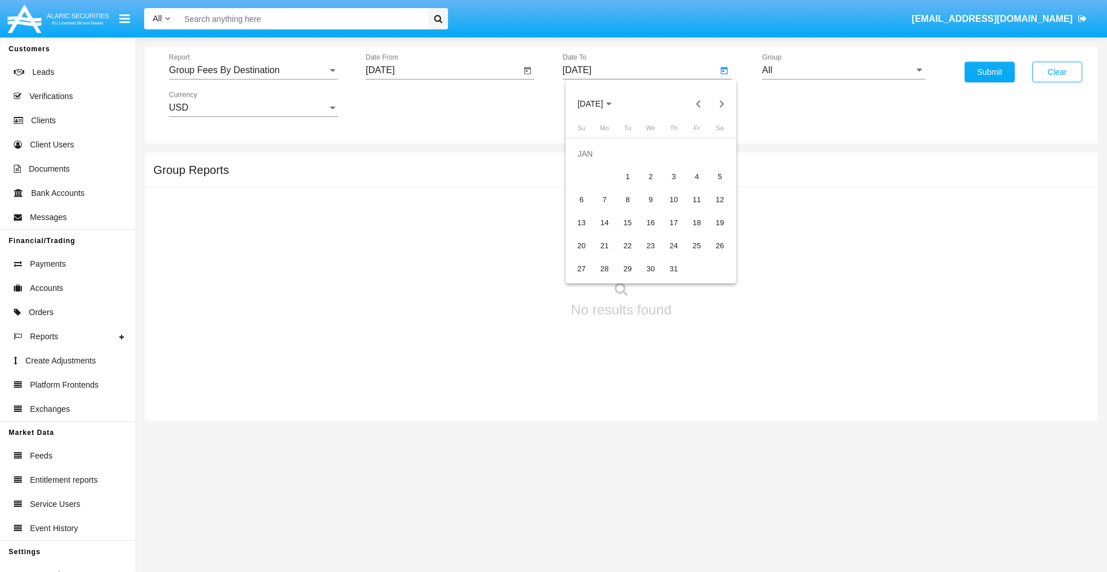
click at [627, 176] on div "1" at bounding box center [627, 177] width 21 height 21
type input "01/01/19"
click at [843, 70] on input "All" at bounding box center [843, 70] width 163 height 10
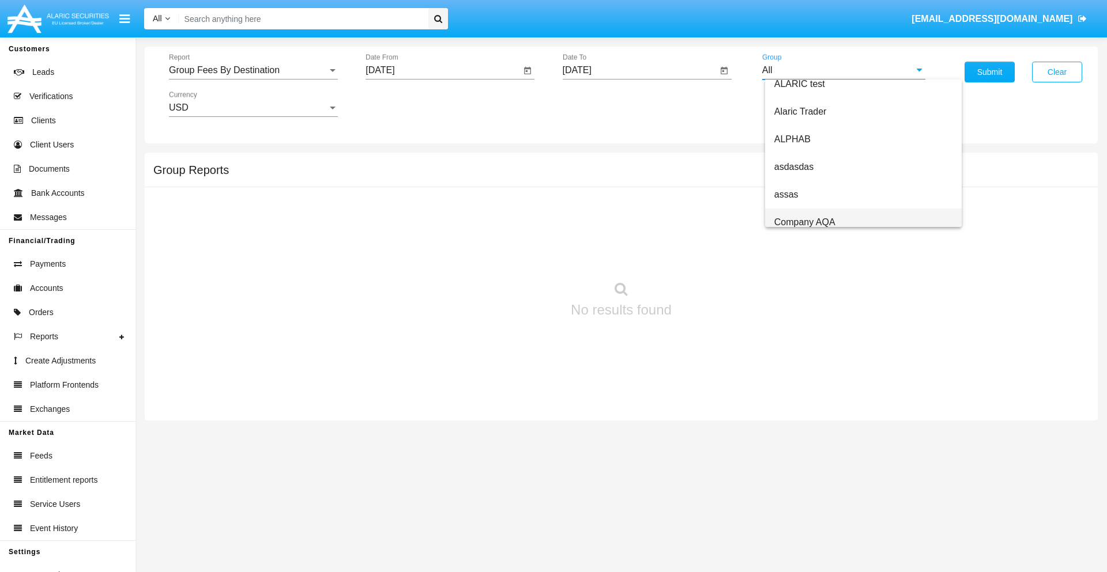
click at [804, 222] on span "Company AQA" at bounding box center [804, 222] width 61 height 10
type input "Company AQA"
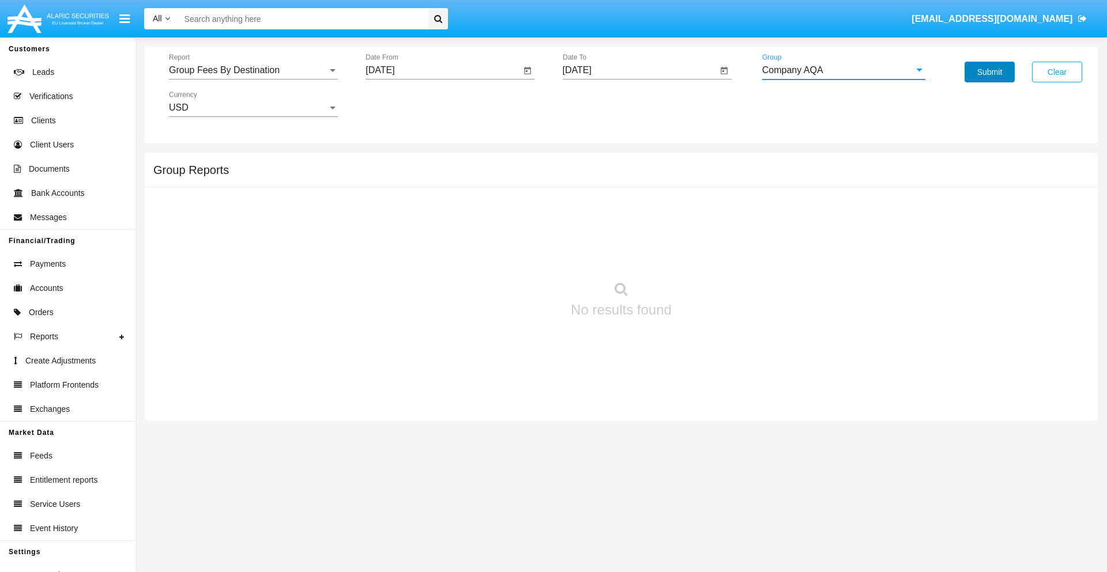
click at [989, 72] on button "Submit" at bounding box center [989, 72] width 50 height 21
click at [253, 70] on span "Report" at bounding box center [248, 70] width 159 height 10
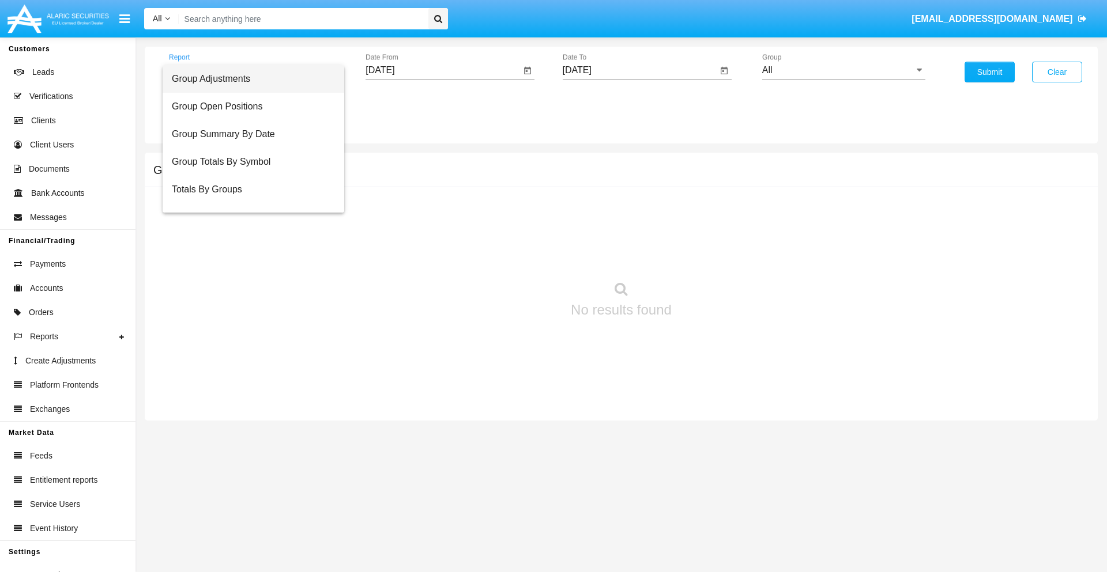
scroll to position [46, 0]
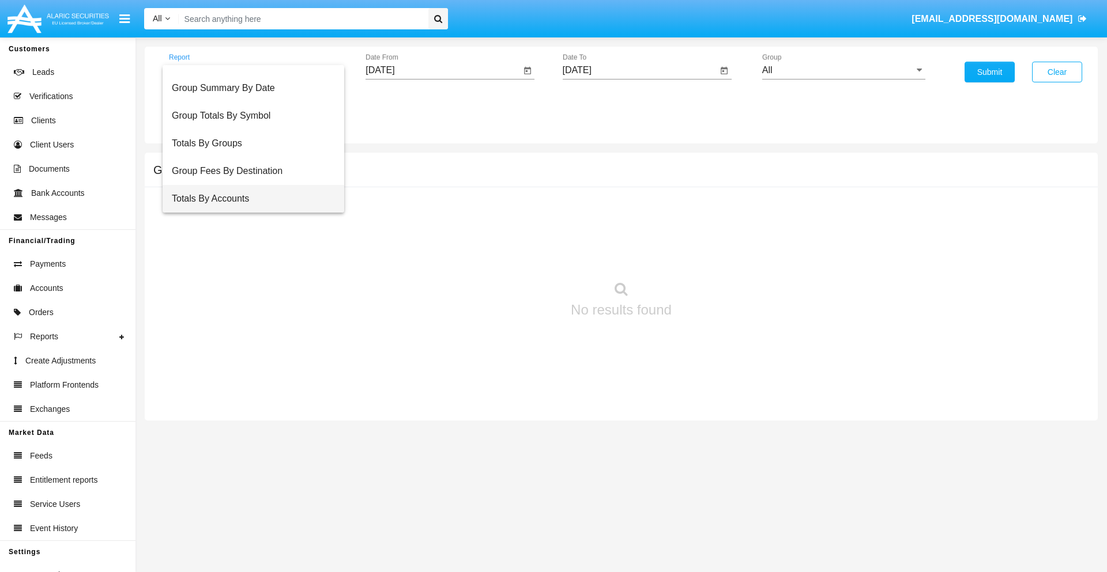
click at [248, 199] on span "Totals By Accounts" at bounding box center [253, 199] width 163 height 28
click at [443, 70] on input "[DATE]" at bounding box center [442, 70] width 155 height 10
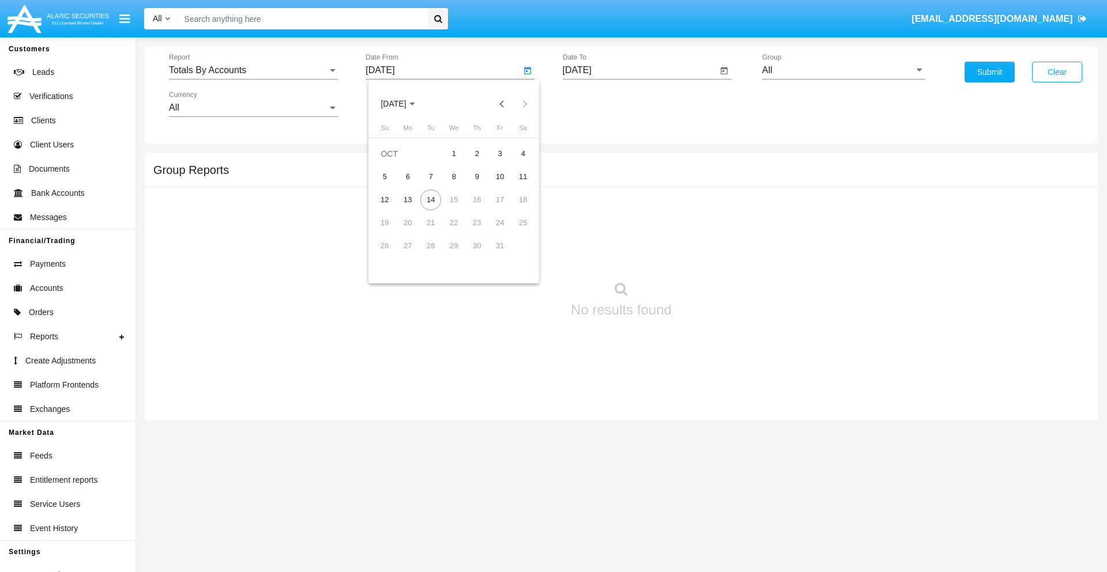
click at [404, 104] on span "[DATE]" at bounding box center [392, 104] width 25 height 9
click at [434, 232] on div "2019" at bounding box center [434, 231] width 36 height 21
click at [393, 163] on div "JAN" at bounding box center [393, 162] width 36 height 21
click at [431, 176] on div "1" at bounding box center [430, 177] width 21 height 21
type input "01/01/19"
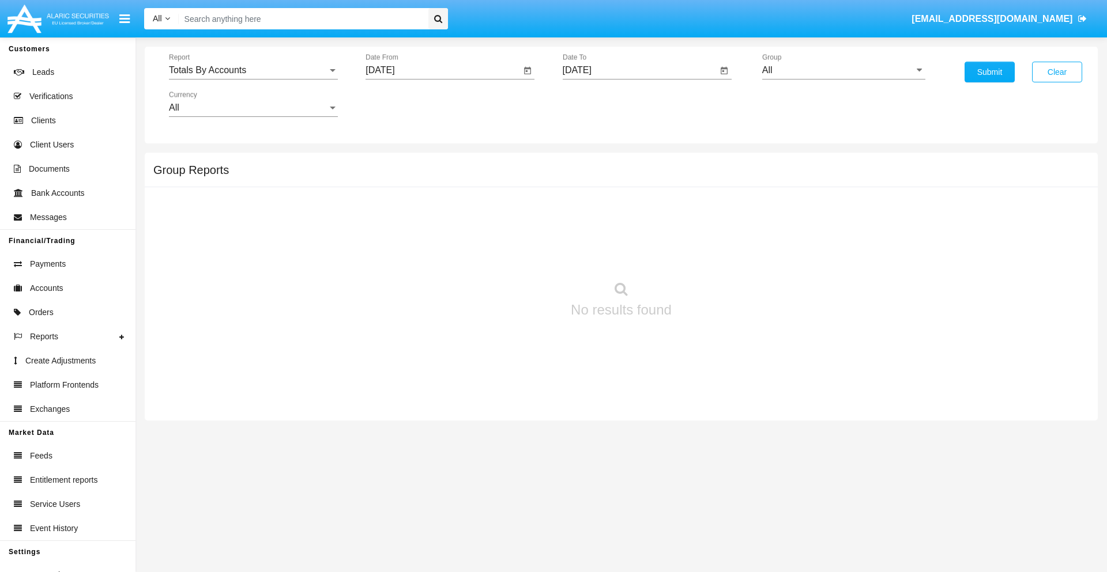
click at [639, 70] on input "[DATE]" at bounding box center [640, 70] width 155 height 10
click at [600, 104] on span "[DATE]" at bounding box center [590, 104] width 25 height 9
click at [630, 232] on div "2019" at bounding box center [630, 231] width 36 height 21
click at [590, 163] on div "JAN" at bounding box center [590, 162] width 36 height 21
click at [627, 176] on div "1" at bounding box center [627, 177] width 21 height 21
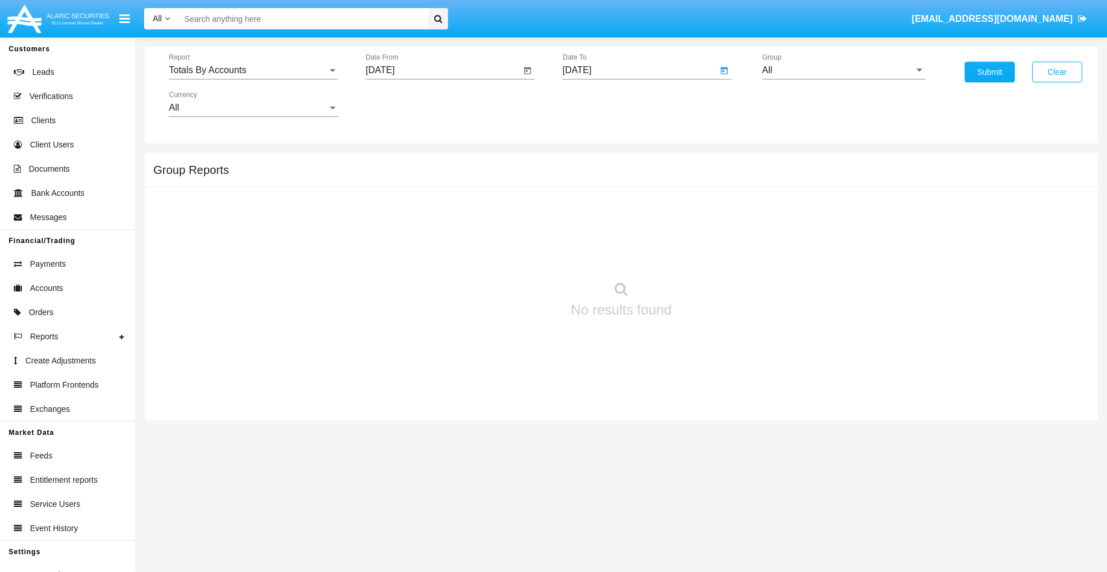
type input "01/01/19"
click at [843, 70] on input "All" at bounding box center [843, 70] width 163 height 10
click at [804, 476] on span "Company AQA" at bounding box center [804, 481] width 61 height 10
type input "Company AQA"
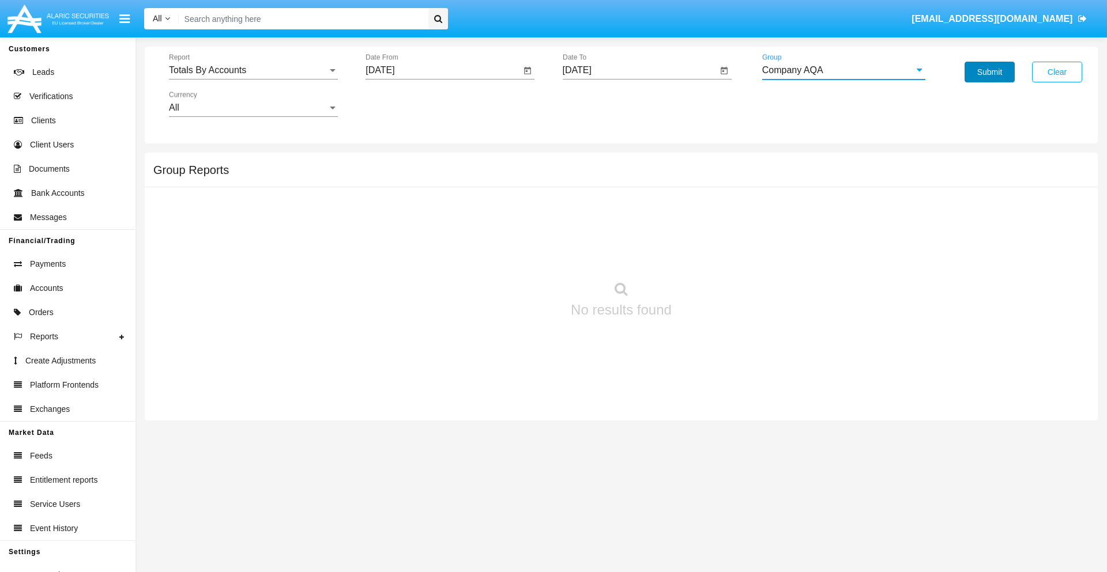
click at [989, 72] on button "Submit" at bounding box center [989, 72] width 50 height 21
click at [253, 70] on span "Report" at bounding box center [248, 70] width 159 height 10
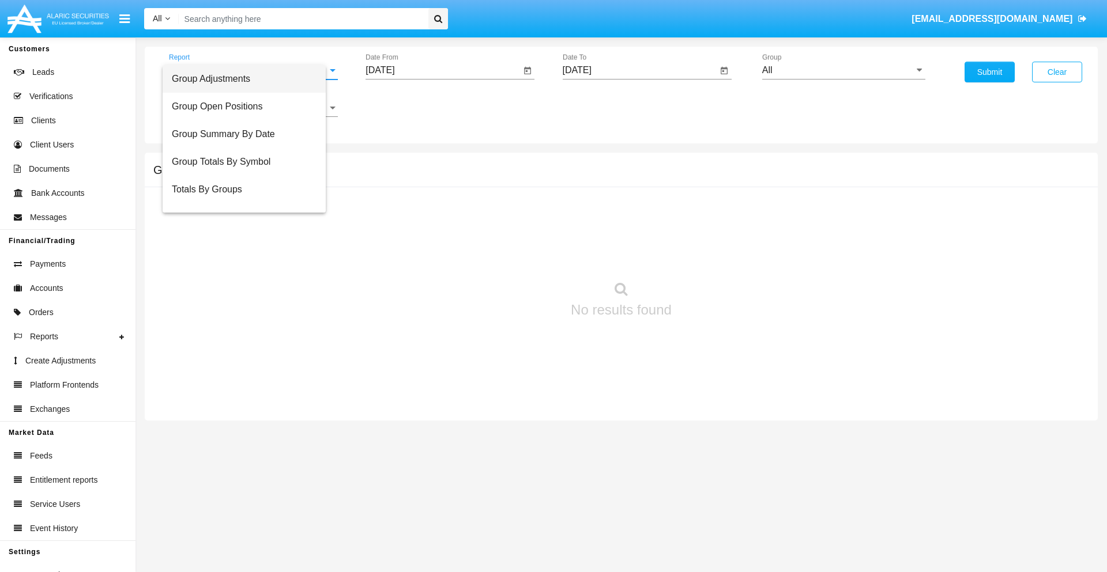
click at [248, 79] on span "Group Adjustments" at bounding box center [244, 79] width 145 height 28
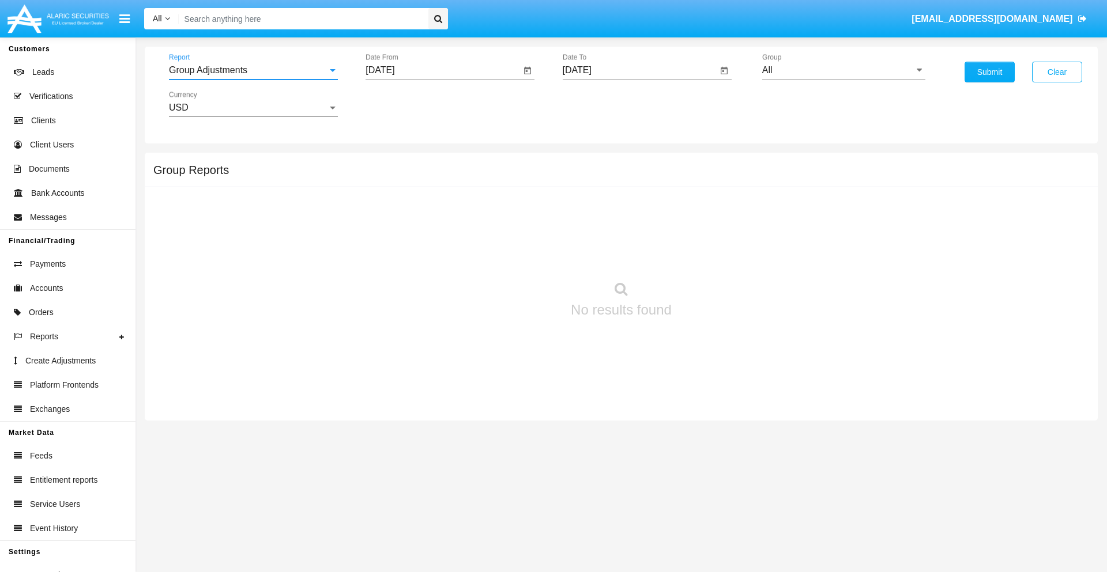
click at [443, 70] on input "[DATE]" at bounding box center [442, 70] width 155 height 10
click at [404, 104] on span "[DATE]" at bounding box center [392, 104] width 25 height 9
click at [514, 255] on div "2025" at bounding box center [514, 254] width 36 height 21
click at [474, 186] on div "[DATE]" at bounding box center [474, 185] width 36 height 21
click at [408, 223] on div "14" at bounding box center [407, 223] width 21 height 21
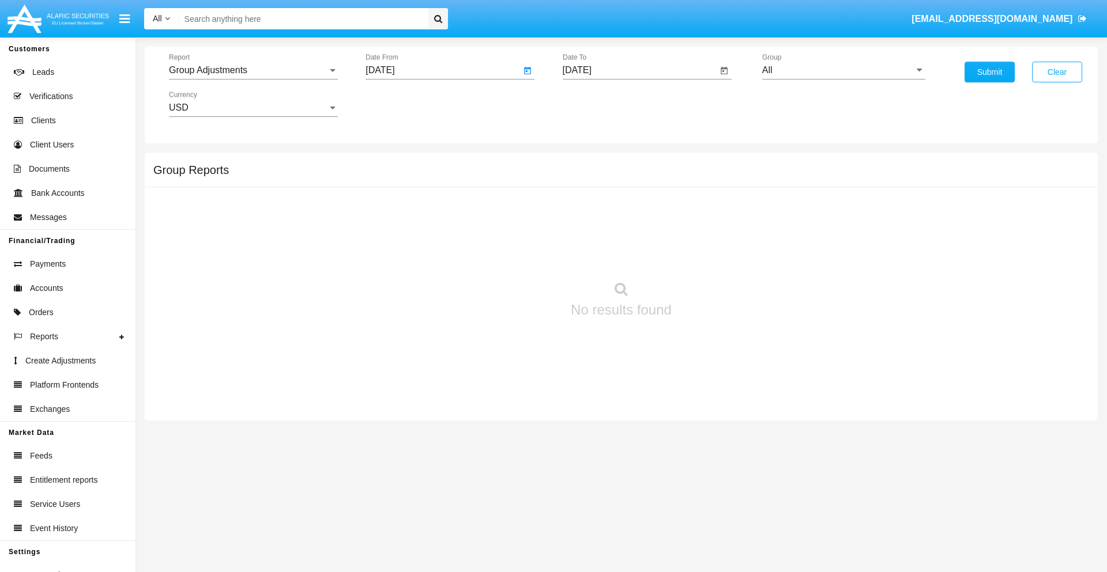
type input "07/14/25"
click at [639, 70] on input "[DATE]" at bounding box center [640, 70] width 155 height 10
click at [600, 104] on span "[DATE]" at bounding box center [590, 104] width 25 height 9
click at [711, 255] on div "2025" at bounding box center [711, 254] width 36 height 21
click at [630, 209] on div "OCT" at bounding box center [630, 208] width 36 height 21
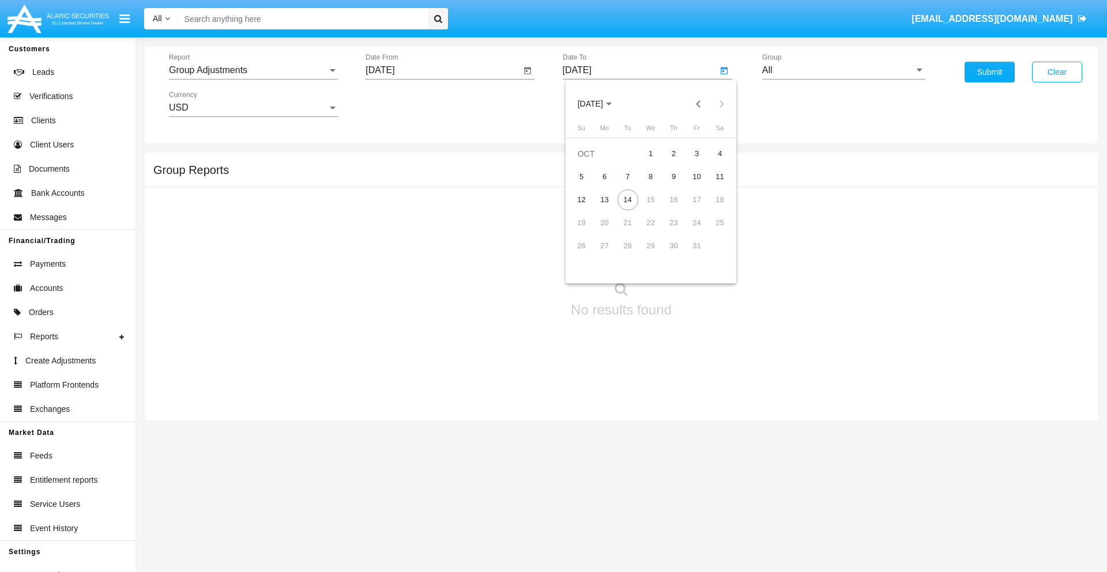
click at [627, 199] on div "14" at bounding box center [627, 200] width 21 height 21
type input "10/14/25"
click at [843, 70] on input "All" at bounding box center [843, 70] width 163 height 10
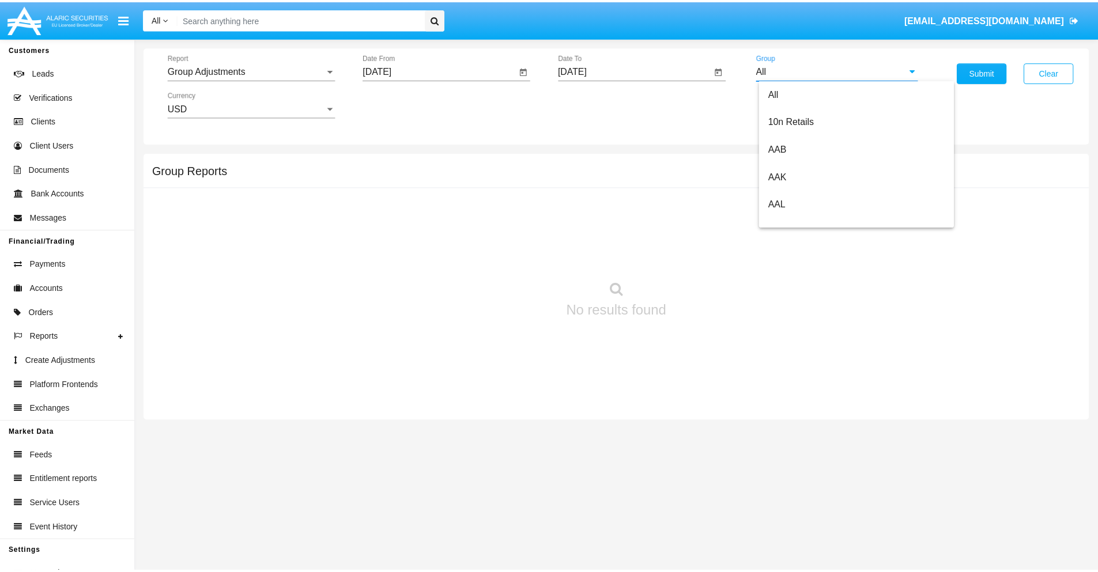
scroll to position [258, 0]
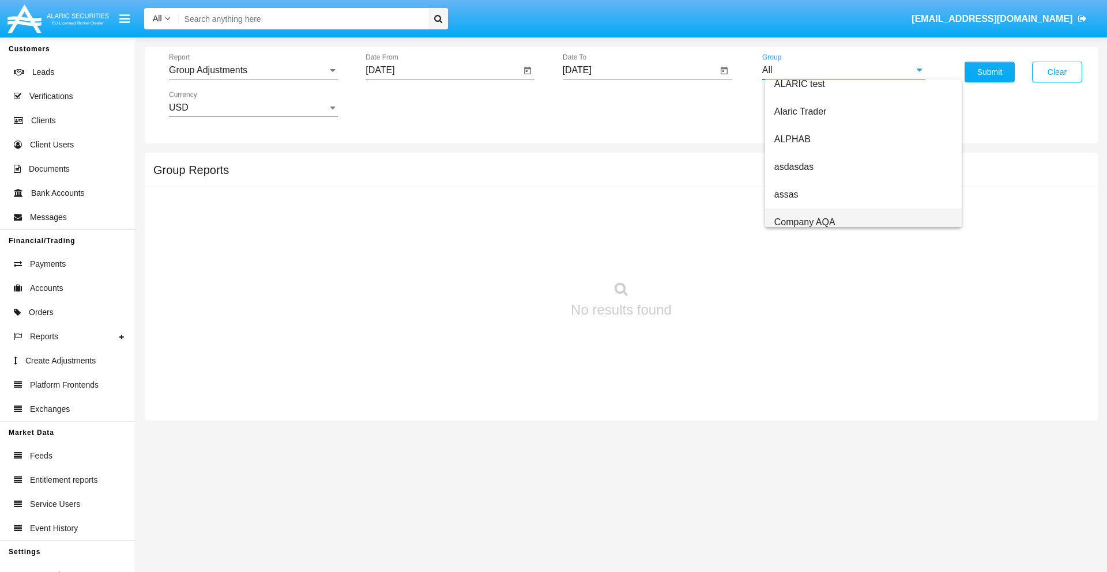
click at [804, 222] on span "Company AQA" at bounding box center [804, 222] width 61 height 10
type input "Company AQA"
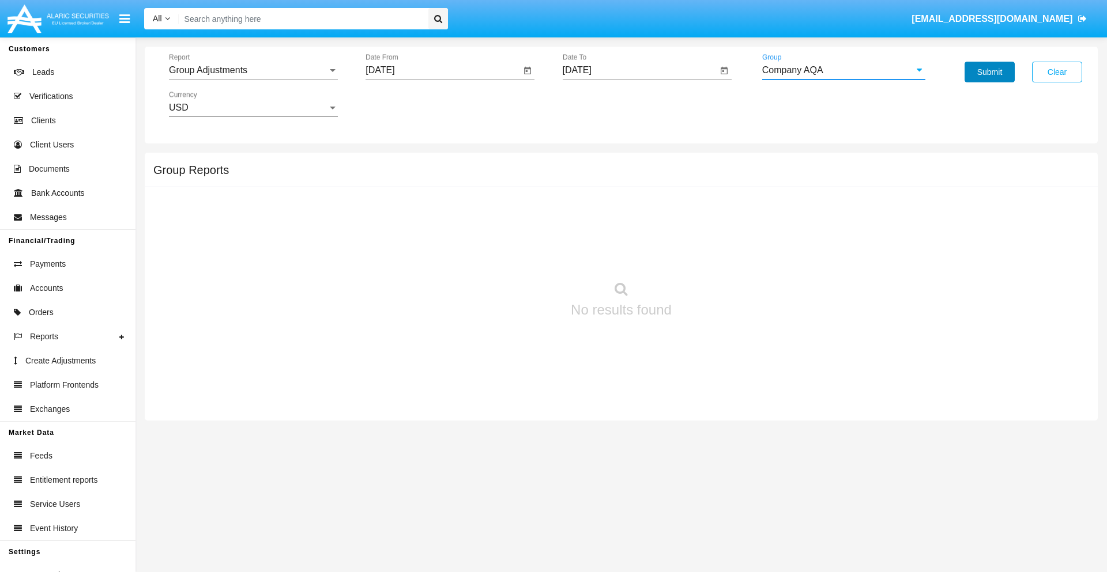
click at [989, 72] on button "Submit" at bounding box center [989, 72] width 50 height 21
click at [253, 70] on span "Report" at bounding box center [248, 70] width 159 height 10
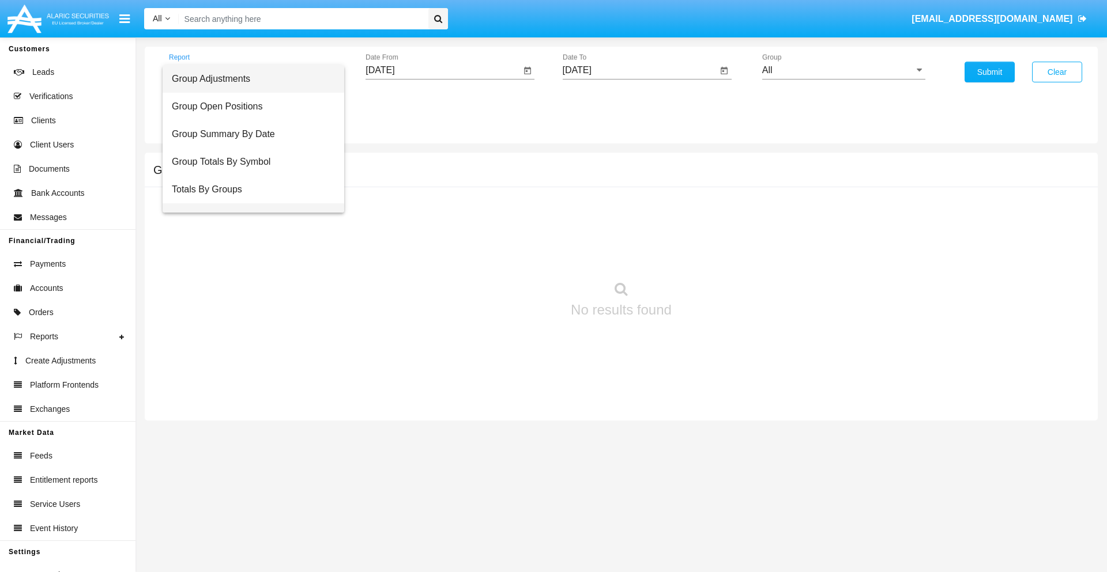
click at [248, 204] on span "Group Fees By Destination" at bounding box center [253, 218] width 163 height 28
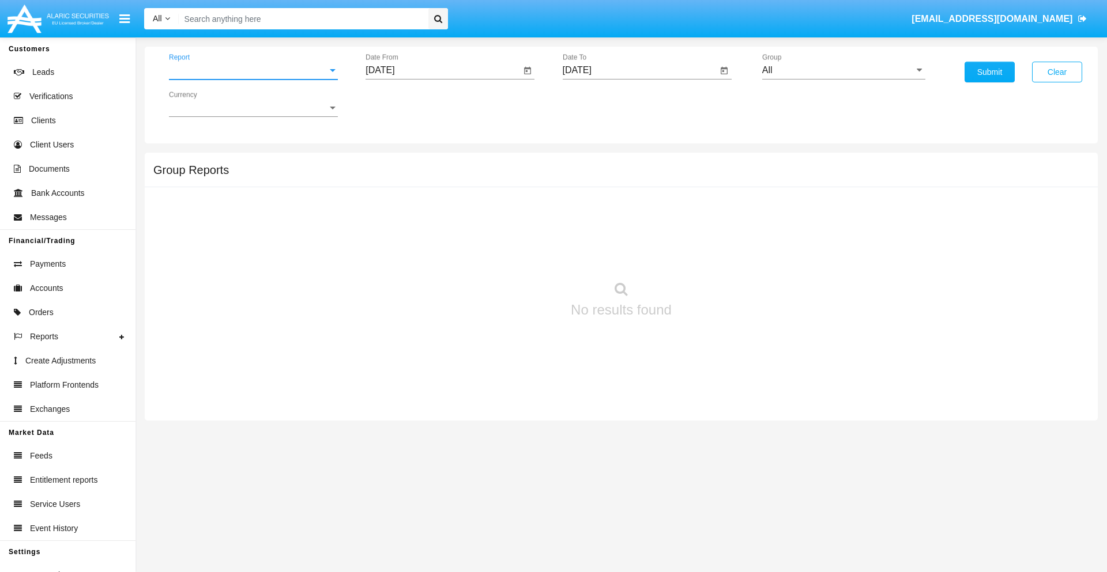
scroll to position [18, 0]
click at [443, 70] on input "[DATE]" at bounding box center [442, 70] width 155 height 10
click at [404, 104] on span "[DATE]" at bounding box center [392, 104] width 25 height 9
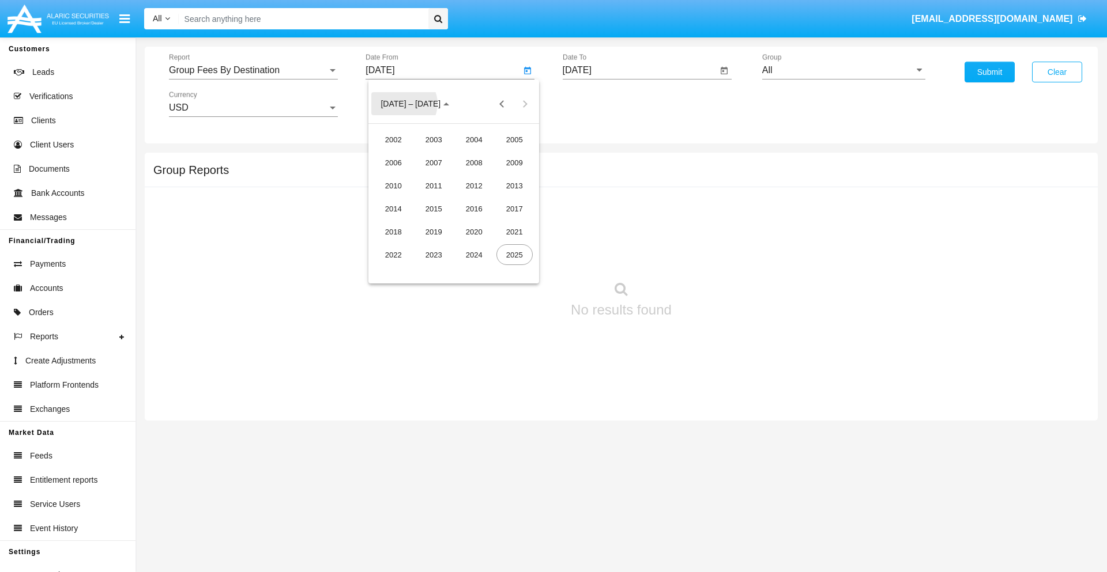
click at [514, 255] on div "2025" at bounding box center [514, 254] width 36 height 21
click at [514, 186] on div "AUG" at bounding box center [514, 185] width 36 height 21
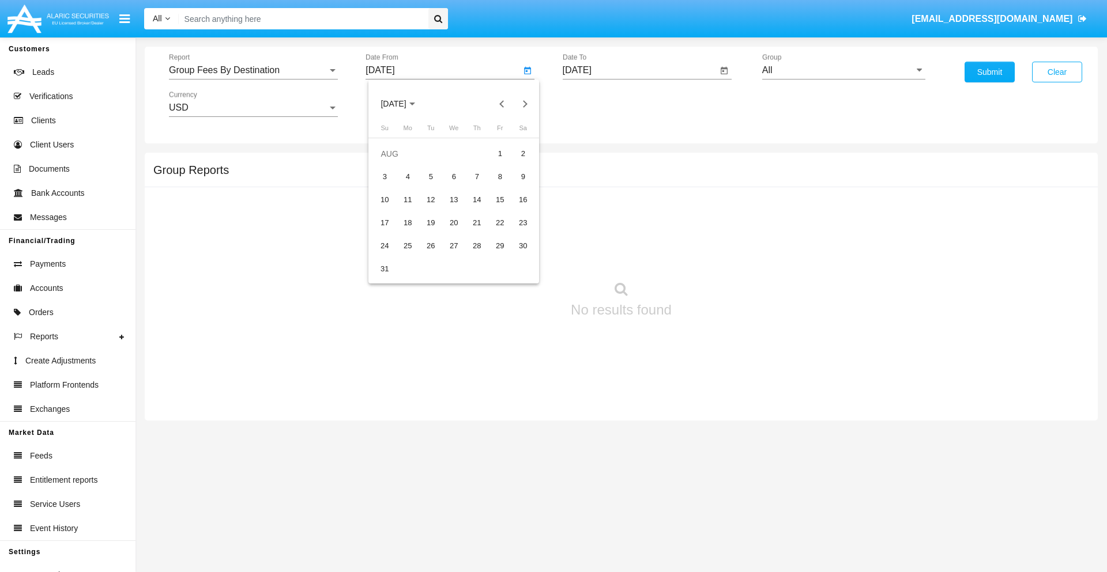
click at [477, 199] on div "14" at bounding box center [476, 200] width 21 height 21
type input "[DATE]"
click at [639, 70] on input "[DATE]" at bounding box center [640, 70] width 155 height 10
click at [600, 104] on span "[DATE]" at bounding box center [590, 104] width 25 height 9
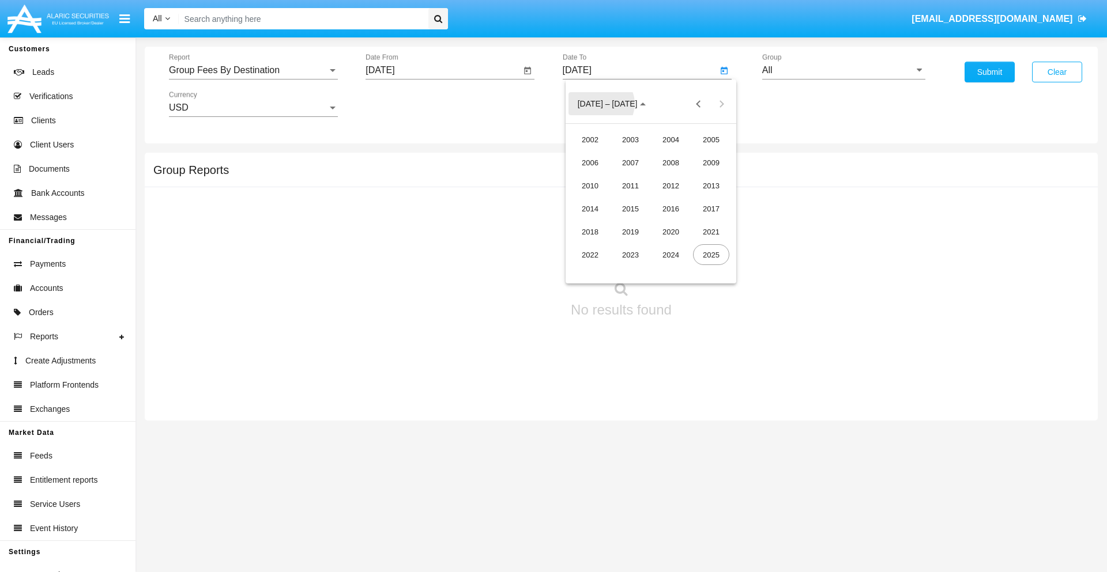
click at [711, 255] on div "2025" at bounding box center [711, 254] width 36 height 21
click at [630, 209] on div "OCT" at bounding box center [630, 208] width 36 height 21
click at [627, 199] on div "14" at bounding box center [627, 200] width 21 height 21
type input "[DATE]"
click at [843, 70] on input "All" at bounding box center [843, 70] width 163 height 10
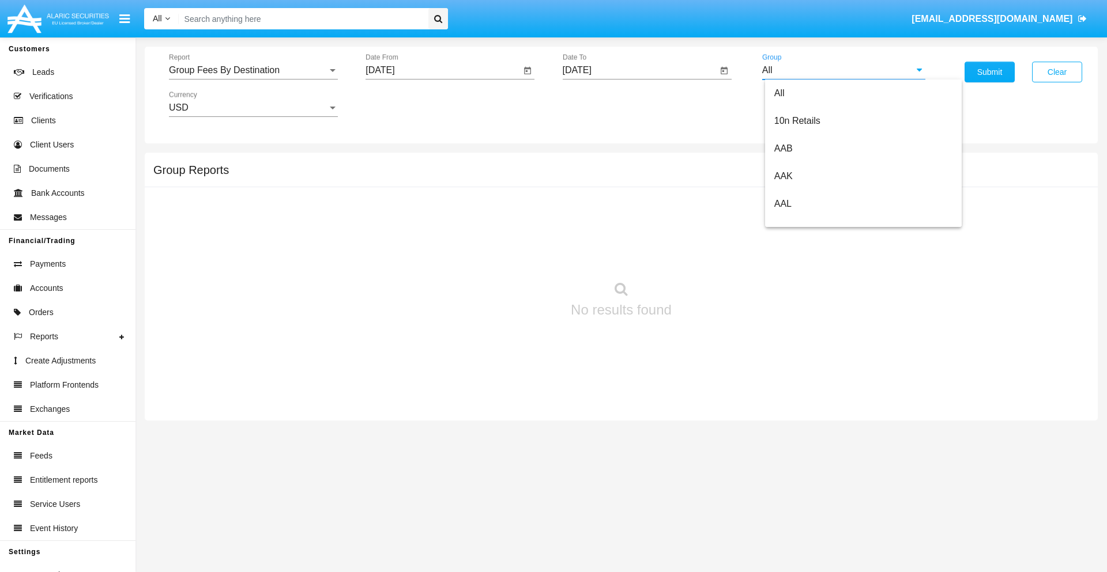
scroll to position [618, 0]
click at [811, 222] on span "Hammer Web Lite" at bounding box center [811, 222] width 74 height 10
type input "Hammer Web Lite"
click at [989, 72] on button "Submit" at bounding box center [989, 72] width 50 height 21
click at [253, 70] on span "Report" at bounding box center [248, 70] width 159 height 10
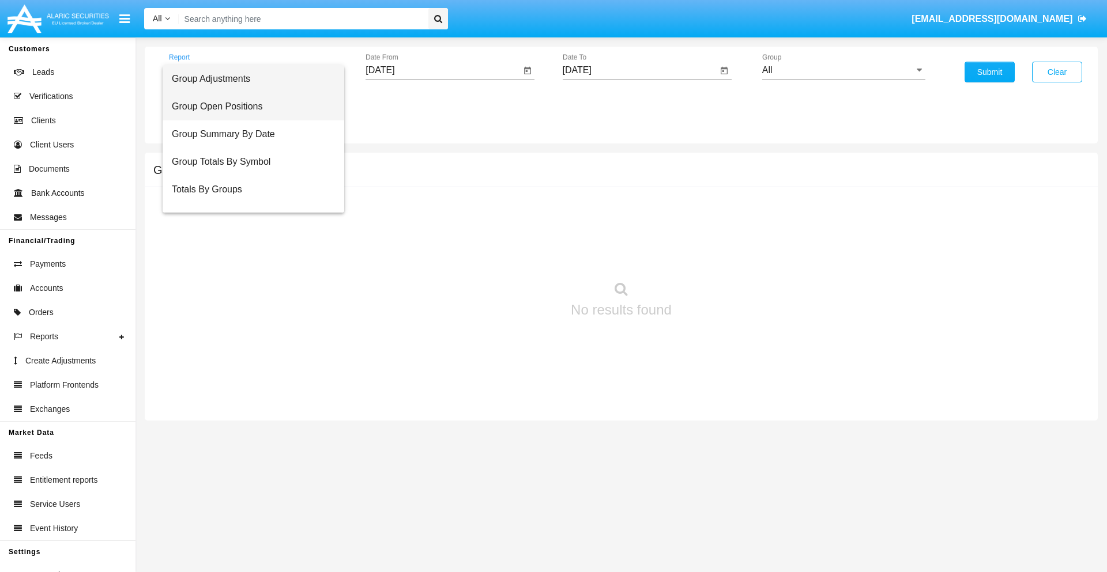
click at [248, 107] on span "Group Open Positions" at bounding box center [253, 107] width 163 height 28
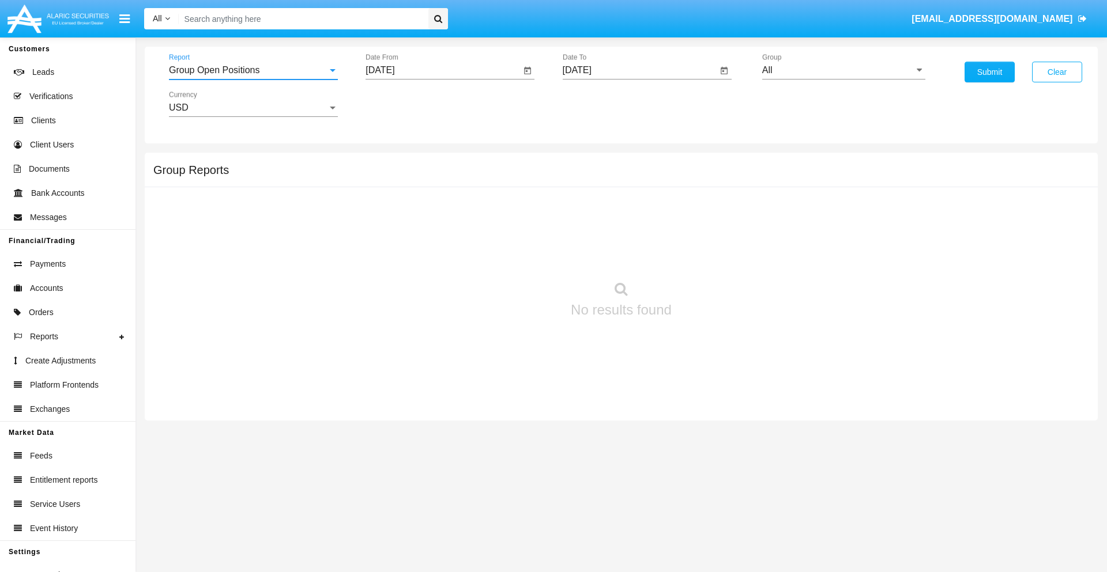
click at [443, 70] on input "[DATE]" at bounding box center [442, 70] width 155 height 10
click at [404, 104] on span "[DATE]" at bounding box center [392, 104] width 25 height 9
click at [514, 255] on div "2025" at bounding box center [514, 254] width 36 height 21
click at [393, 209] on div "SEP" at bounding box center [393, 208] width 36 height 21
click at [385, 223] on div "14" at bounding box center [384, 223] width 21 height 21
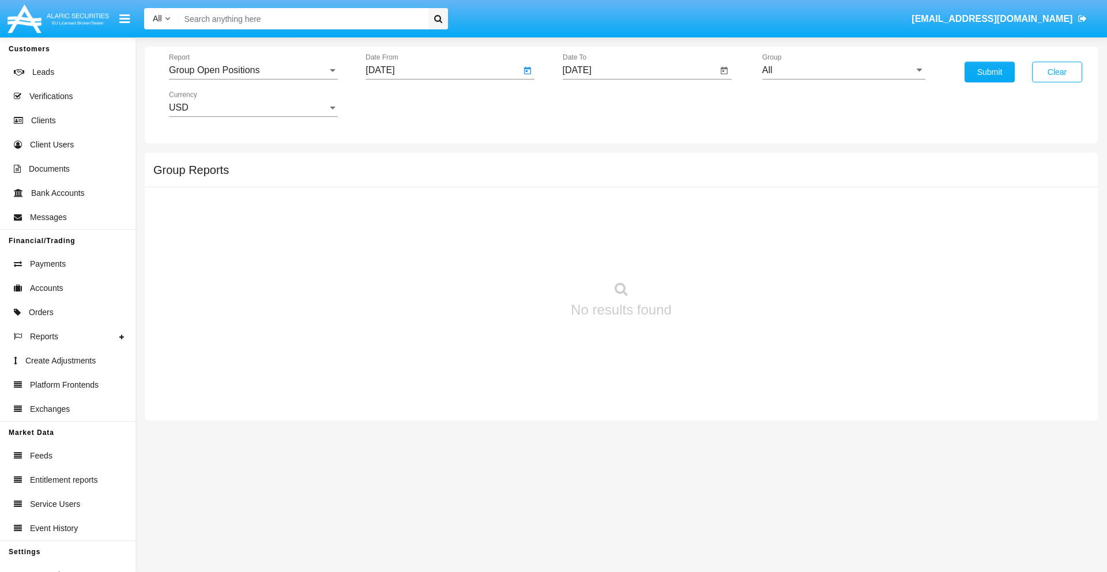
type input "[DATE]"
click at [639, 70] on input "[DATE]" at bounding box center [640, 70] width 155 height 10
click at [600, 104] on span "[DATE]" at bounding box center [590, 104] width 25 height 9
click at [711, 255] on div "2025" at bounding box center [711, 254] width 36 height 21
click at [630, 209] on div "OCT" at bounding box center [630, 208] width 36 height 21
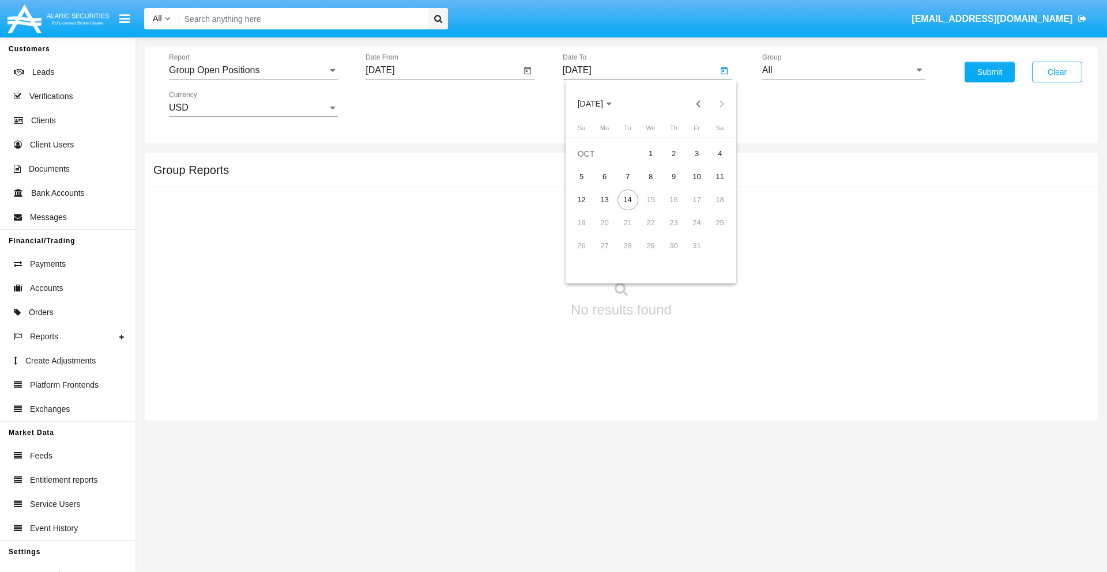
click at [627, 199] on div "14" at bounding box center [627, 200] width 21 height 21
type input "[DATE]"
click at [843, 70] on input "All" at bounding box center [843, 70] width 163 height 10
type input "Hammer Web Lite"
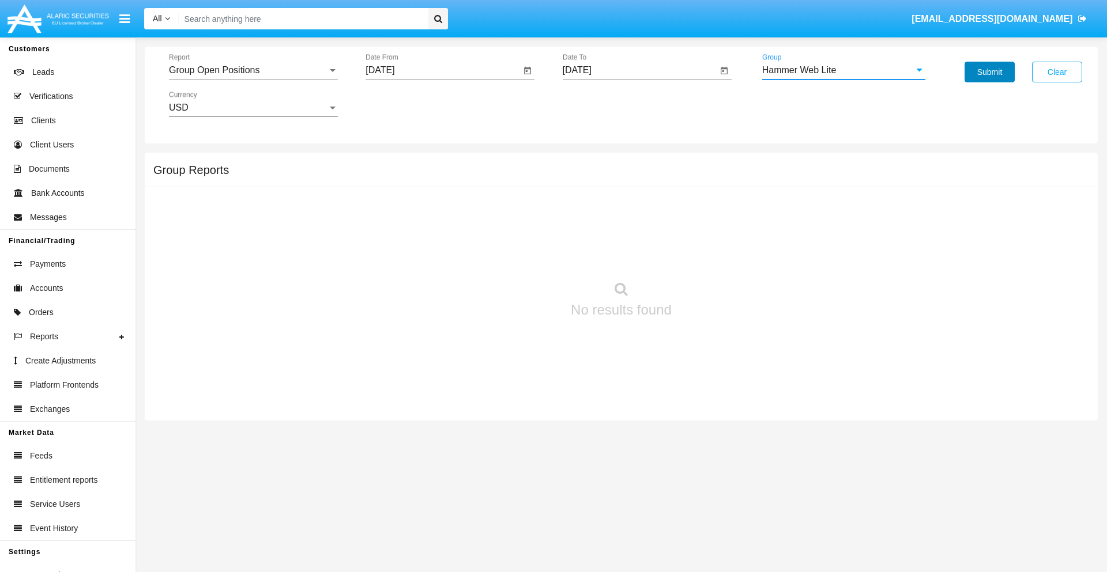
click at [989, 72] on button "Submit" at bounding box center [989, 72] width 50 height 21
click at [253, 70] on span "Report" at bounding box center [248, 70] width 159 height 10
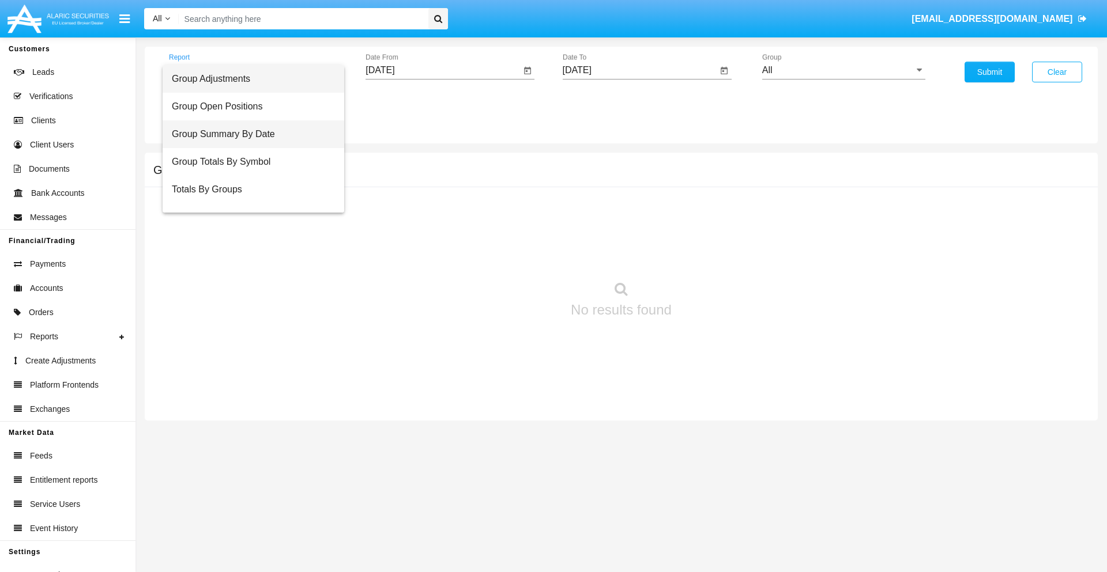
click at [248, 134] on span "Group Summary By Date" at bounding box center [253, 134] width 163 height 28
click at [443, 70] on input "[DATE]" at bounding box center [442, 70] width 155 height 10
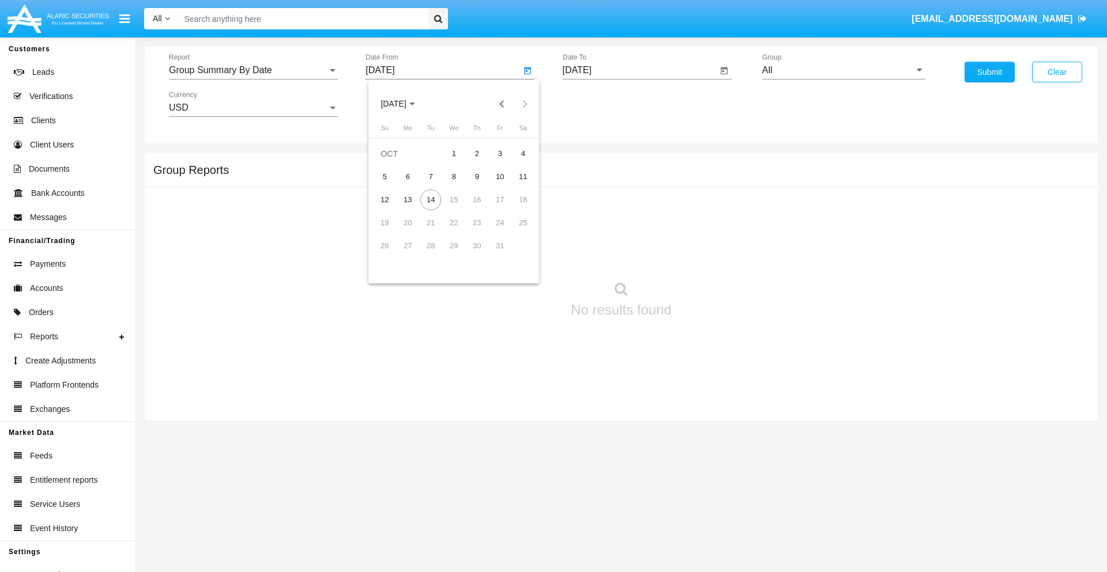
click at [404, 104] on span "[DATE]" at bounding box center [392, 104] width 25 height 9
click at [514, 255] on div "2025" at bounding box center [514, 254] width 36 height 21
click at [393, 209] on div "SEP" at bounding box center [393, 208] width 36 height 21
click at [385, 223] on div "14" at bounding box center [384, 223] width 21 height 21
type input "09/14/25"
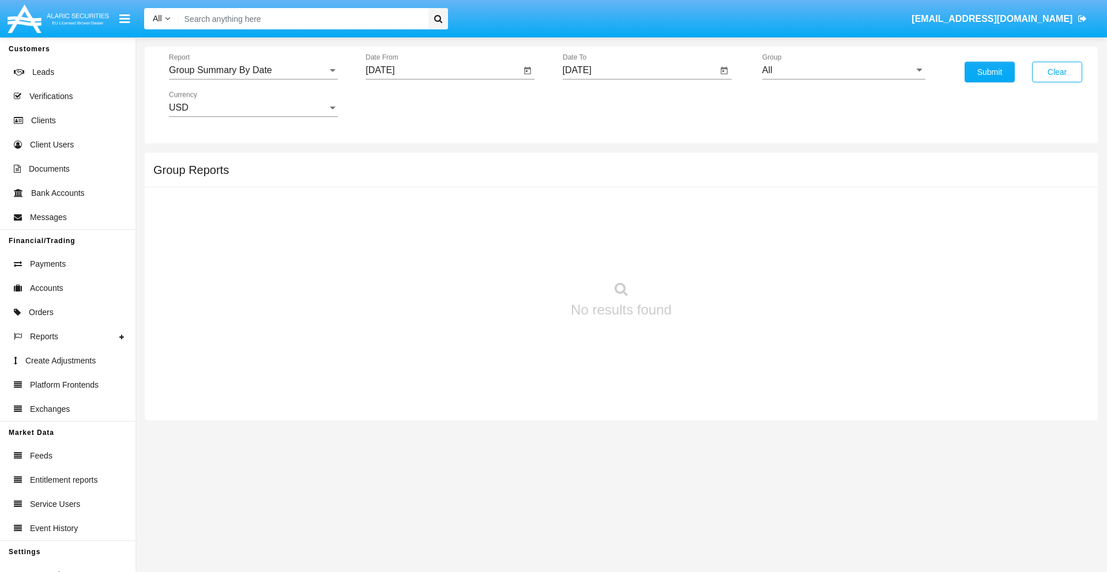
click at [639, 70] on input "[DATE]" at bounding box center [640, 70] width 155 height 10
click at [600, 104] on span "[DATE]" at bounding box center [590, 104] width 25 height 9
click at [711, 255] on div "2025" at bounding box center [711, 254] width 36 height 21
click at [630, 209] on div "OCT" at bounding box center [630, 208] width 36 height 21
click at [627, 199] on div "14" at bounding box center [627, 200] width 21 height 21
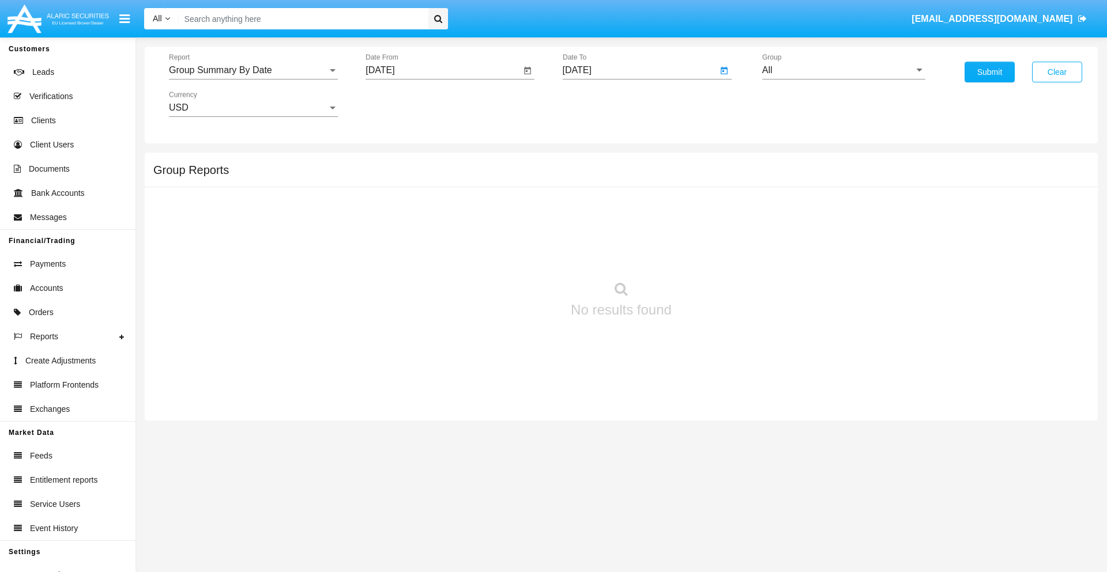
type input "[DATE]"
click at [843, 70] on input "All" at bounding box center [843, 70] width 163 height 10
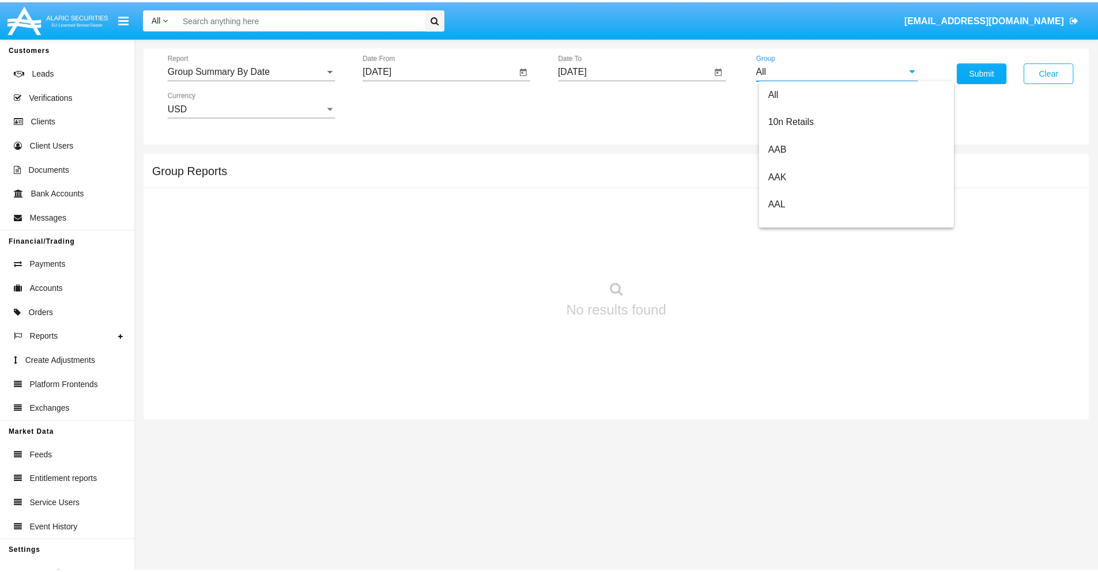
scroll to position [618, 0]
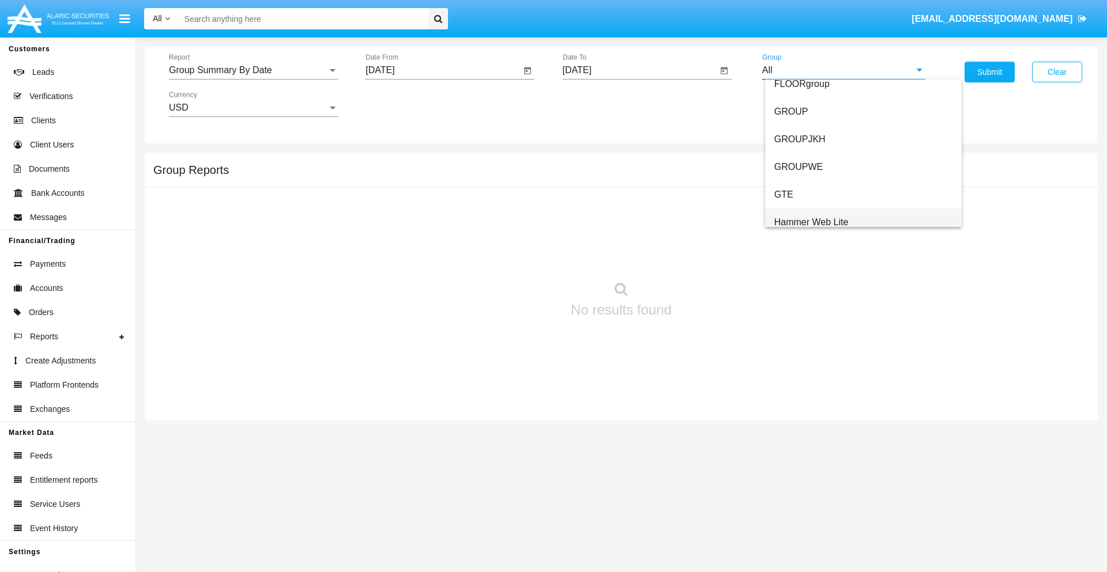
click at [811, 222] on span "Hammer Web Lite" at bounding box center [811, 222] width 74 height 10
type input "Hammer Web Lite"
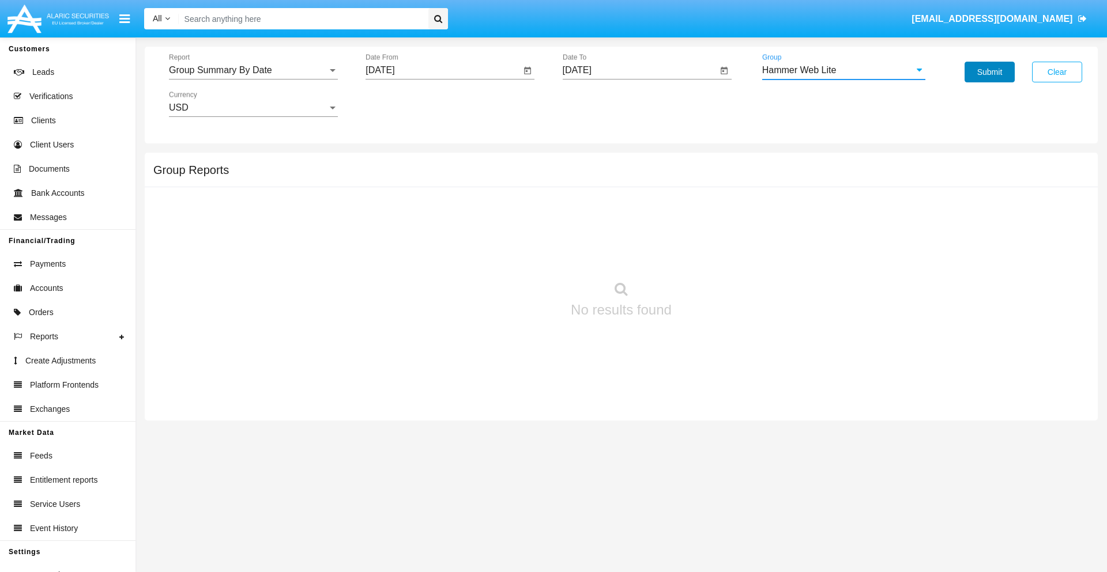
click at [989, 72] on button "Submit" at bounding box center [989, 72] width 50 height 21
click at [253, 70] on span "Report" at bounding box center [248, 70] width 159 height 10
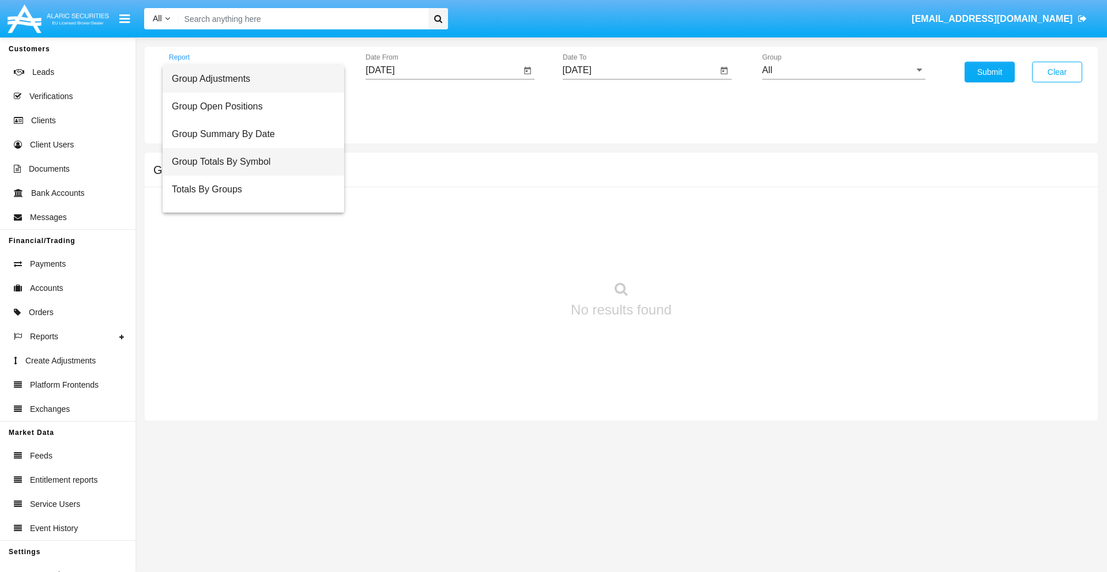
click at [248, 162] on span "Group Totals By Symbol" at bounding box center [253, 162] width 163 height 28
click at [443, 70] on input "[DATE]" at bounding box center [442, 70] width 155 height 10
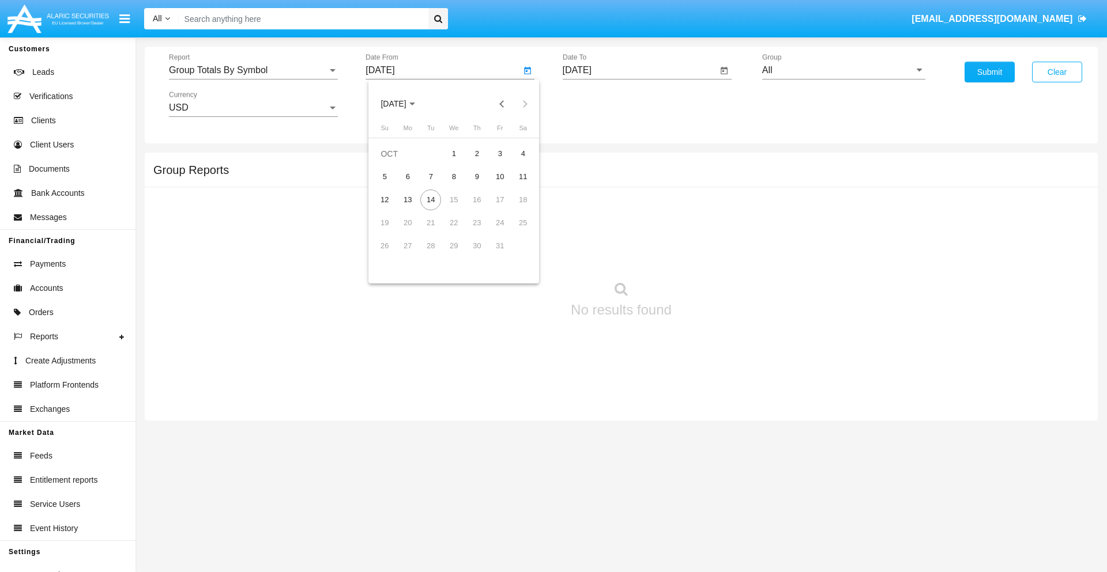
click at [404, 104] on span "[DATE]" at bounding box center [392, 104] width 25 height 9
click at [514, 255] on div "2025" at bounding box center [514, 254] width 36 height 21
click at [393, 209] on div "SEP" at bounding box center [393, 208] width 36 height 21
click at [385, 223] on div "14" at bounding box center [384, 223] width 21 height 21
type input "[DATE]"
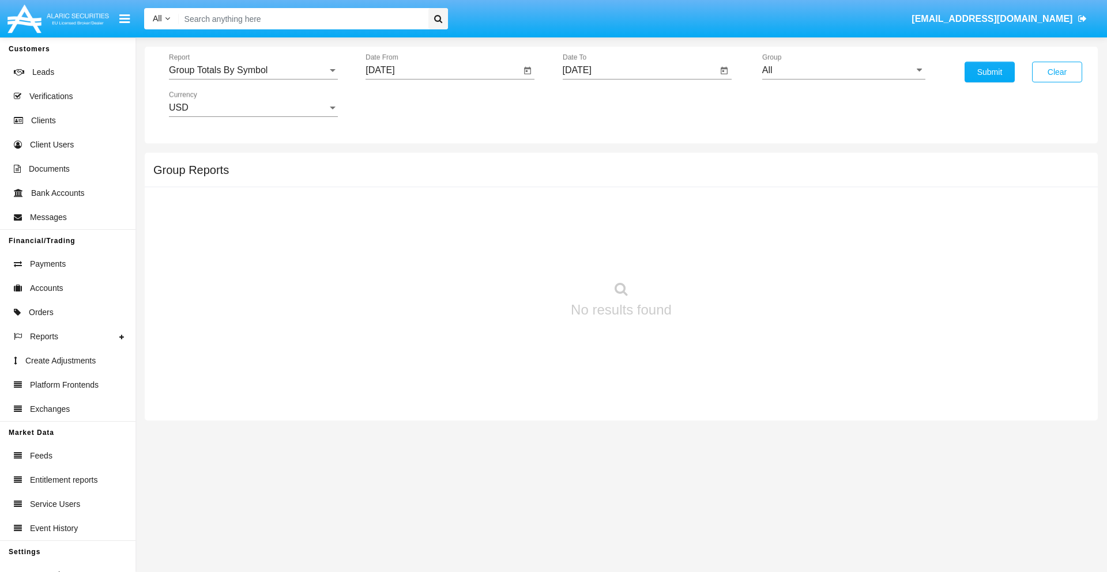
click at [639, 70] on input "[DATE]" at bounding box center [640, 70] width 155 height 10
click at [600, 104] on span "[DATE]" at bounding box center [590, 104] width 25 height 9
click at [711, 255] on div "2025" at bounding box center [711, 254] width 36 height 21
click at [630, 209] on div "OCT" at bounding box center [630, 208] width 36 height 21
click at [627, 199] on div "14" at bounding box center [627, 200] width 21 height 21
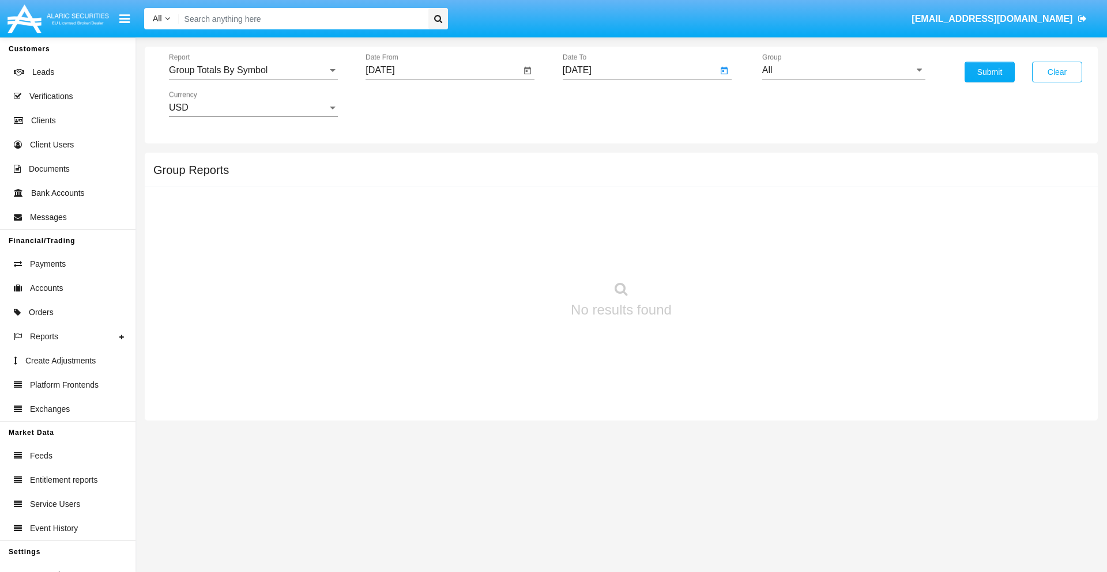
type input "[DATE]"
click at [843, 70] on input "All" at bounding box center [843, 70] width 163 height 10
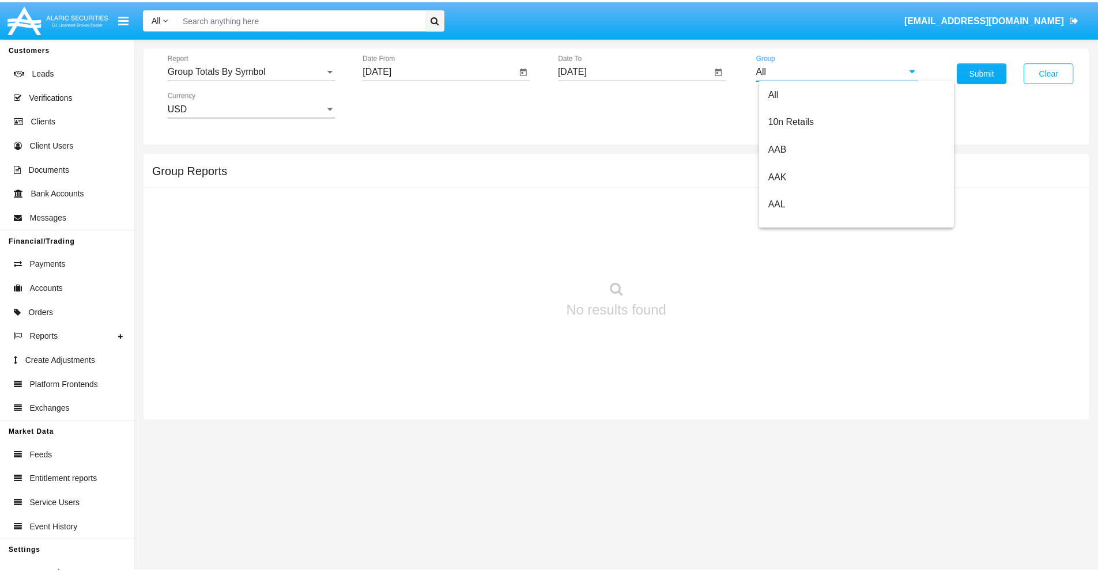
scroll to position [618, 0]
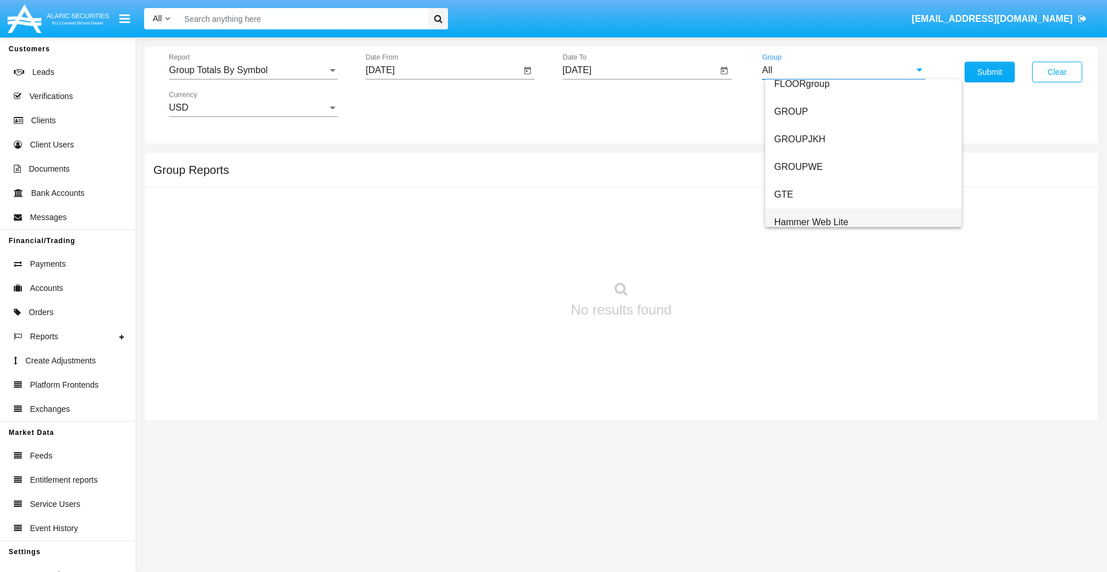
click at [811, 222] on span "Hammer Web Lite" at bounding box center [811, 222] width 74 height 10
type input "Hammer Web Lite"
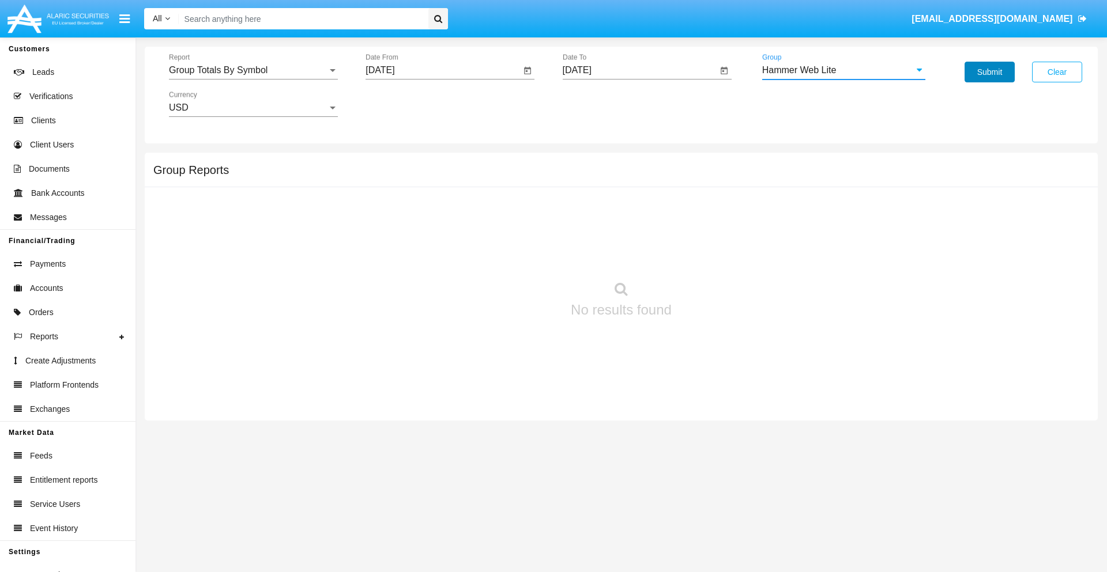
click at [989, 72] on button "Submit" at bounding box center [989, 72] width 50 height 21
click at [253, 70] on span "Report" at bounding box center [248, 70] width 159 height 10
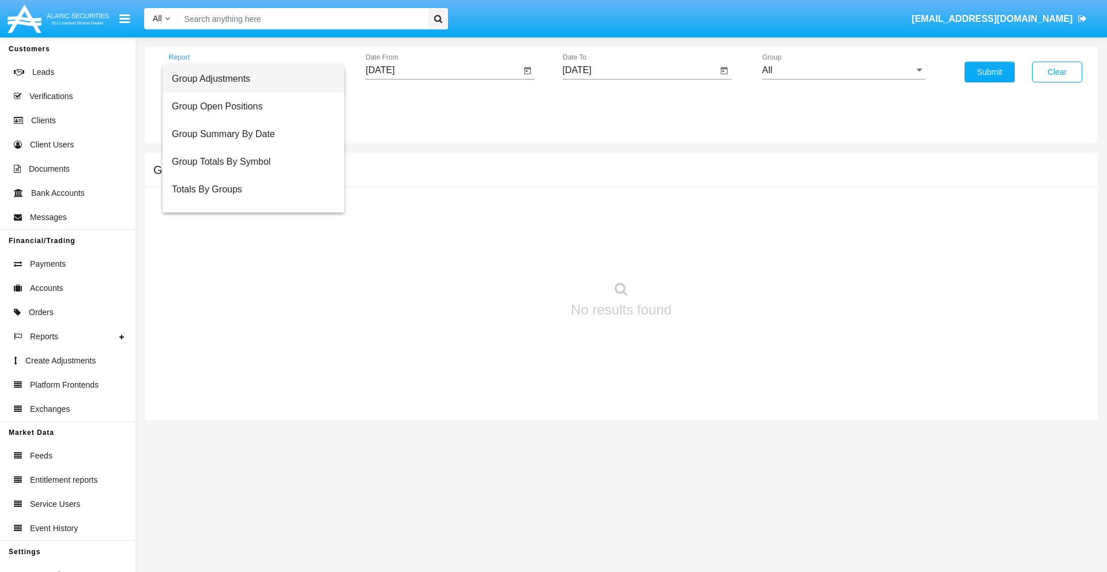
scroll to position [46, 0]
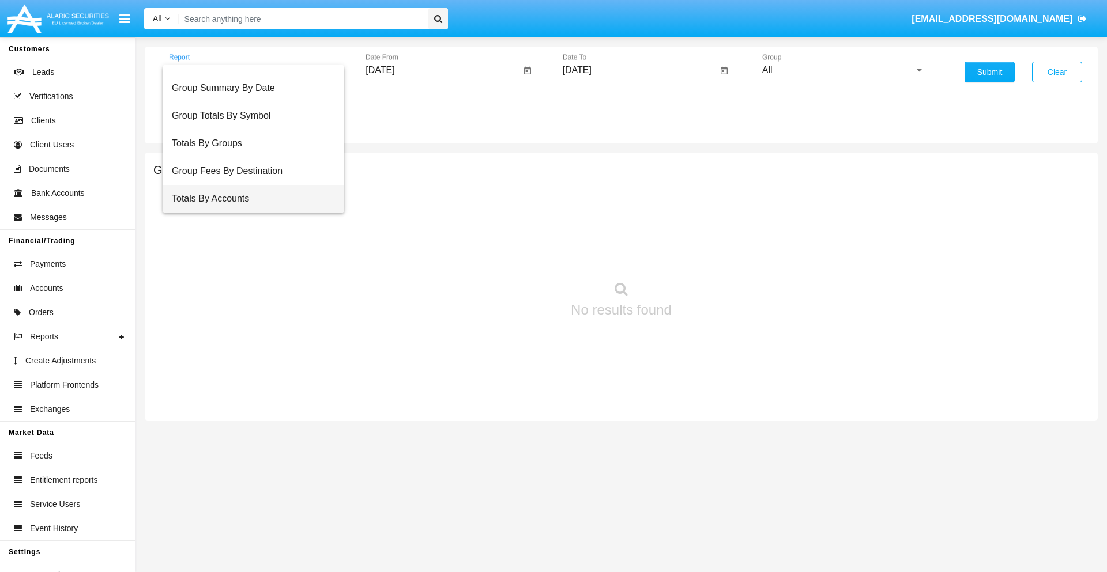
click at [248, 199] on span "Totals By Accounts" at bounding box center [253, 199] width 163 height 28
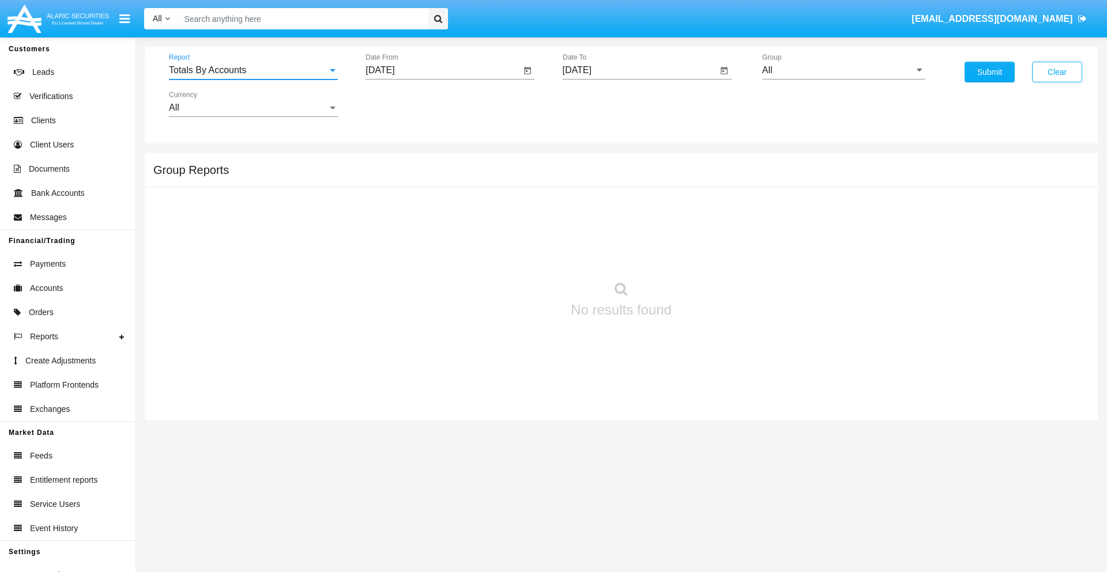
click at [443, 70] on input "[DATE]" at bounding box center [442, 70] width 155 height 10
click at [404, 104] on span "[DATE]" at bounding box center [392, 104] width 25 height 9
click at [514, 255] on div "2025" at bounding box center [514, 254] width 36 height 21
click at [393, 209] on div "SEP" at bounding box center [393, 208] width 36 height 21
click at [408, 269] on div "29" at bounding box center [407, 269] width 21 height 21
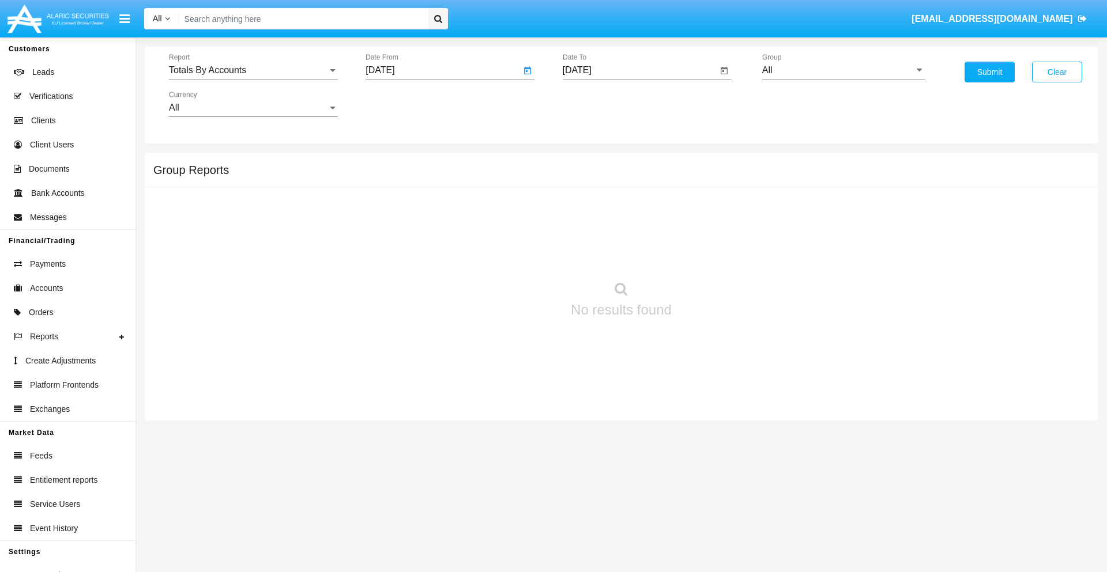
type input "[DATE]"
click at [639, 70] on input "[DATE]" at bounding box center [640, 70] width 155 height 10
click at [600, 104] on span "[DATE]" at bounding box center [590, 104] width 25 height 9
click at [711, 255] on div "2025" at bounding box center [711, 254] width 36 height 21
click at [630, 209] on div "OCT" at bounding box center [630, 208] width 36 height 21
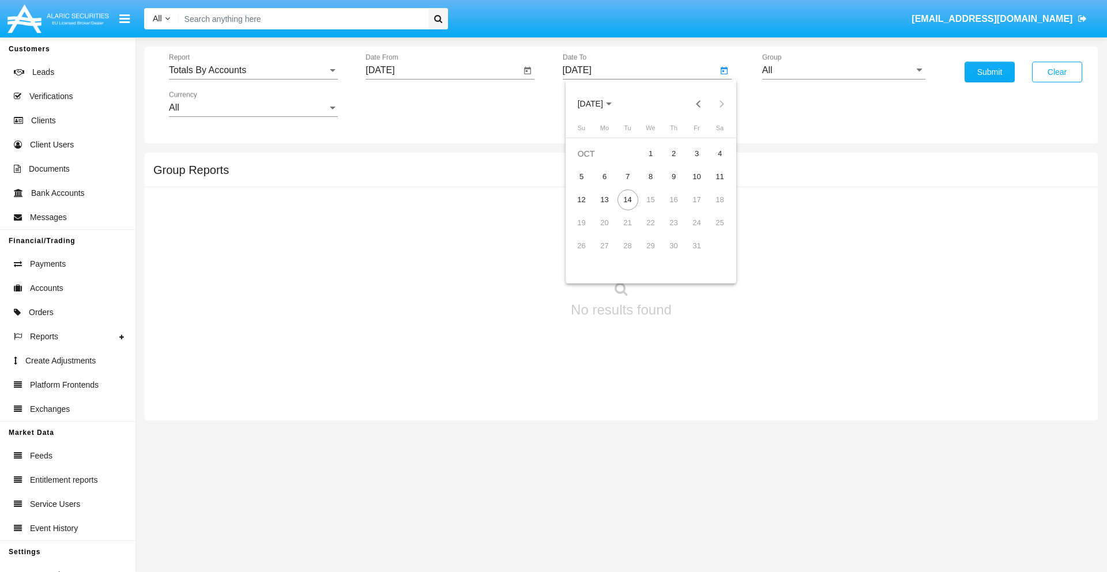
click at [627, 199] on div "14" at bounding box center [627, 200] width 21 height 21
type input "[DATE]"
click at [843, 70] on input "All" at bounding box center [843, 70] width 163 height 10
type input "Hammer Web Lite"
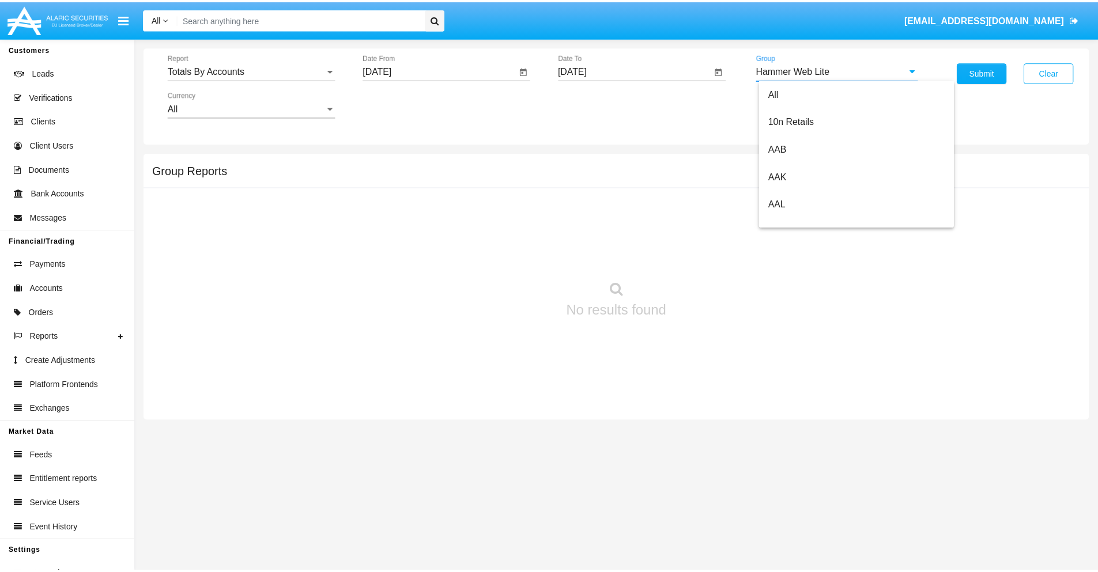
scroll to position [0, 0]
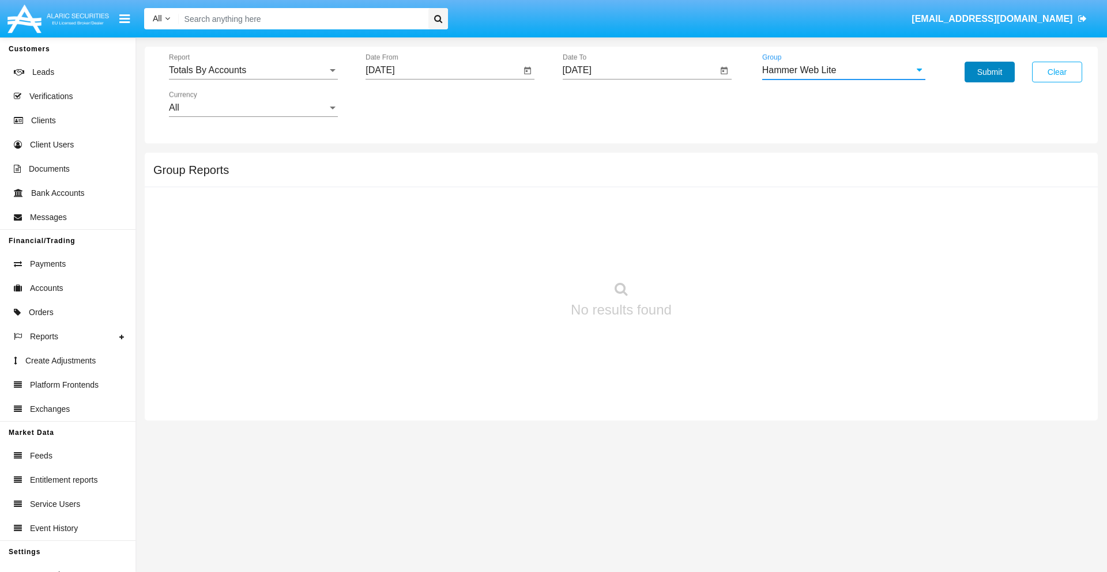
click at [989, 72] on button "Submit" at bounding box center [989, 72] width 50 height 21
click at [253, 70] on span "Report" at bounding box center [248, 70] width 159 height 10
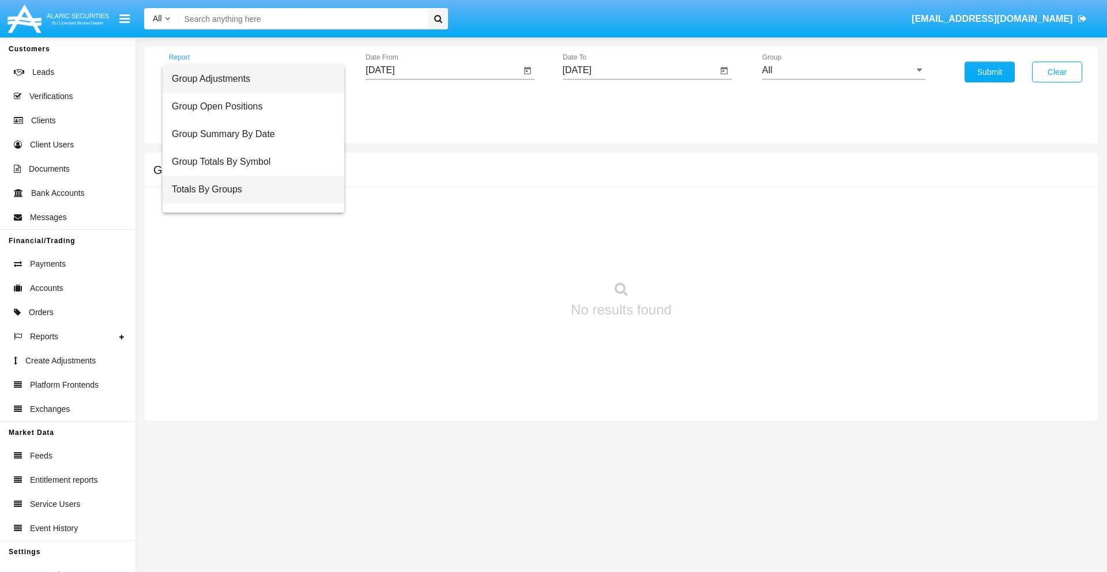
click at [248, 190] on span "Totals By Groups" at bounding box center [253, 190] width 163 height 28
click at [443, 70] on input "[DATE]" at bounding box center [442, 70] width 155 height 10
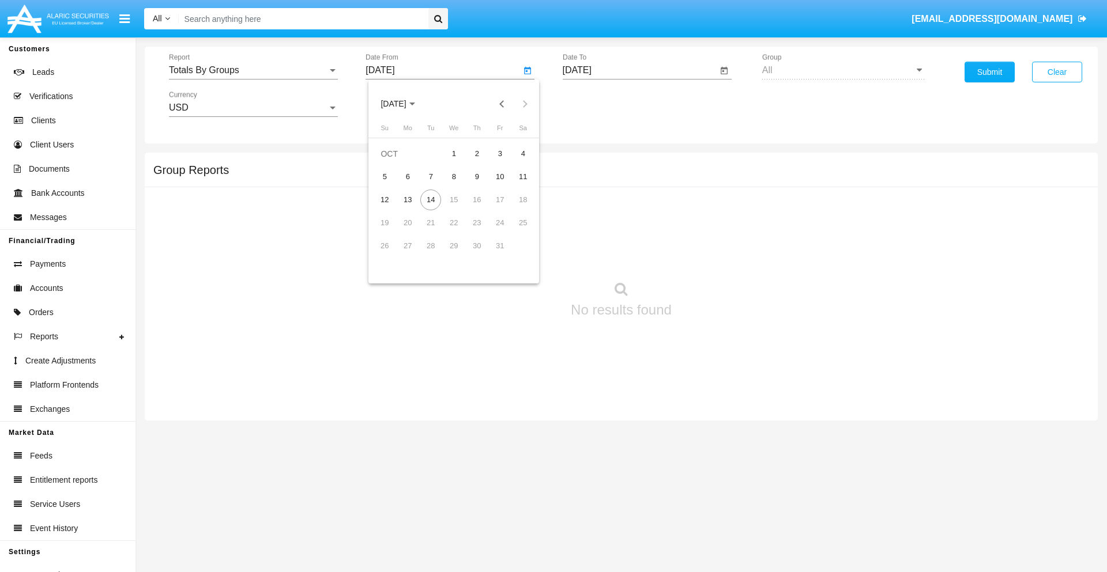
click at [404, 104] on span "[DATE]" at bounding box center [392, 104] width 25 height 9
click at [514, 255] on div "2025" at bounding box center [514, 254] width 36 height 21
click at [393, 209] on div "SEP" at bounding box center [393, 208] width 36 height 21
click at [408, 269] on div "29" at bounding box center [407, 269] width 21 height 21
type input "[DATE]"
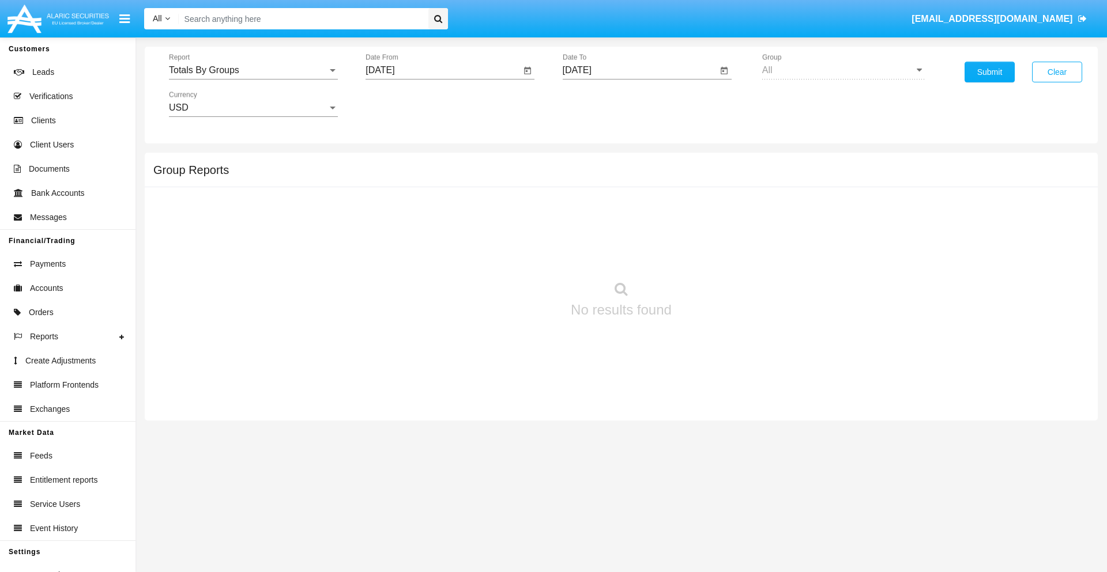
click at [639, 70] on input "[DATE]" at bounding box center [640, 70] width 155 height 10
click at [600, 104] on span "[DATE]" at bounding box center [590, 104] width 25 height 9
click at [711, 255] on div "2025" at bounding box center [711, 254] width 36 height 21
click at [630, 209] on div "OCT" at bounding box center [630, 208] width 36 height 21
click at [627, 199] on div "14" at bounding box center [627, 200] width 21 height 21
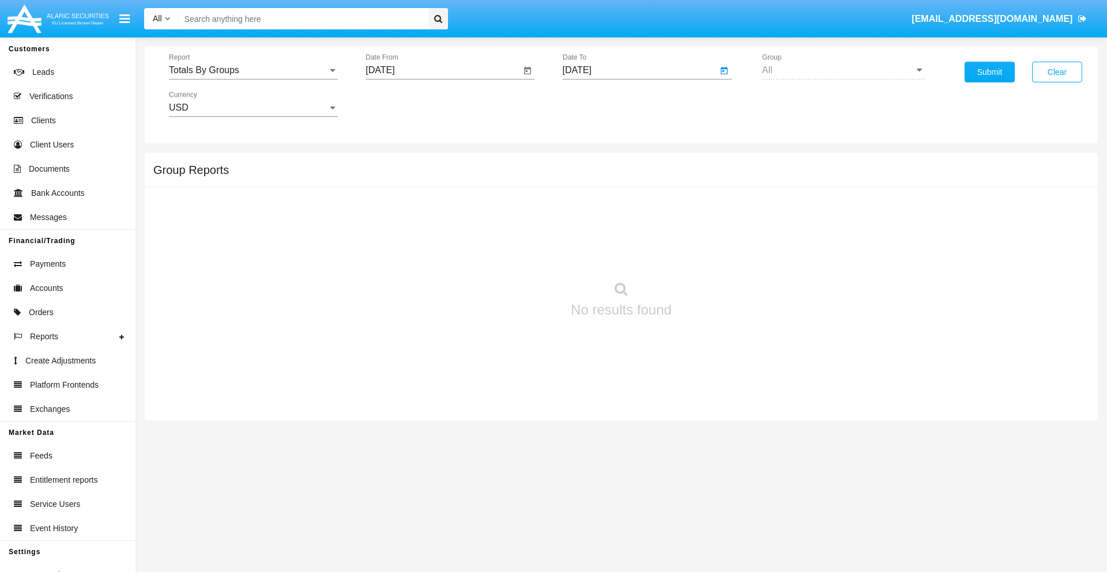
type input "[DATE]"
click at [989, 72] on button "Submit" at bounding box center [989, 72] width 50 height 21
click at [253, 70] on span "Report" at bounding box center [248, 70] width 159 height 10
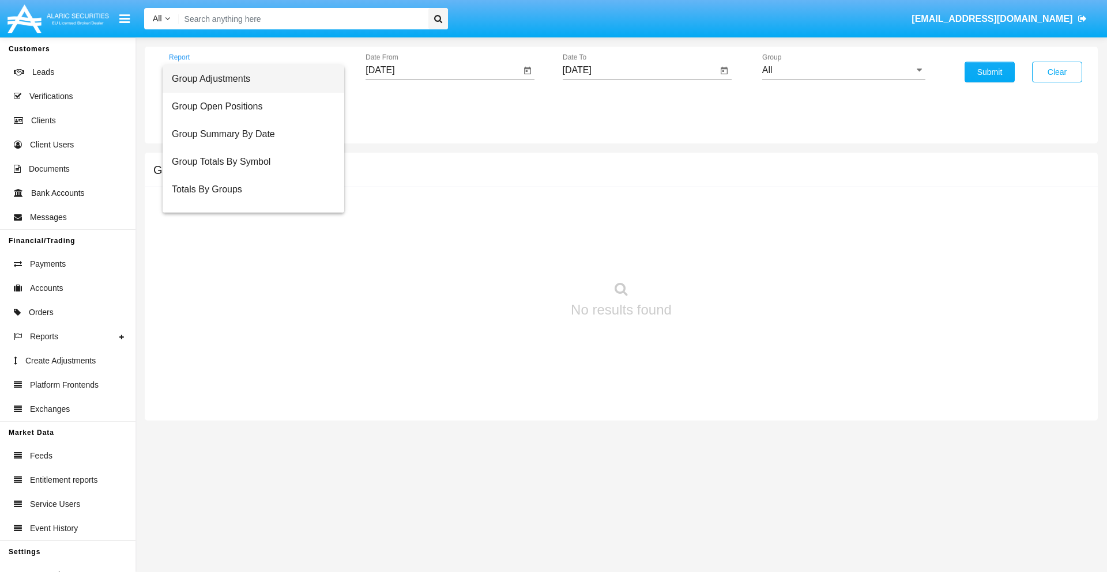
click at [248, 79] on span "Group Adjustments" at bounding box center [253, 79] width 163 height 28
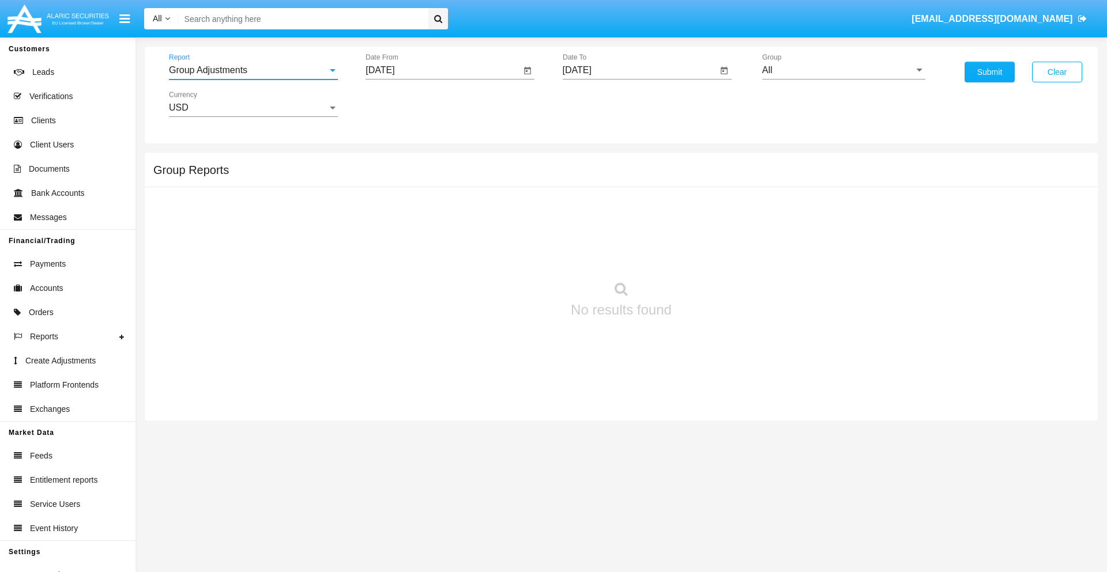
click at [843, 70] on input "All" at bounding box center [843, 70] width 163 height 10
click at [989, 72] on button "Submit" at bounding box center [989, 72] width 50 height 21
click at [253, 70] on span "Report" at bounding box center [248, 70] width 159 height 10
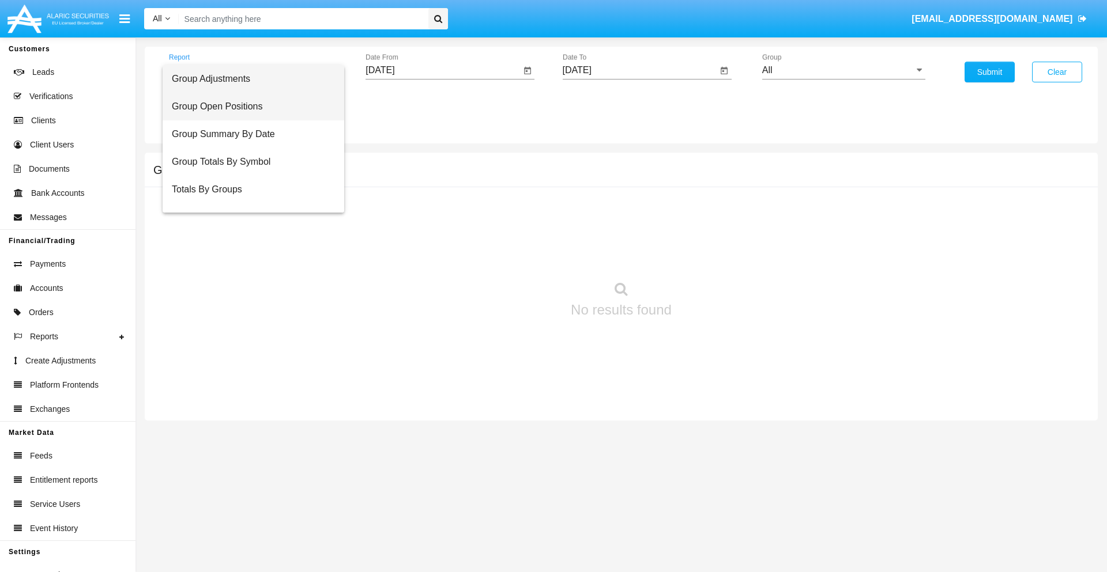
click at [248, 107] on span "Group Open Positions" at bounding box center [253, 107] width 163 height 28
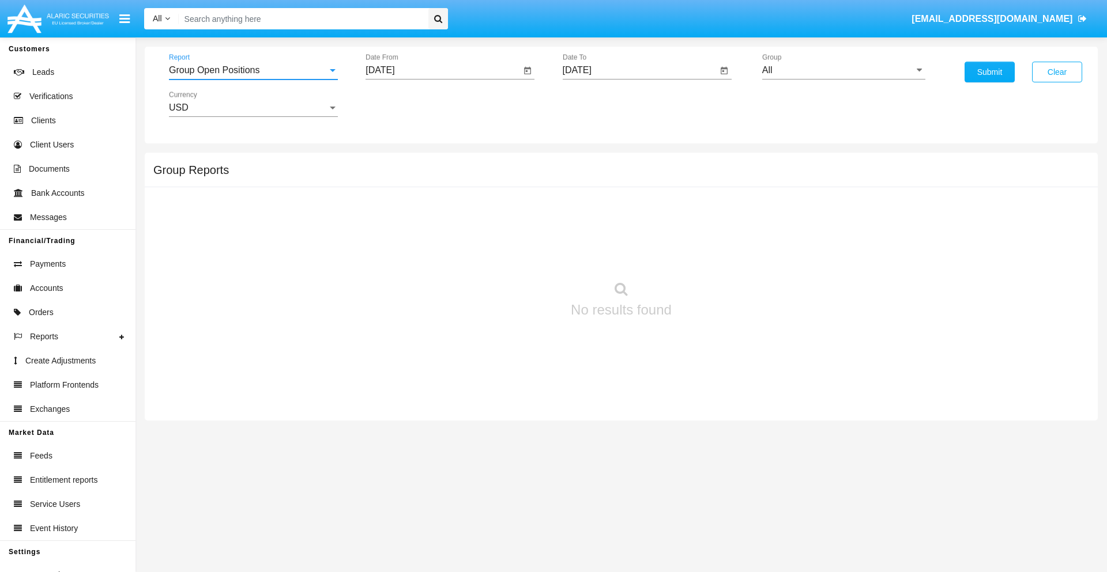
click at [843, 70] on input "All" at bounding box center [843, 70] width 163 height 10
click at [989, 72] on button "Submit" at bounding box center [989, 72] width 50 height 21
click at [253, 70] on span "Report" at bounding box center [248, 70] width 159 height 10
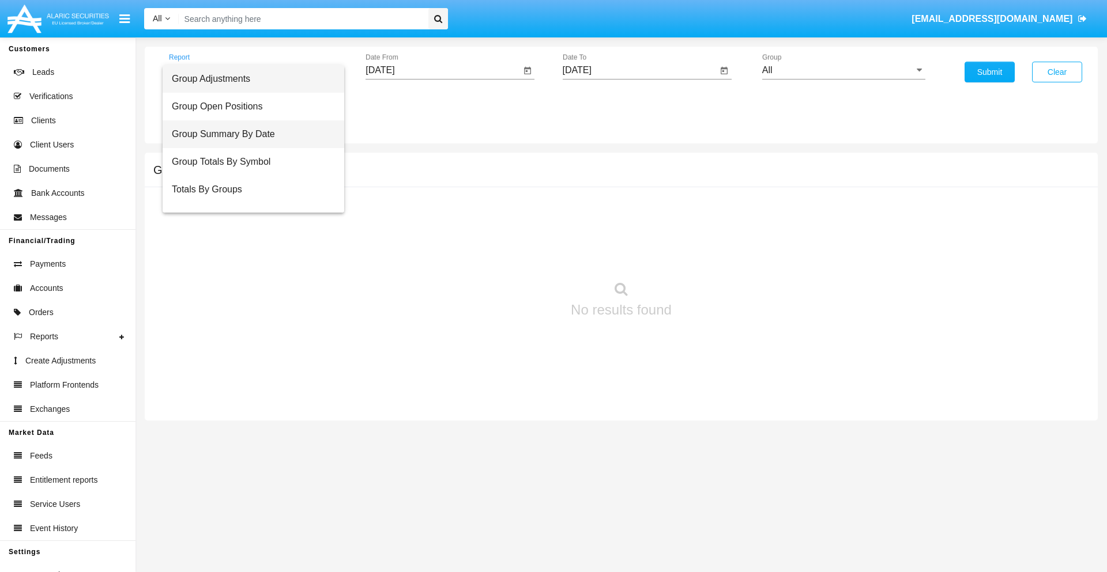
click at [248, 134] on span "Group Summary By Date" at bounding box center [253, 134] width 163 height 28
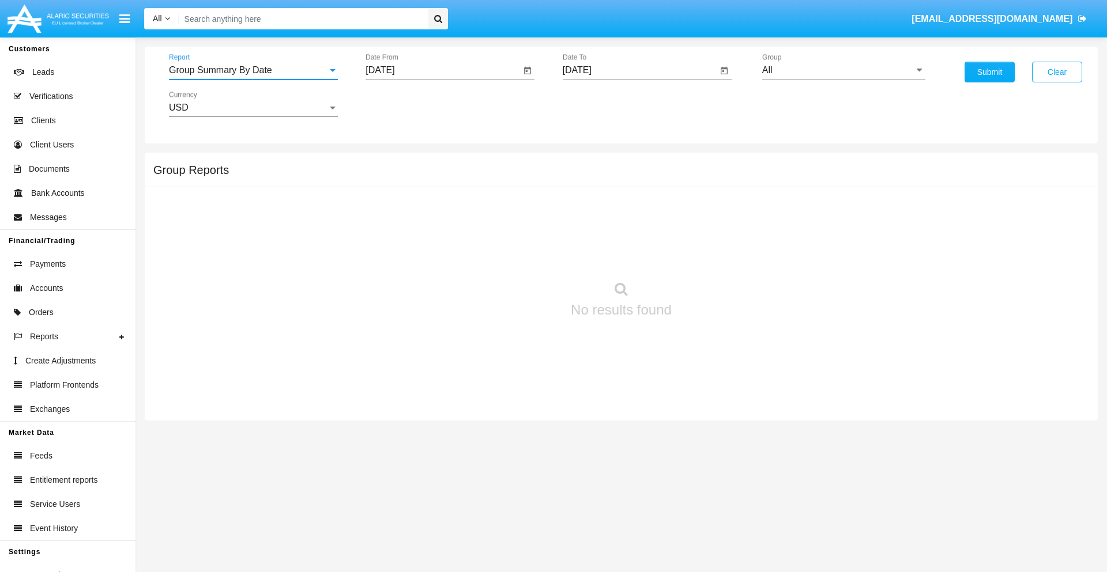
click at [843, 70] on input "All" at bounding box center [843, 70] width 163 height 10
click at [989, 72] on button "Submit" at bounding box center [989, 72] width 50 height 21
click at [253, 70] on span "Report" at bounding box center [248, 70] width 159 height 10
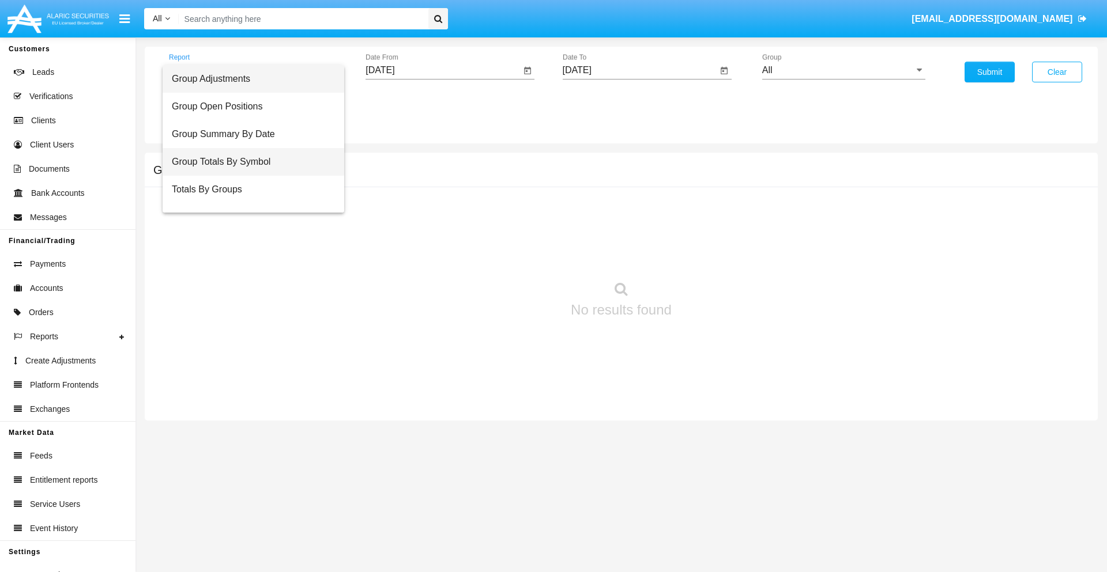
click at [248, 162] on span "Group Totals By Symbol" at bounding box center [253, 162] width 163 height 28
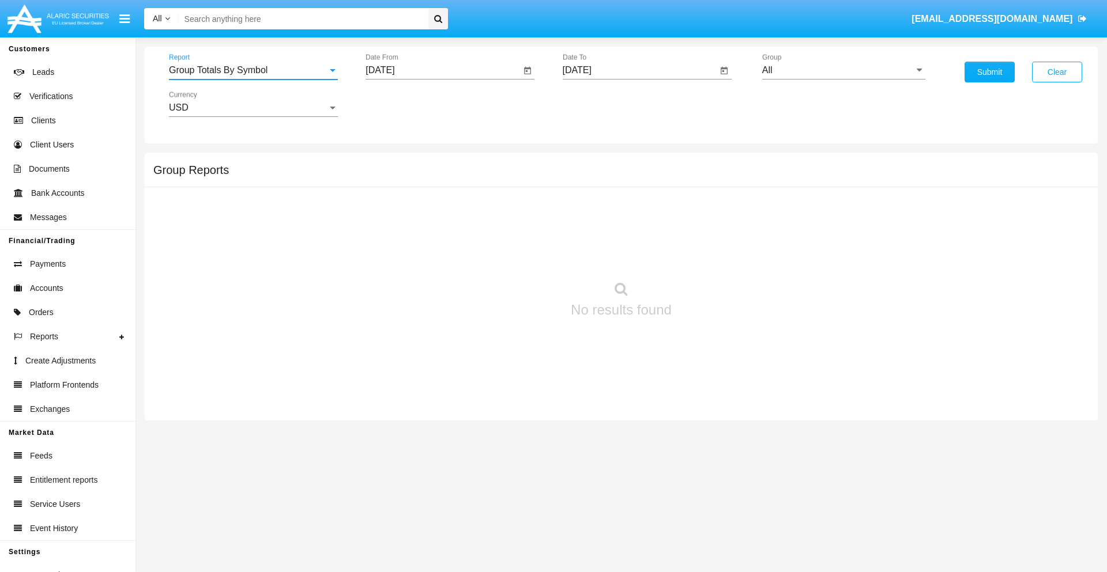
click at [843, 70] on input "All" at bounding box center [843, 70] width 163 height 10
click at [989, 72] on button "Submit" at bounding box center [989, 72] width 50 height 21
click at [253, 70] on span "Report" at bounding box center [248, 70] width 159 height 10
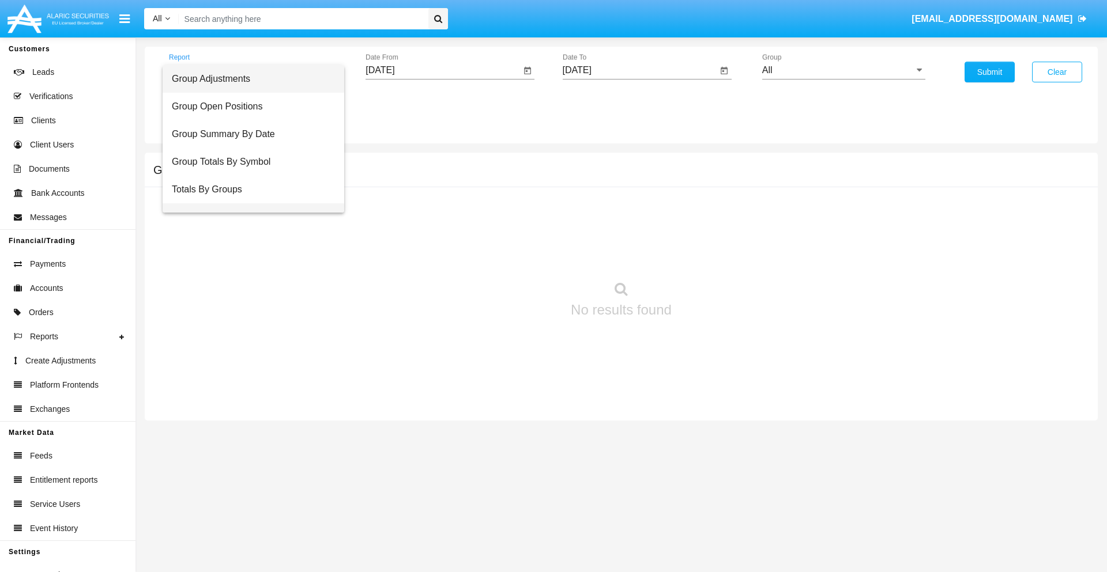
click at [248, 204] on span "Group Fees By Destination" at bounding box center [253, 218] width 163 height 28
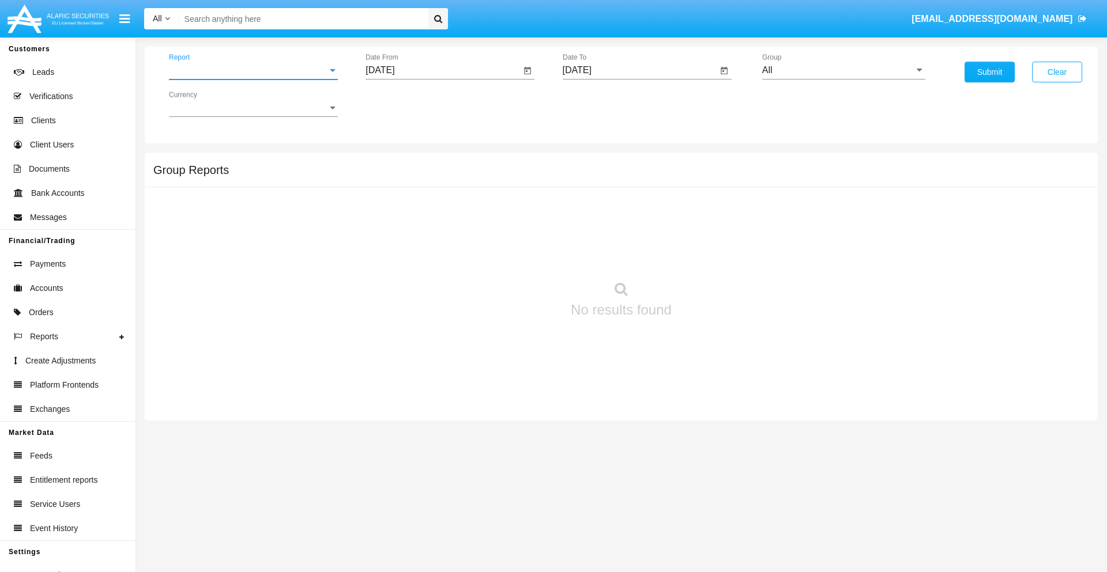
scroll to position [18, 0]
click at [843, 70] on input "All" at bounding box center [843, 70] width 163 height 10
click at [989, 72] on button "Submit" at bounding box center [989, 72] width 50 height 21
